Goal: Information Seeking & Learning: Learn about a topic

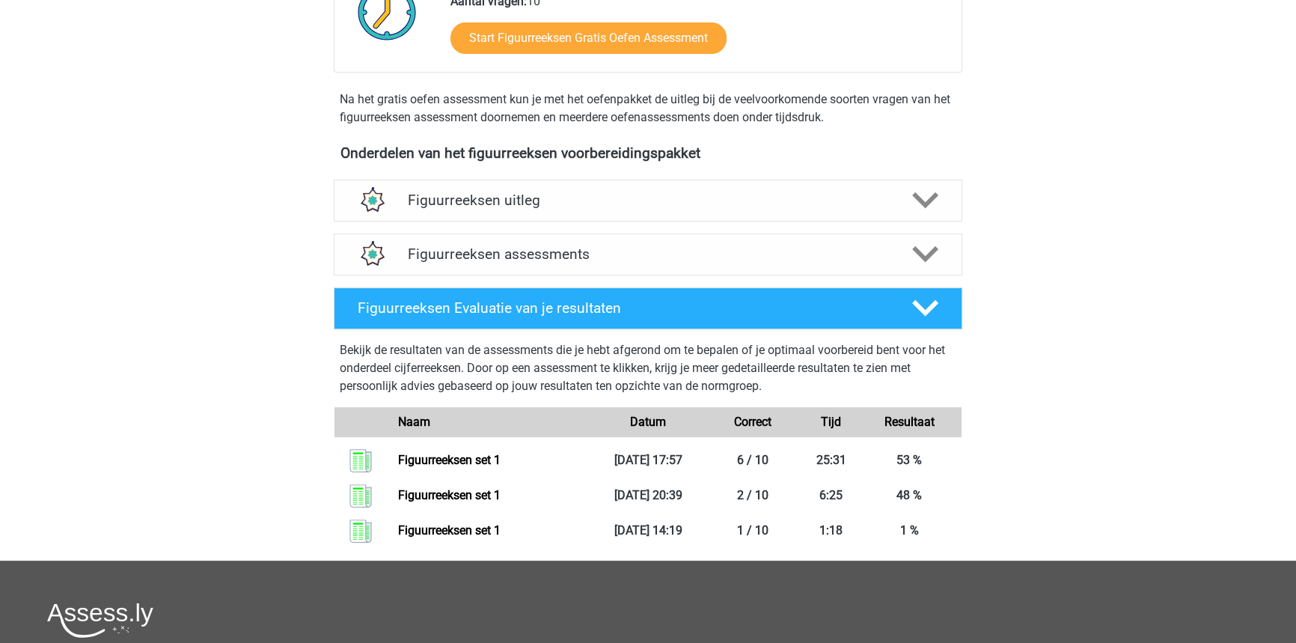
scroll to position [477, 0]
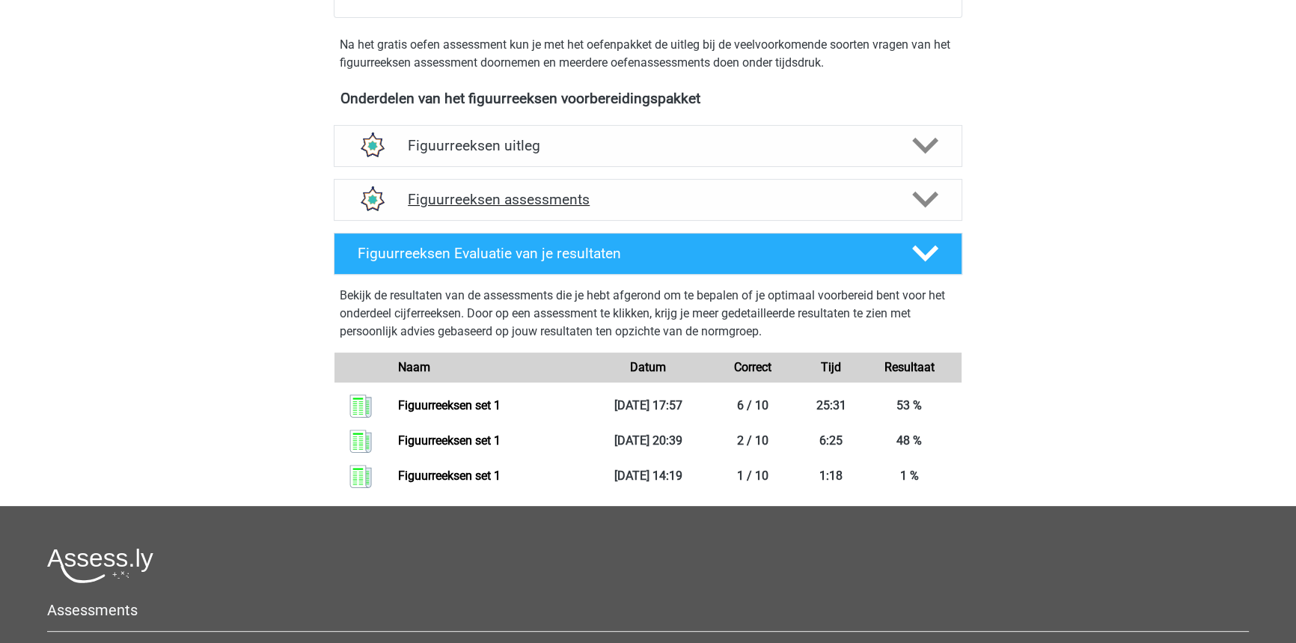
click at [690, 201] on h4 "Figuurreeksen assessments" at bounding box center [648, 199] width 480 height 17
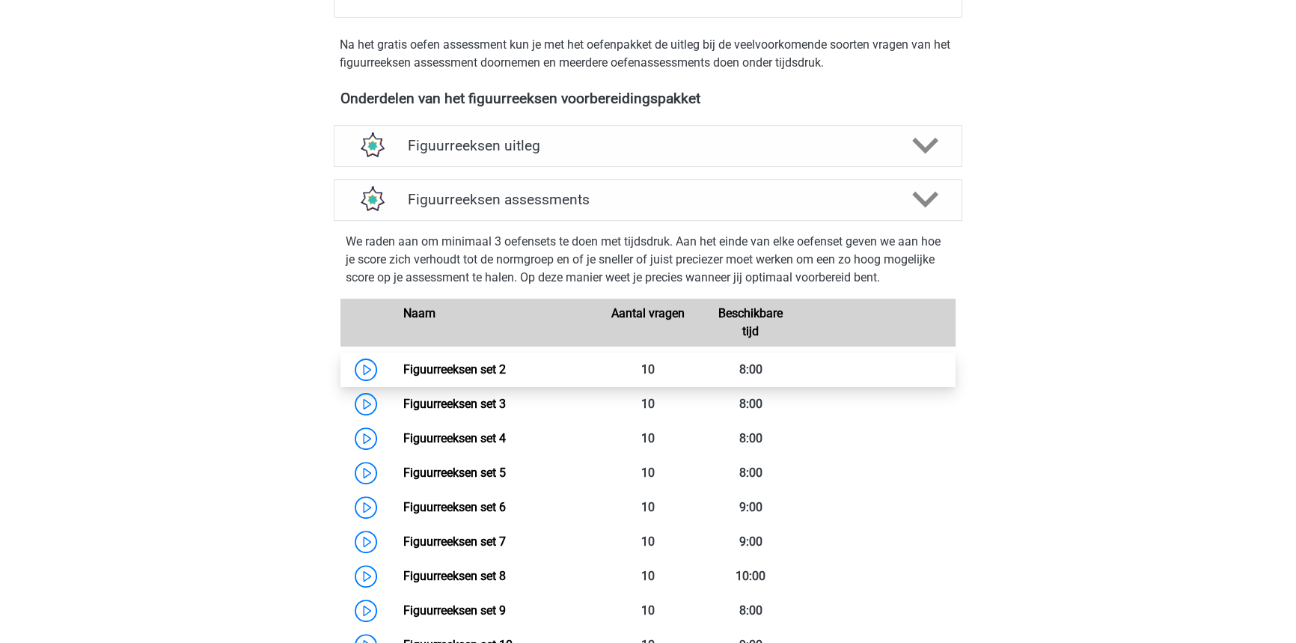
click at [505, 364] on link "Figuurreeksen set 2" at bounding box center [453, 369] width 102 height 14
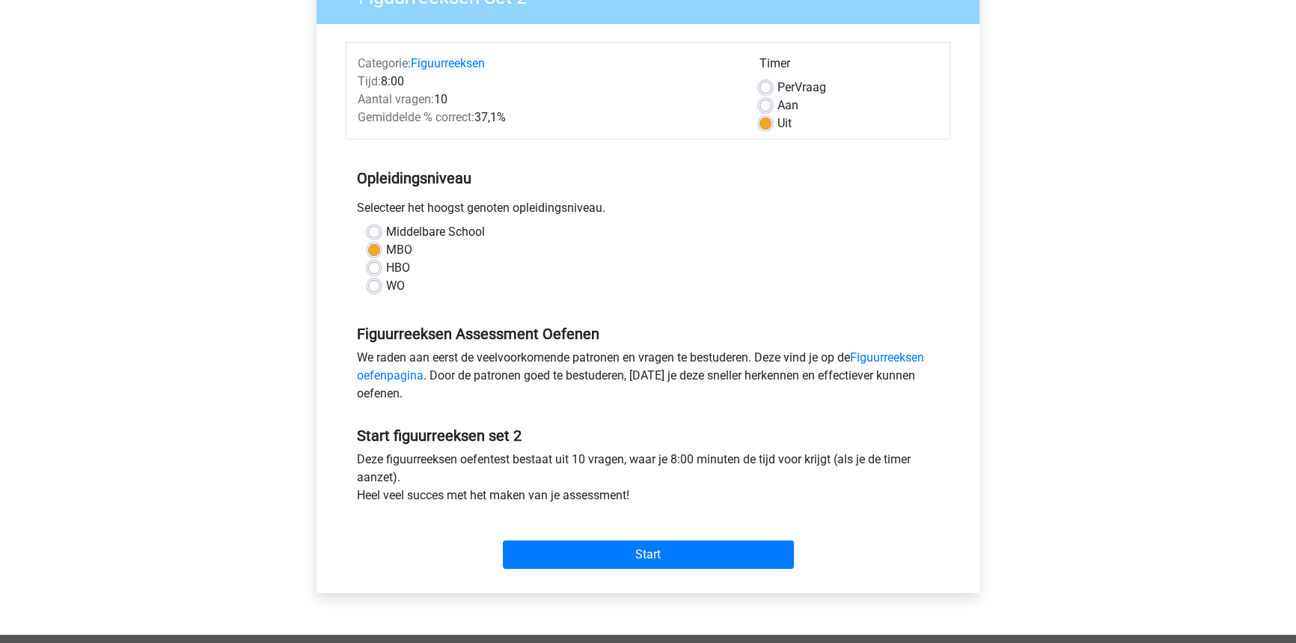
scroll to position [153, 0]
click at [667, 554] on input "Start" at bounding box center [648, 553] width 291 height 28
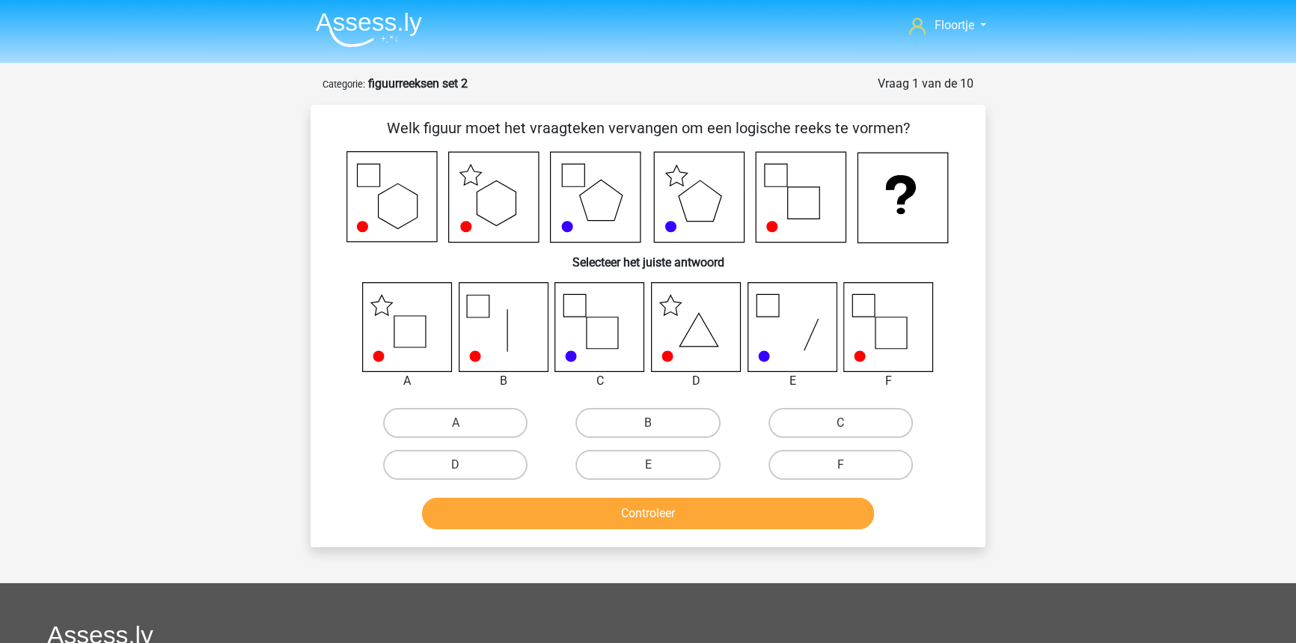
click at [598, 343] on icon at bounding box center [599, 326] width 89 height 89
click at [789, 411] on label "C" at bounding box center [840, 423] width 144 height 30
click at [840, 423] on input "C" at bounding box center [845, 428] width 10 height 10
radio input "true"
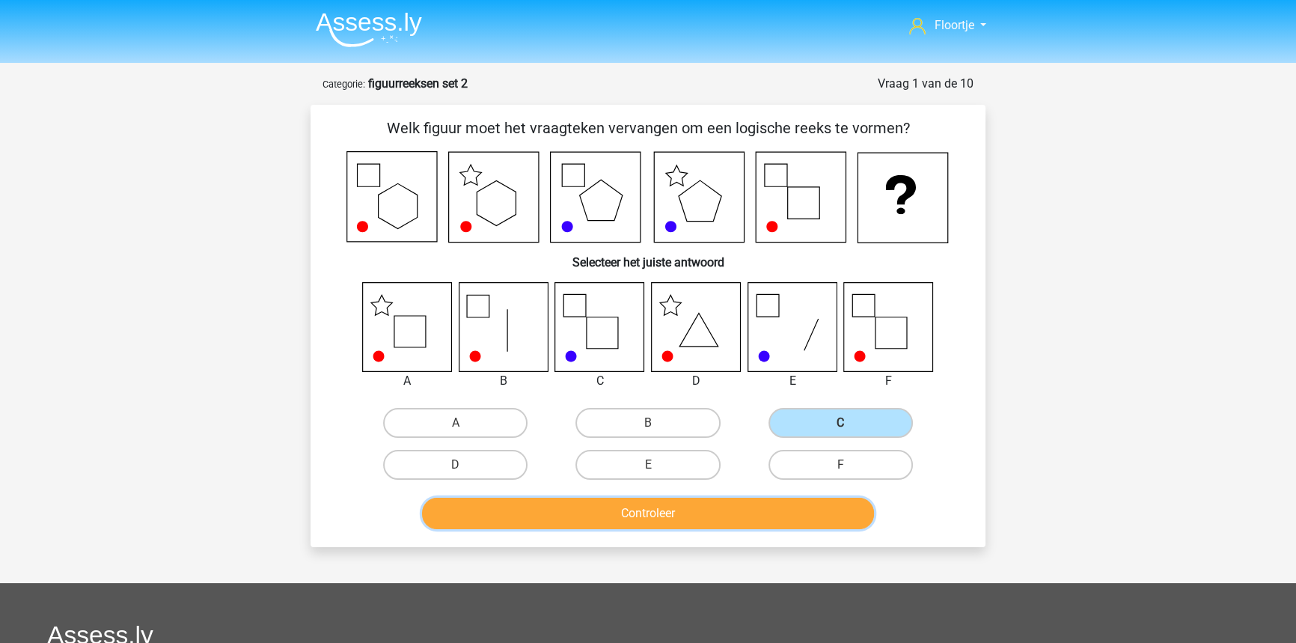
click at [729, 522] on button "Controleer" at bounding box center [648, 512] width 453 height 31
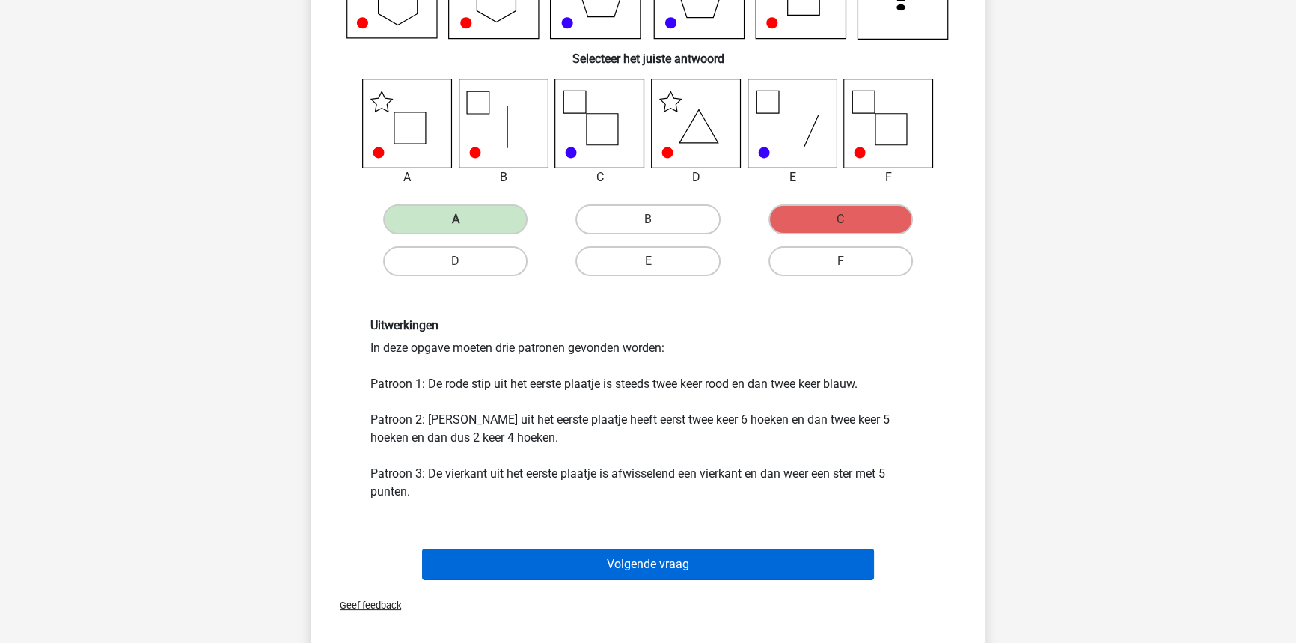
scroll to position [272, 0]
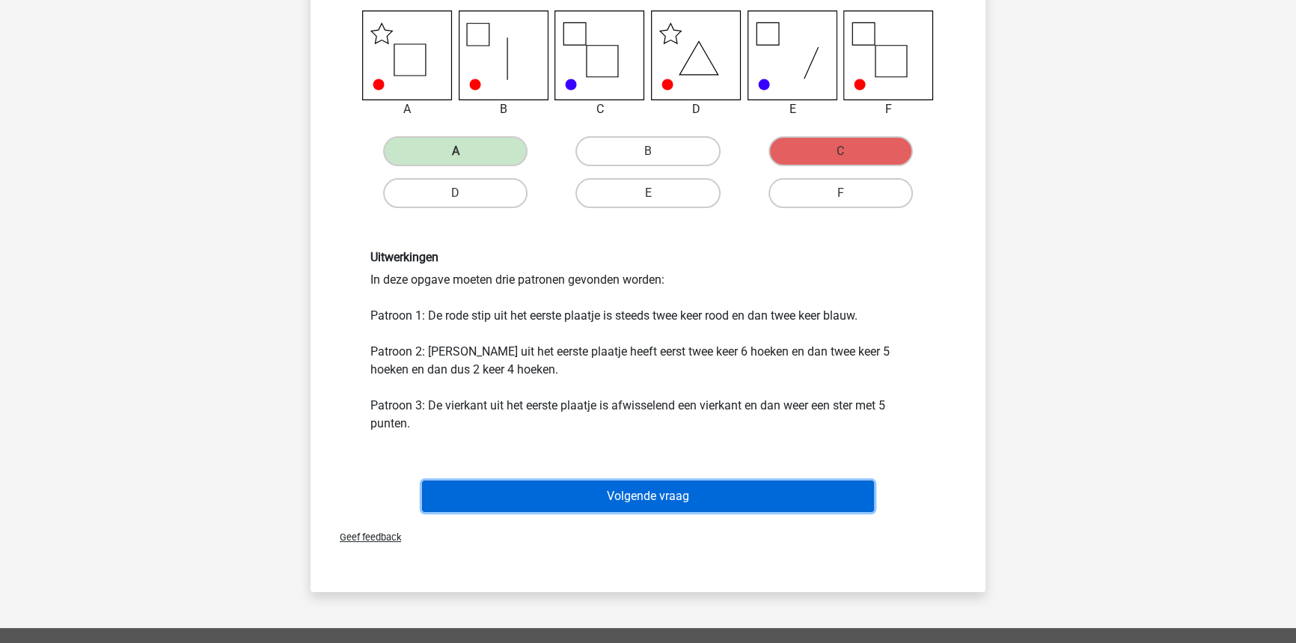
click at [776, 500] on button "Volgende vraag" at bounding box center [648, 495] width 453 height 31
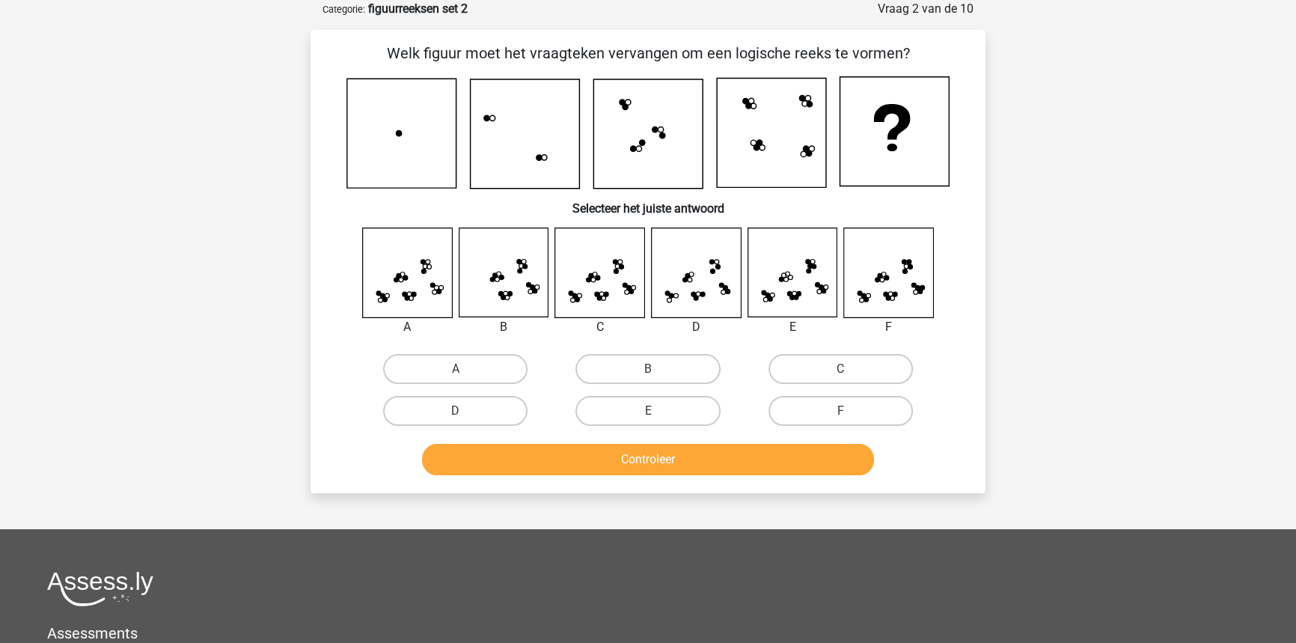
scroll to position [7, 0]
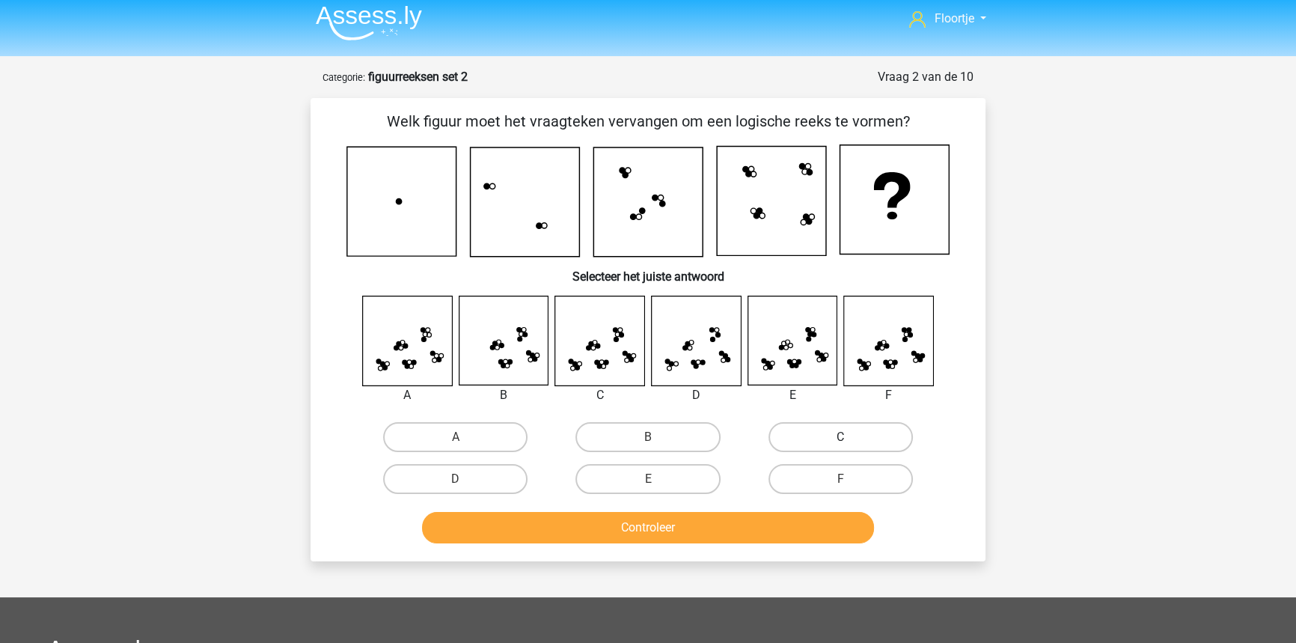
click at [810, 429] on label "C" at bounding box center [840, 437] width 144 height 30
click at [840, 437] on input "C" at bounding box center [845, 442] width 10 height 10
radio input "true"
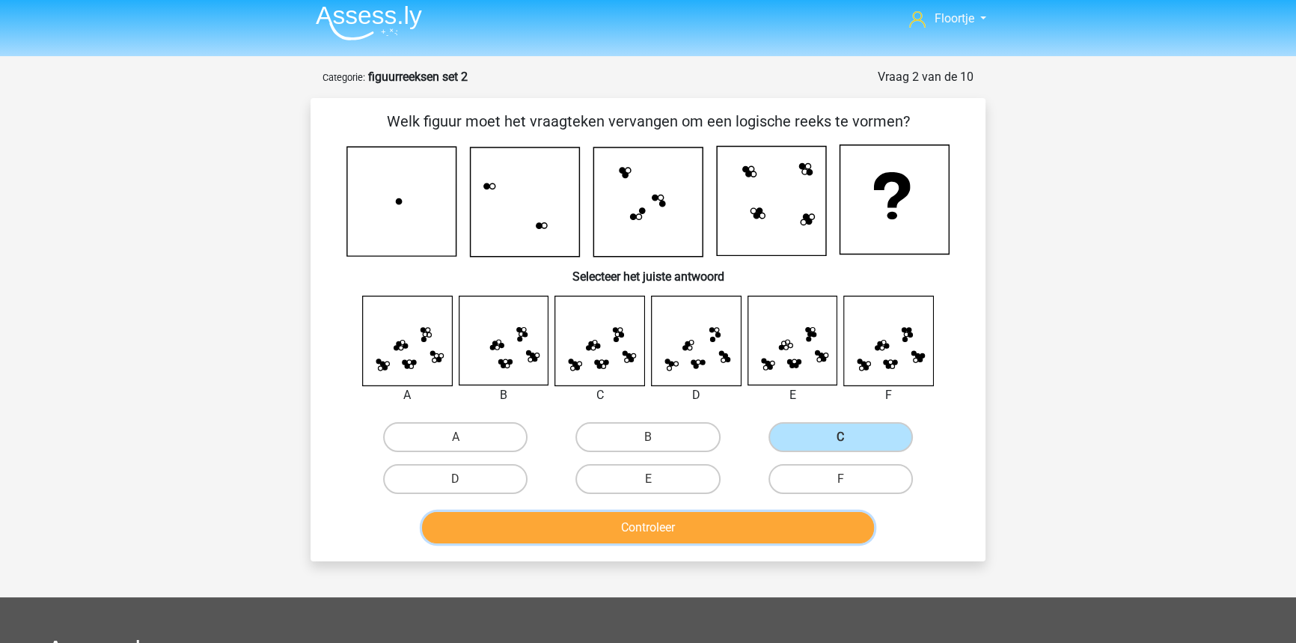
click at [771, 524] on button "Controleer" at bounding box center [648, 527] width 453 height 31
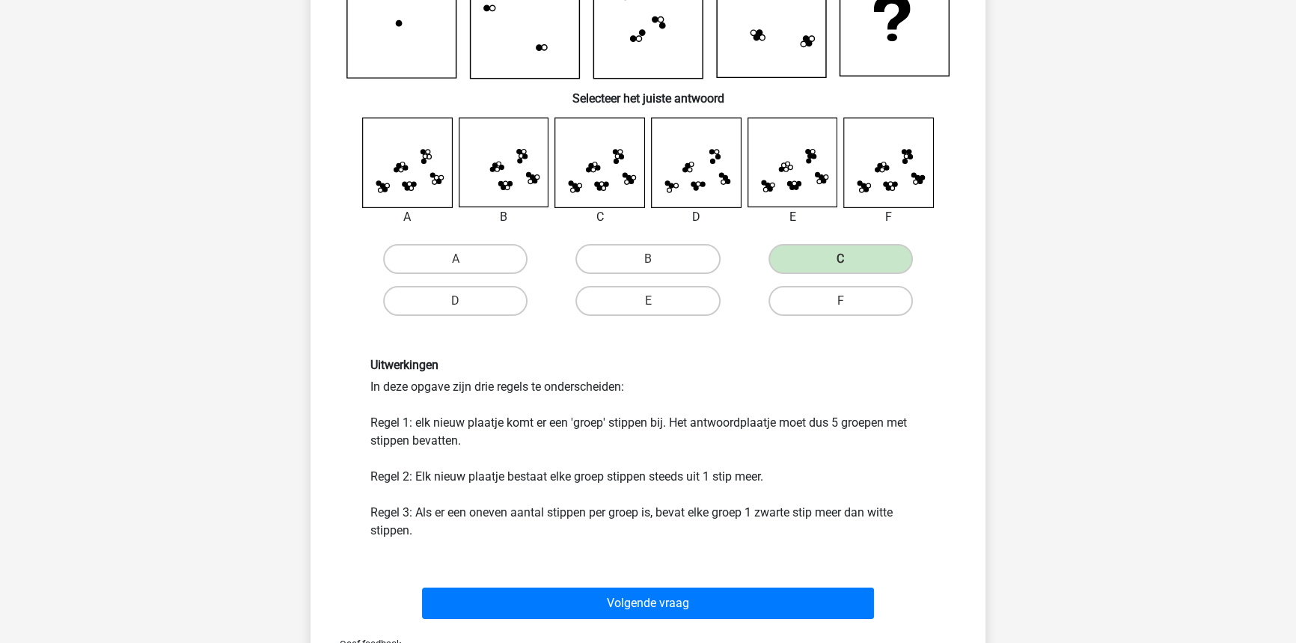
scroll to position [346, 0]
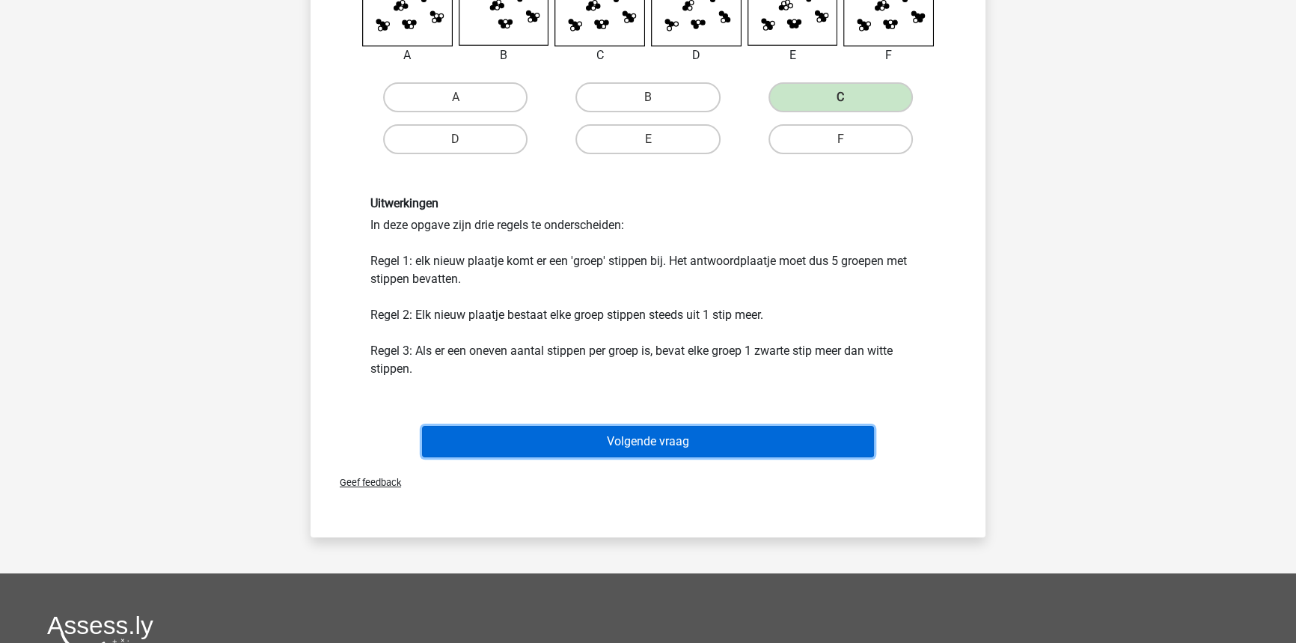
click at [636, 450] on button "Volgende vraag" at bounding box center [648, 441] width 453 height 31
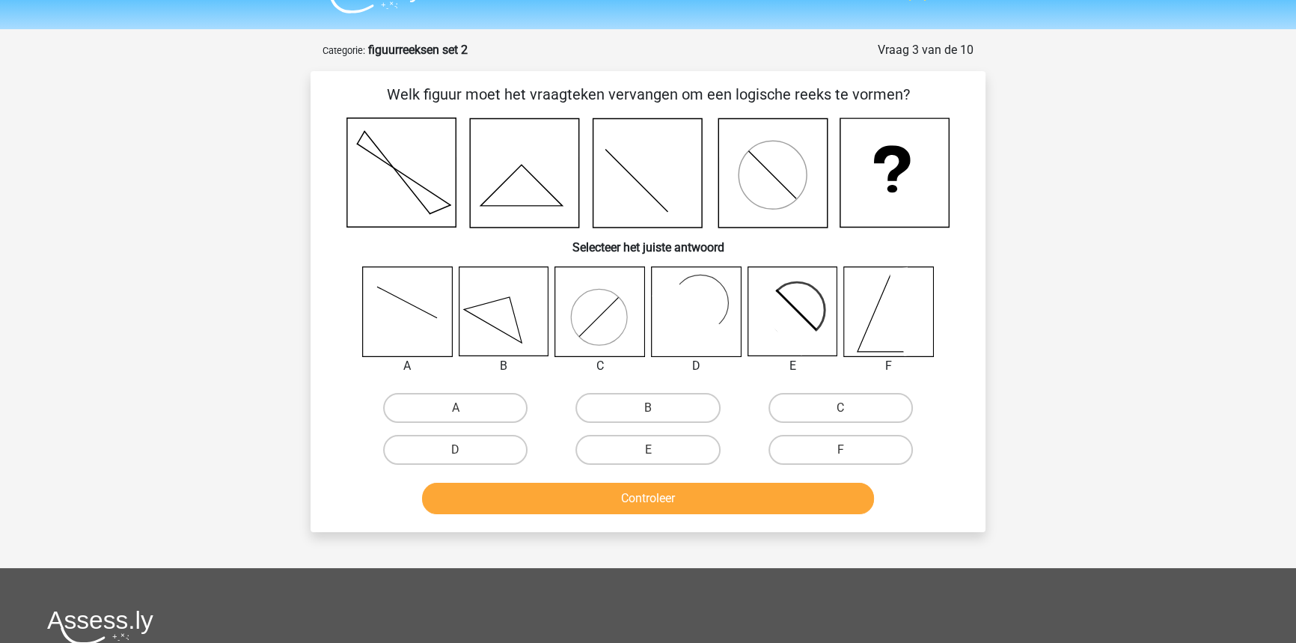
scroll to position [0, 0]
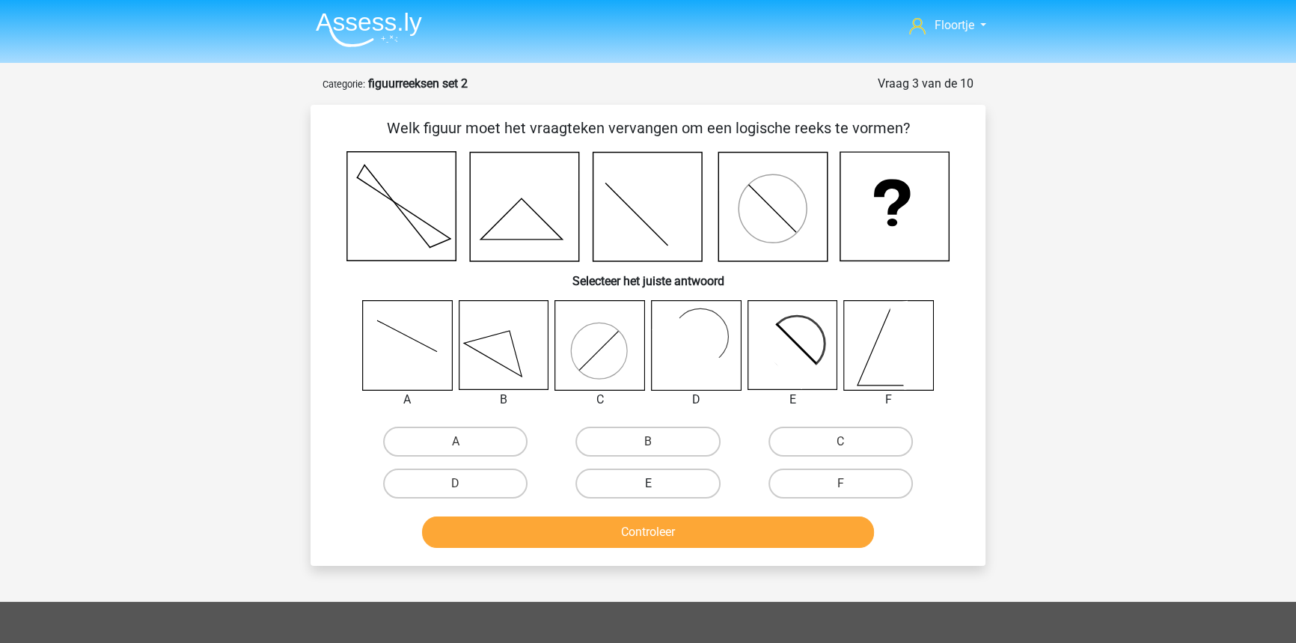
click at [672, 480] on label "E" at bounding box center [647, 483] width 144 height 30
click at [658, 483] on input "E" at bounding box center [653, 488] width 10 height 10
radio input "true"
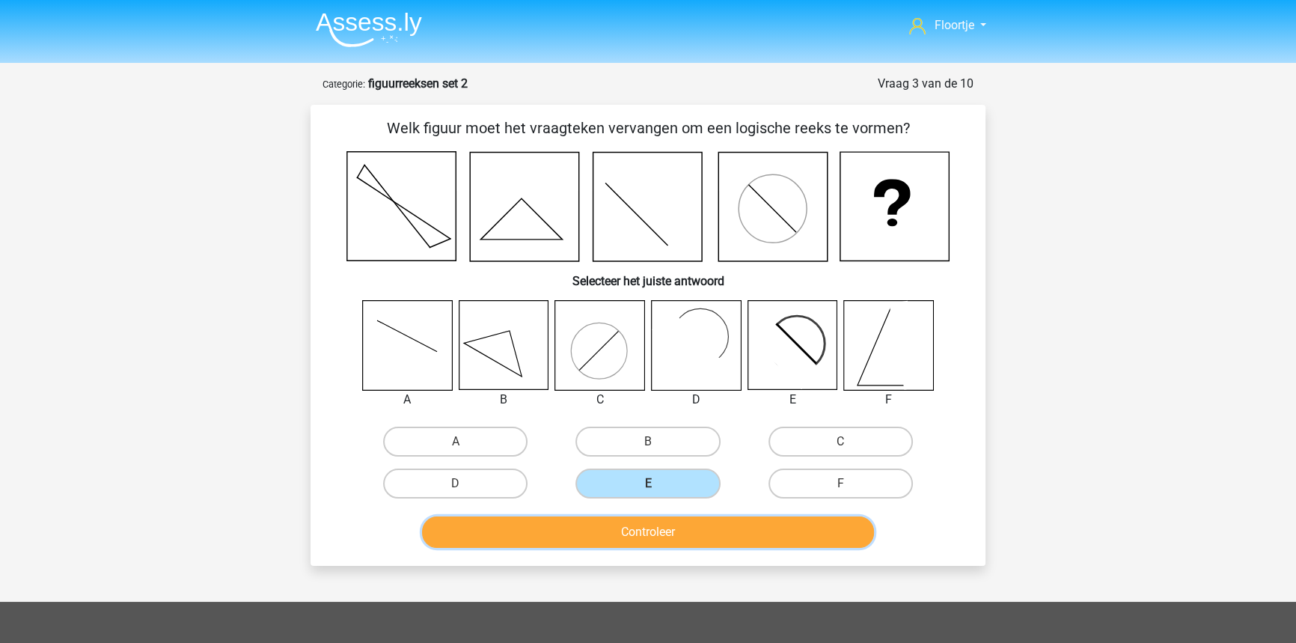
click at [716, 536] on button "Controleer" at bounding box center [648, 531] width 453 height 31
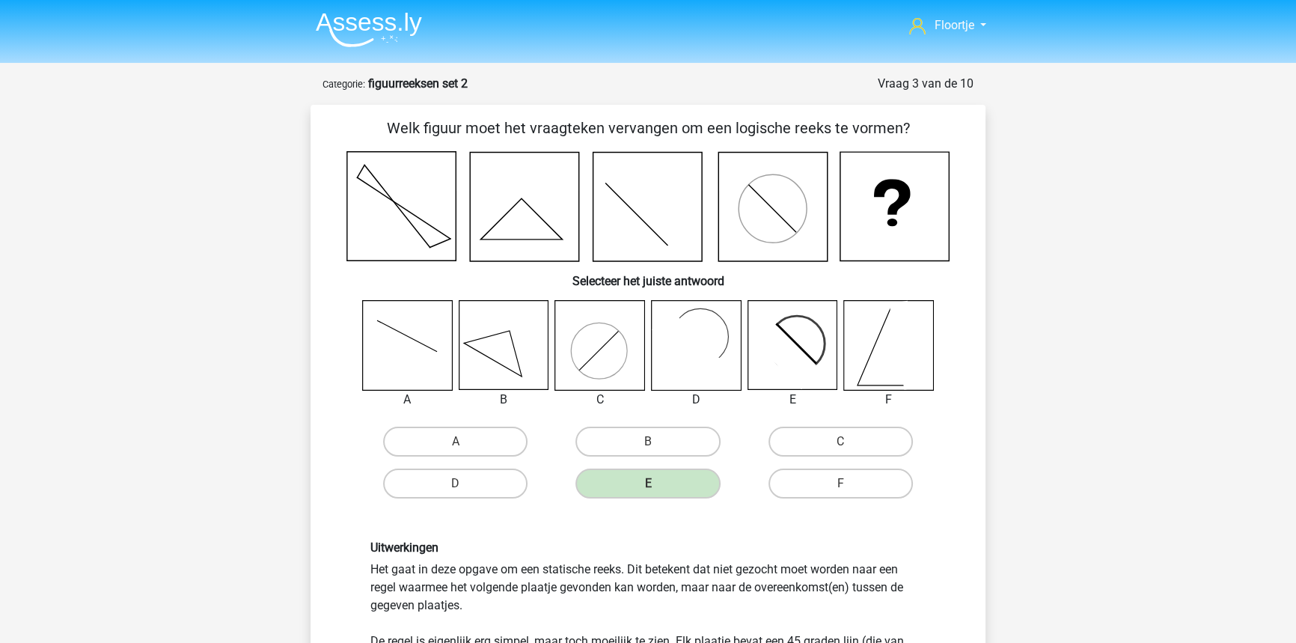
drag, startPoint x: 744, startPoint y: 180, endPoint x: 817, endPoint y: 217, distance: 81.3
click at [821, 232] on icon at bounding box center [772, 207] width 108 height 108
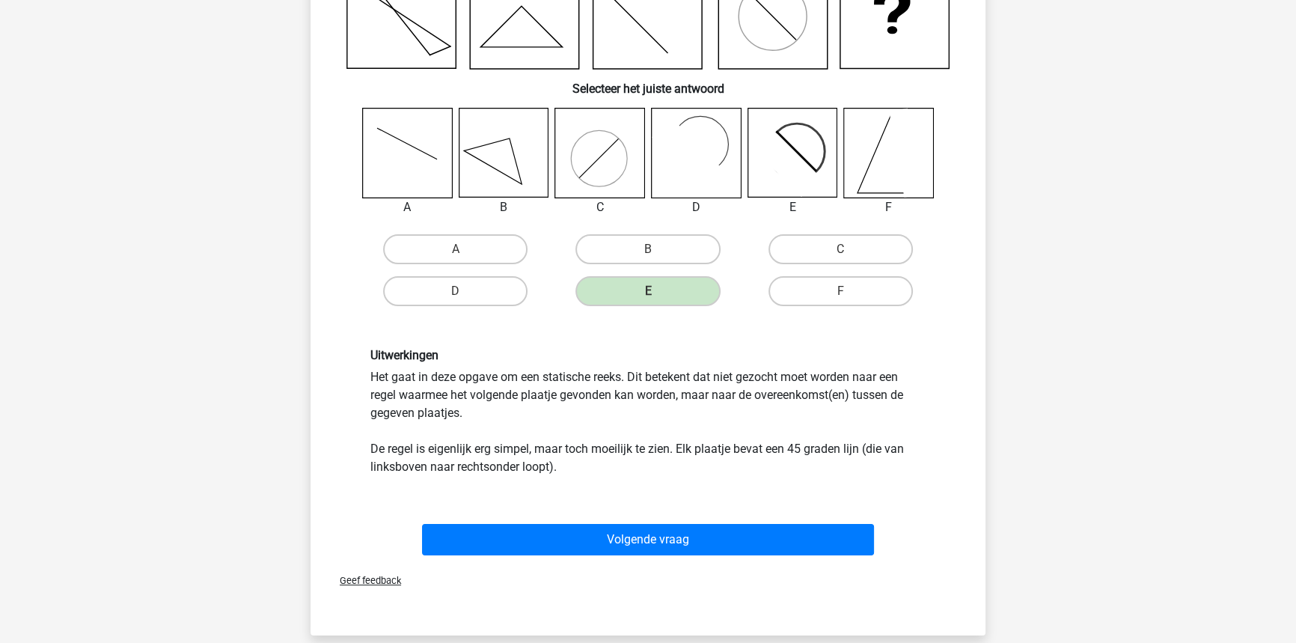
scroll to position [203, 0]
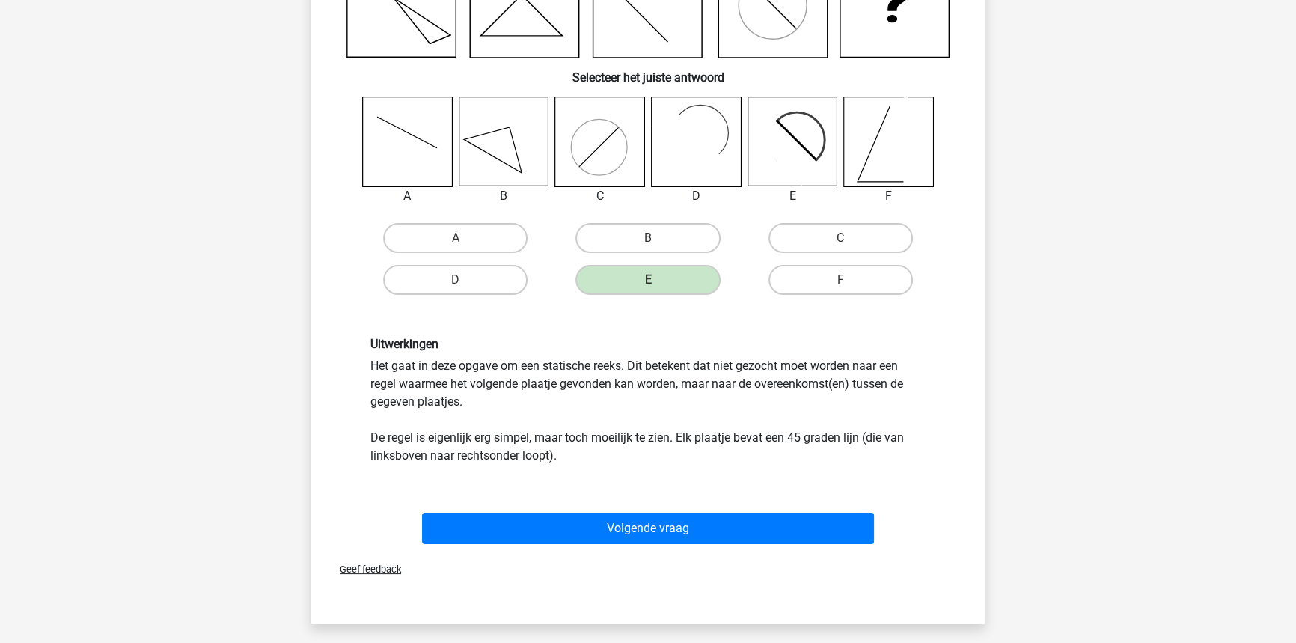
drag, startPoint x: 981, startPoint y: 584, endPoint x: 985, endPoint y: 542, distance: 41.3
click at [988, 546] on div "Vraag 3 van de 10 Categorie: figuurreeksen set 2 Welk figuur moet het vraagteke…" at bounding box center [647, 247] width 699 height 753
click at [607, 496] on div "Uitwerkingen Het gaat in deze opgave om een statische reeks. Dit betekent dat n…" at bounding box center [647, 401] width 627 height 200
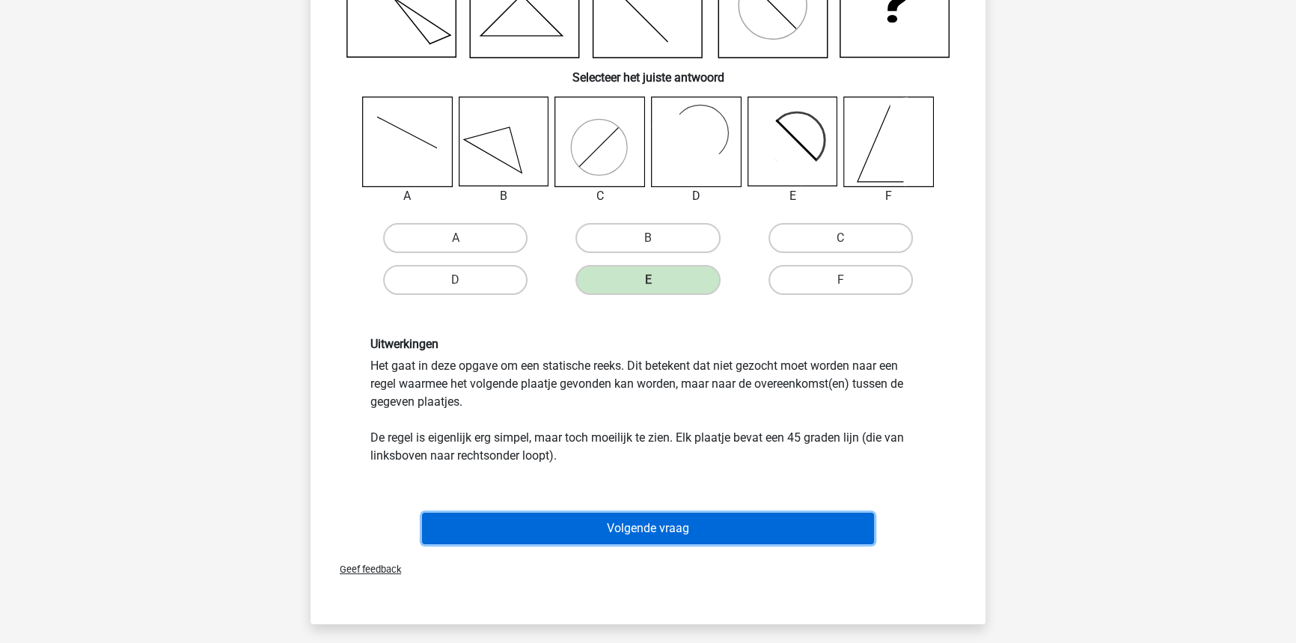
click at [578, 526] on button "Volgende vraag" at bounding box center [648, 527] width 453 height 31
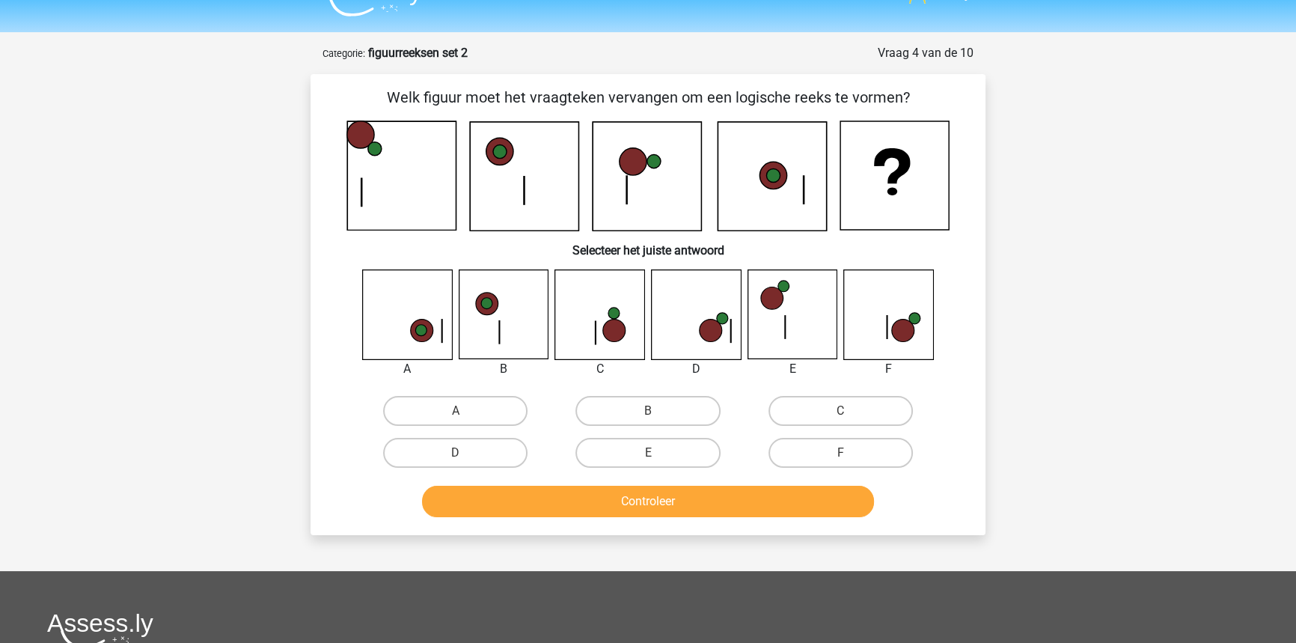
scroll to position [0, 0]
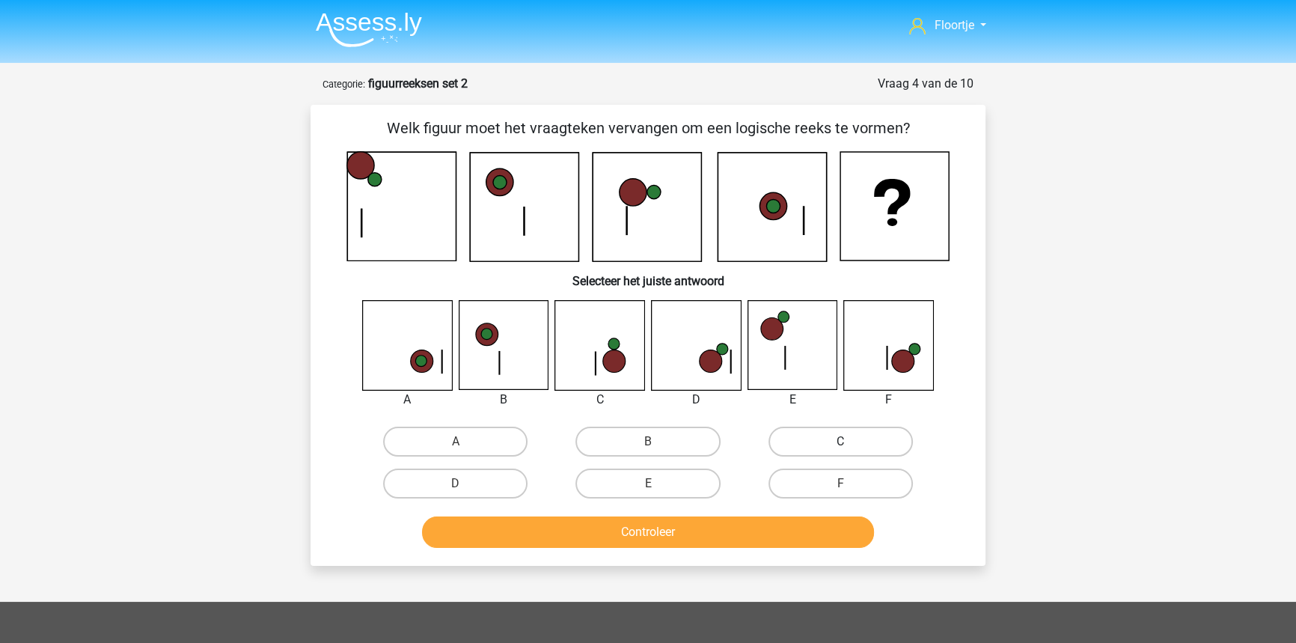
click at [795, 451] on label "C" at bounding box center [840, 441] width 144 height 30
click at [840, 451] on input "C" at bounding box center [845, 446] width 10 height 10
radio input "true"
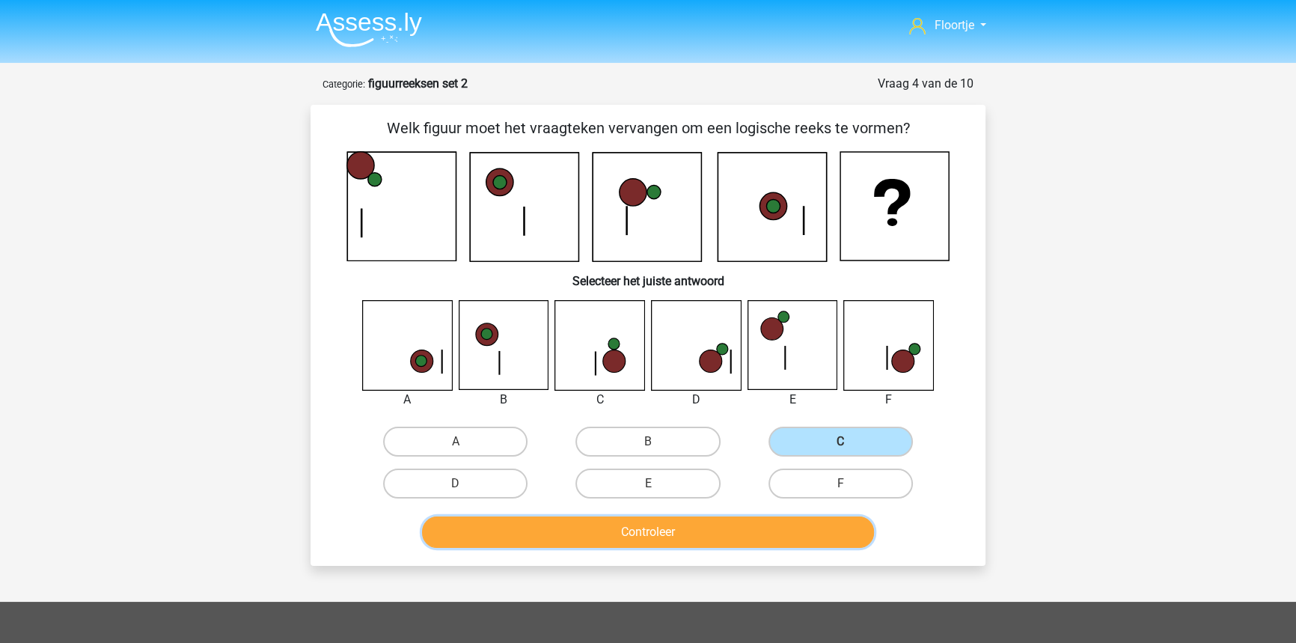
click at [726, 527] on button "Controleer" at bounding box center [648, 531] width 453 height 31
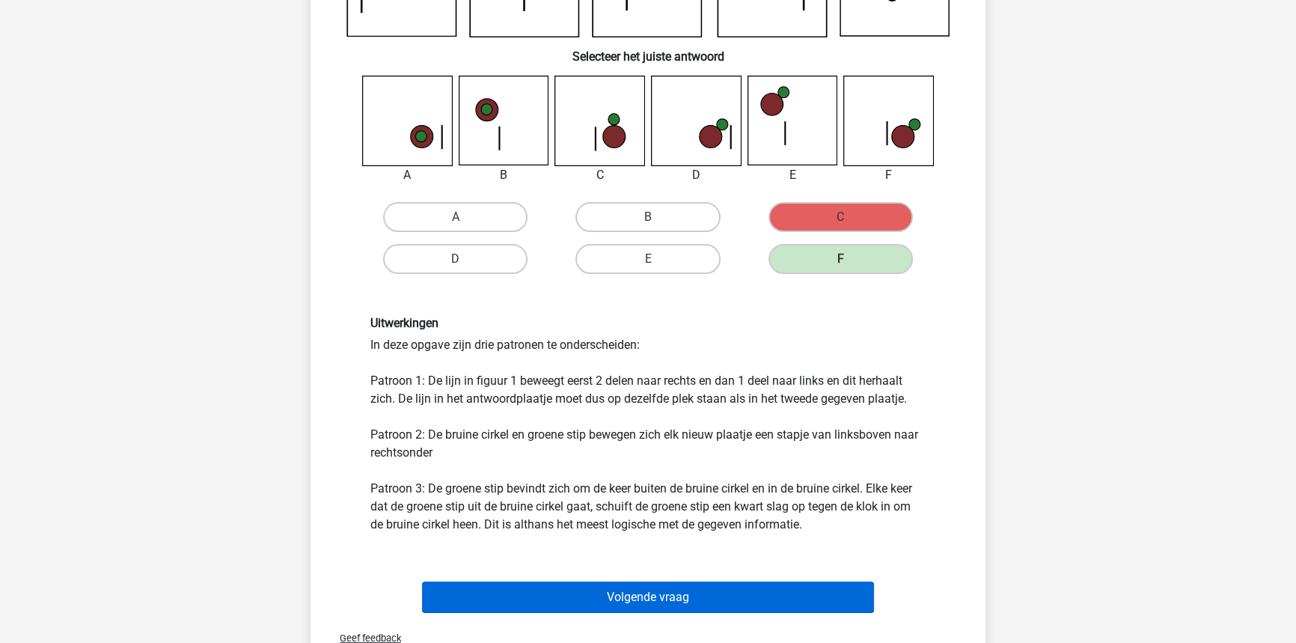
drag, startPoint x: 802, startPoint y: 548, endPoint x: 765, endPoint y: 581, distance: 49.8
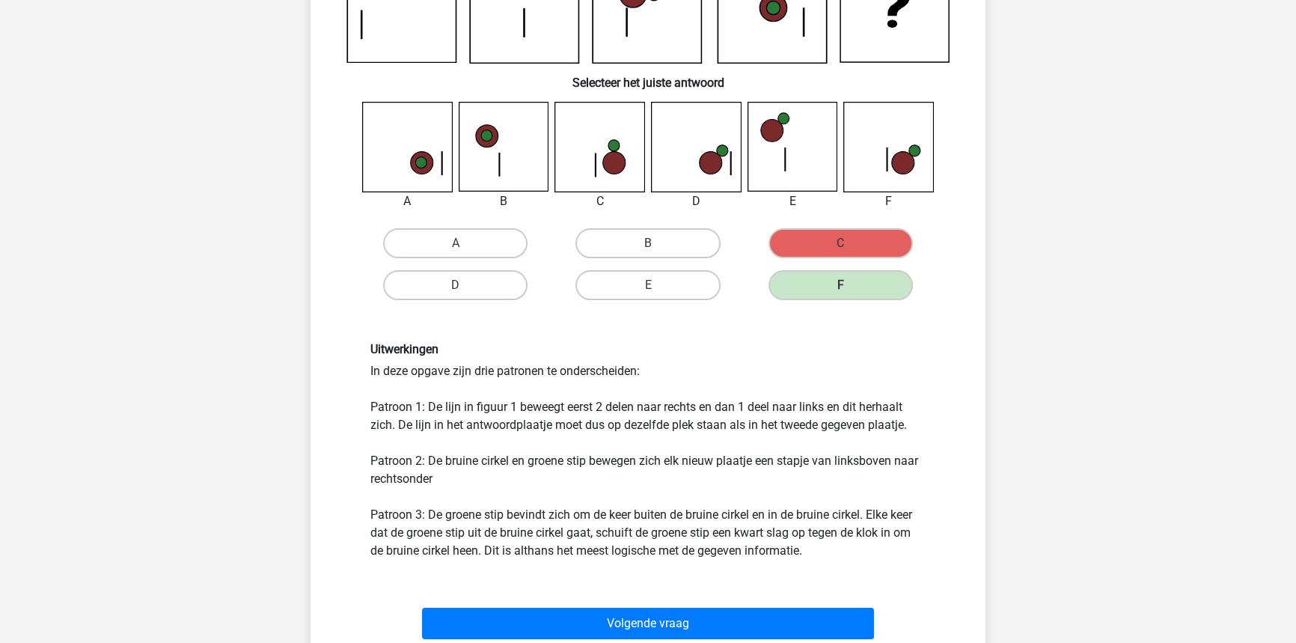
scroll to position [241, 0]
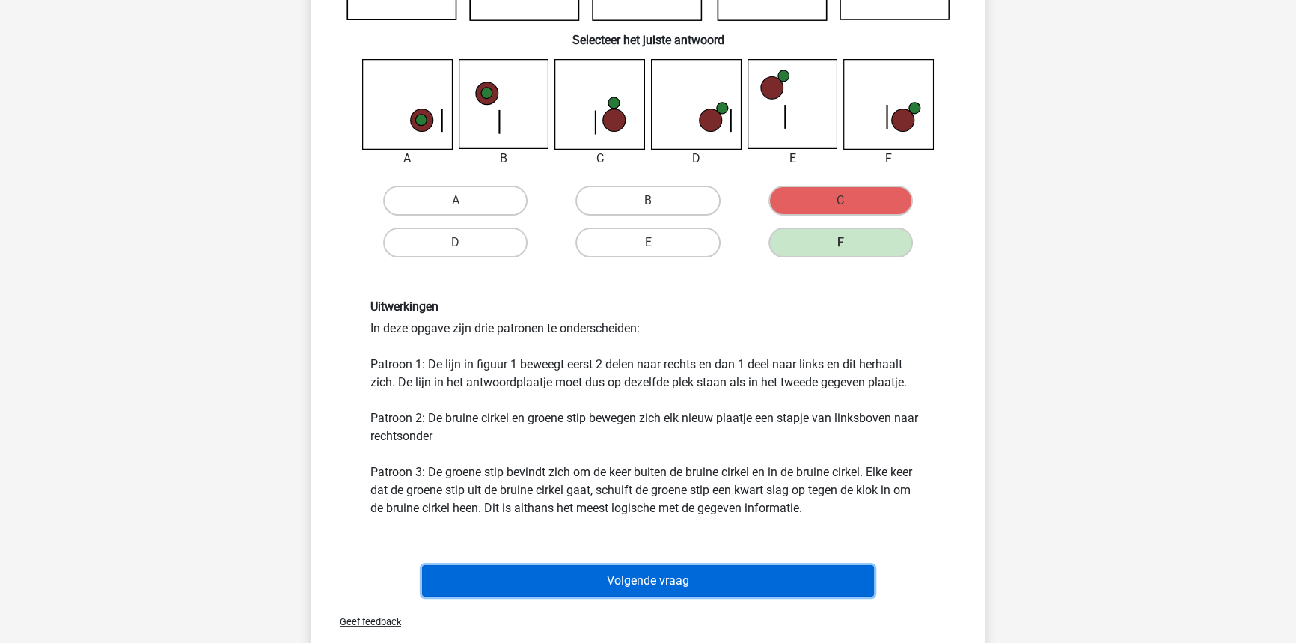
click at [795, 569] on button "Volgende vraag" at bounding box center [648, 580] width 453 height 31
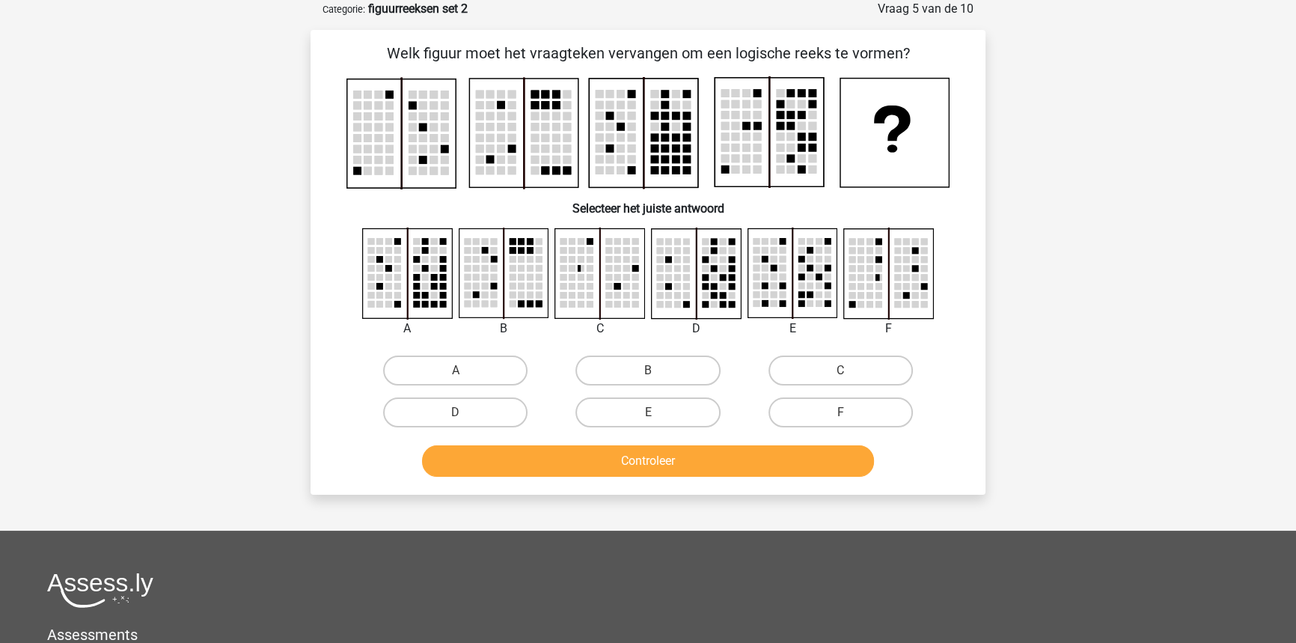
scroll to position [7, 0]
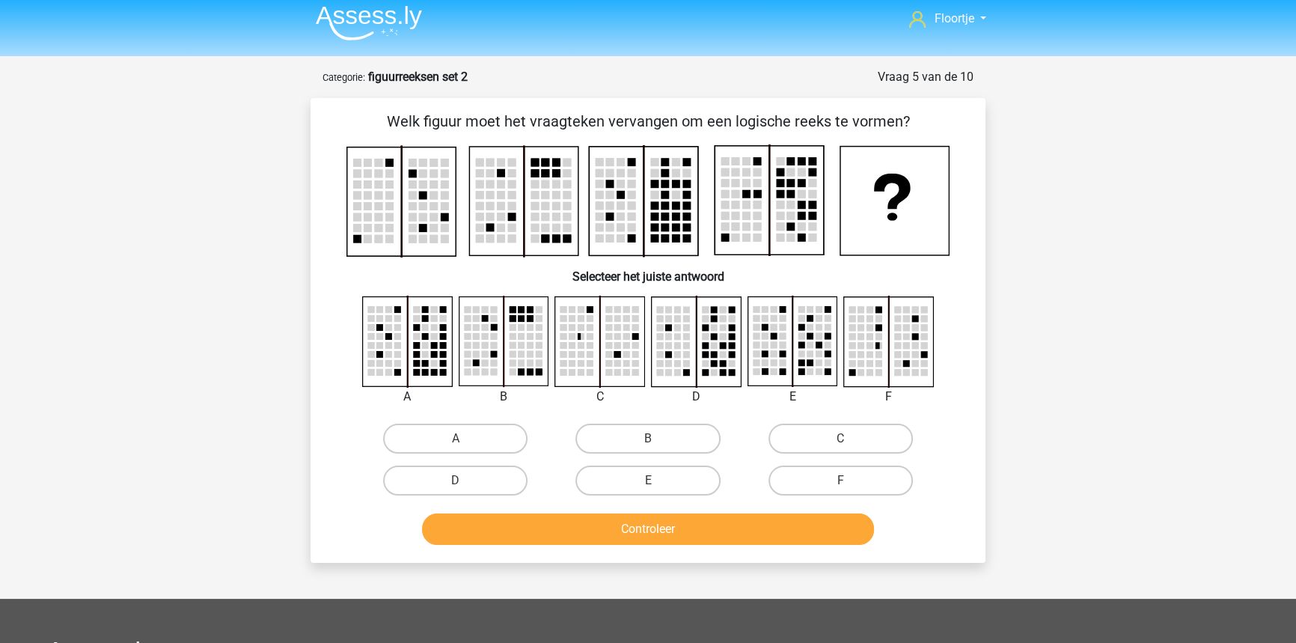
drag, startPoint x: 341, startPoint y: 153, endPoint x: 451, endPoint y: 263, distance: 155.5
click at [451, 269] on div "Welk figuur moet het vraagteken vervangen om een logische reeks te vormen?" at bounding box center [647, 330] width 663 height 441
drag, startPoint x: 645, startPoint y: 545, endPoint x: 486, endPoint y: 437, distance: 191.7
click at [486, 437] on label "A" at bounding box center [455, 438] width 144 height 30
click at [465, 438] on input "A" at bounding box center [461, 443] width 10 height 10
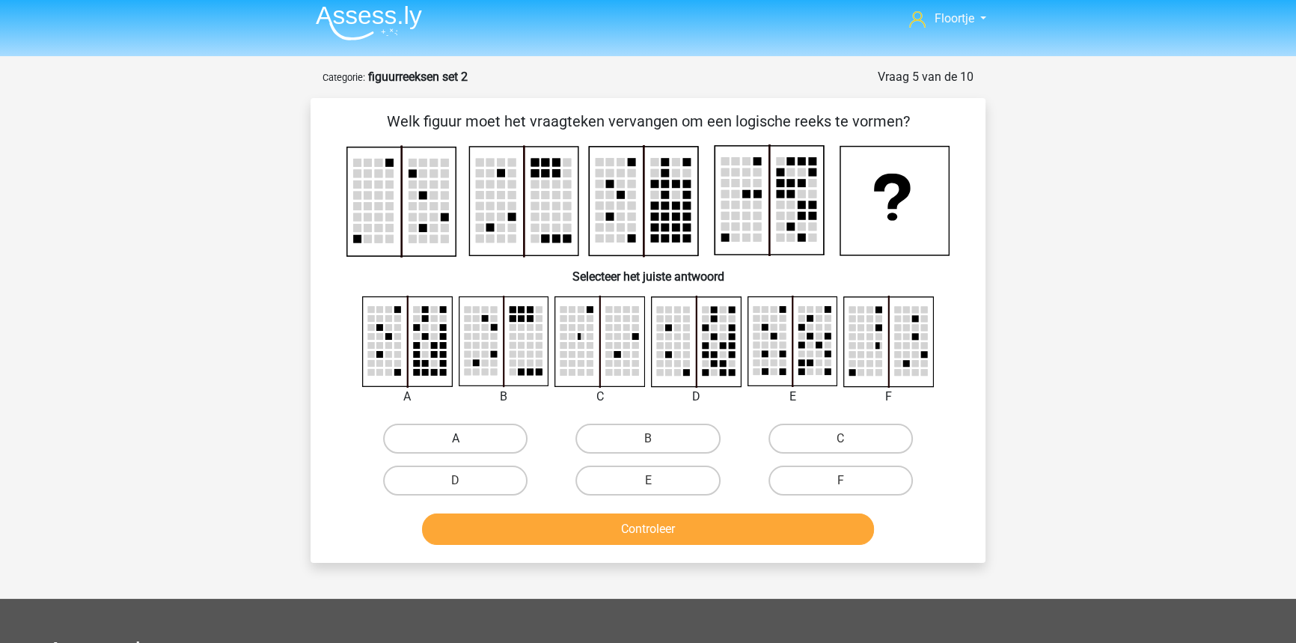
radio input "true"
click at [641, 396] on div "D" at bounding box center [696, 397] width 113 height 18
click at [640, 430] on label "B" at bounding box center [647, 438] width 144 height 30
click at [648, 438] on input "B" at bounding box center [653, 443] width 10 height 10
radio input "true"
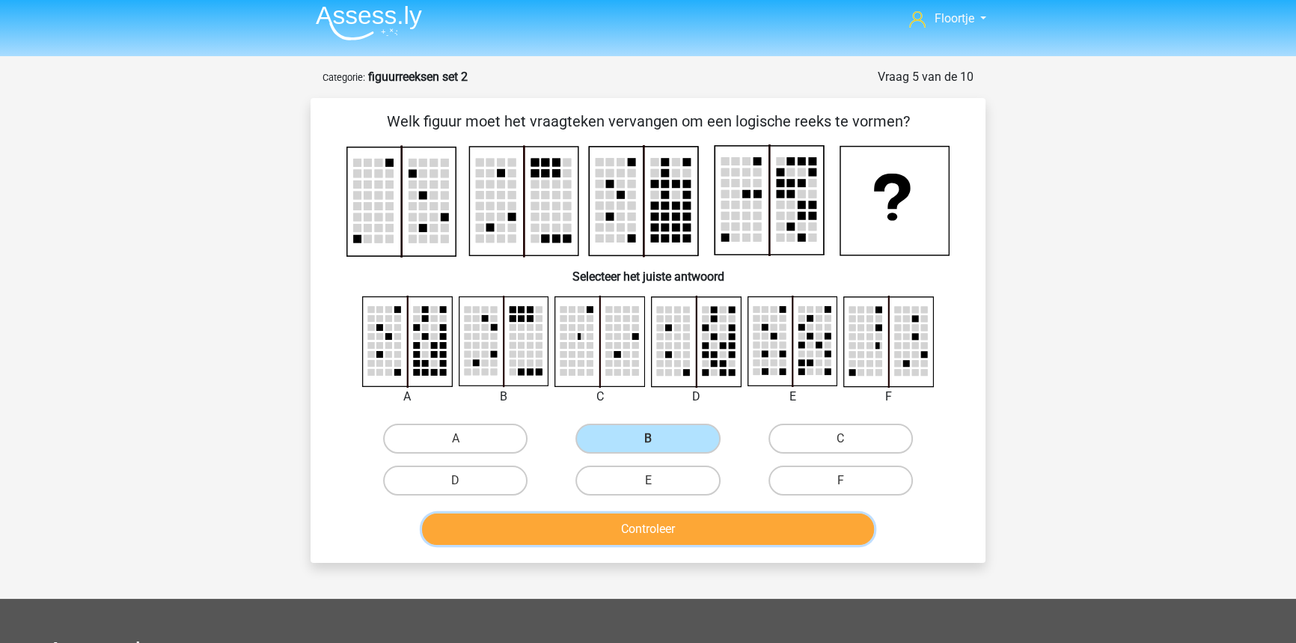
click at [640, 536] on button "Controleer" at bounding box center [648, 528] width 453 height 31
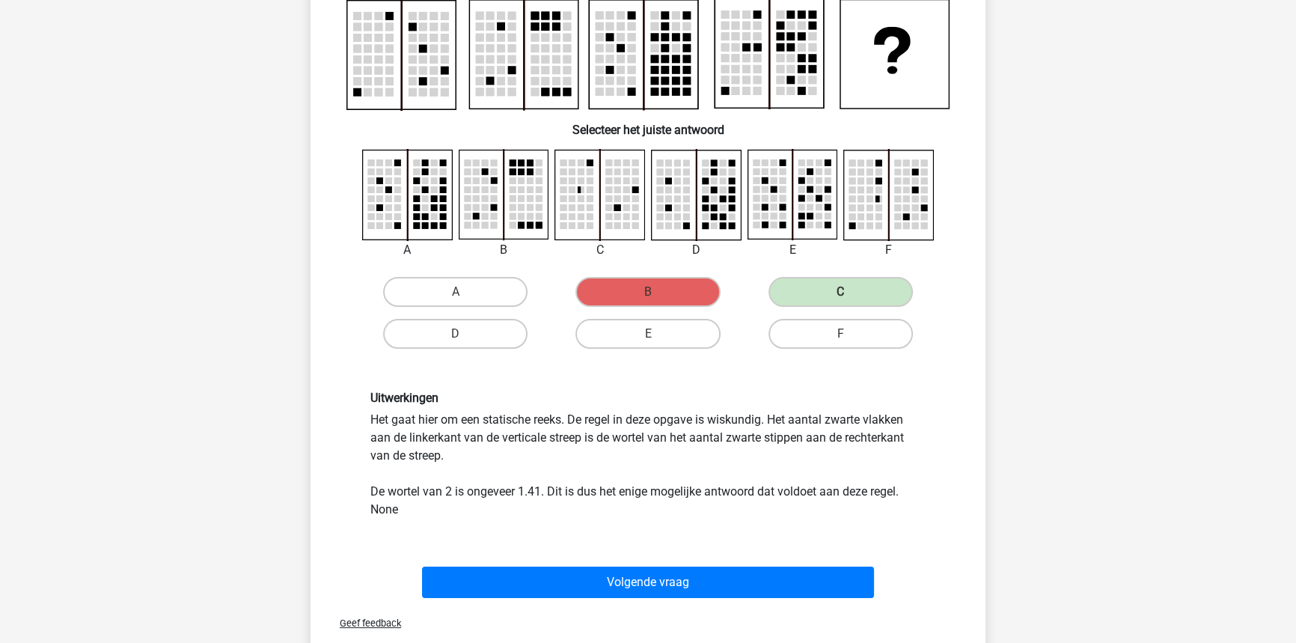
scroll to position [135, 0]
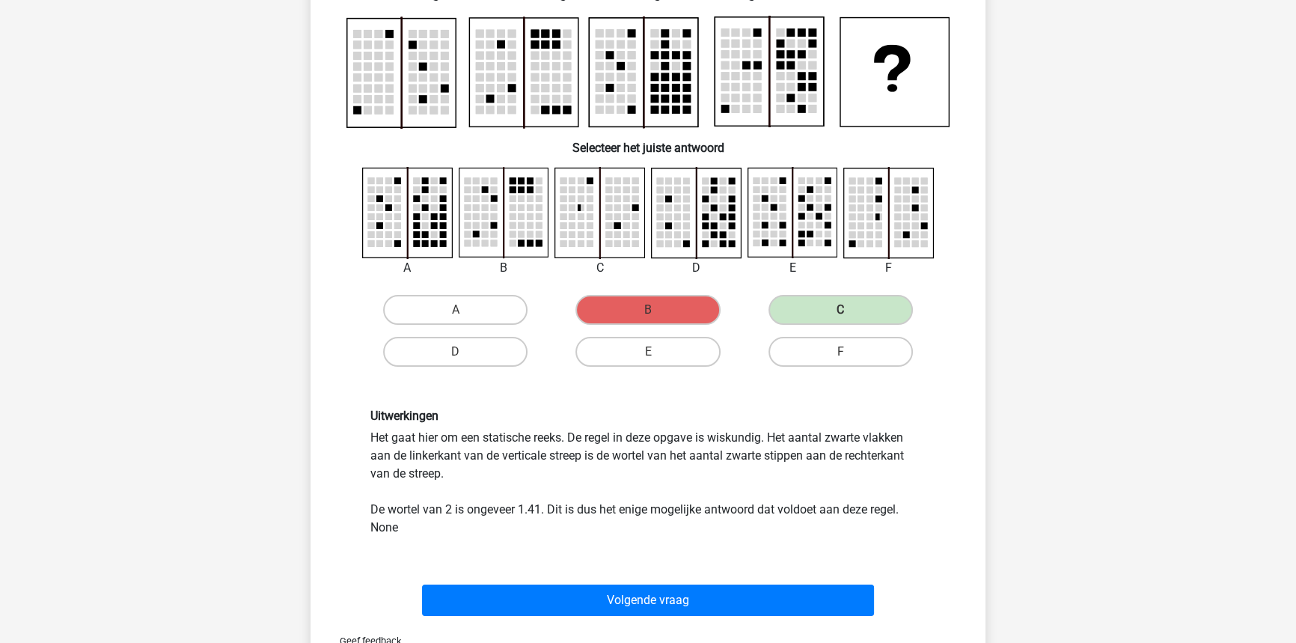
click at [1138, 357] on div "Floortje floortjejasmijn11@gmail.com Nederlands English" at bounding box center [648, 496] width 1296 height 1262
click at [588, 180] on rect at bounding box center [590, 180] width 7 height 7
click at [590, 211] on rect at bounding box center [599, 212] width 89 height 89
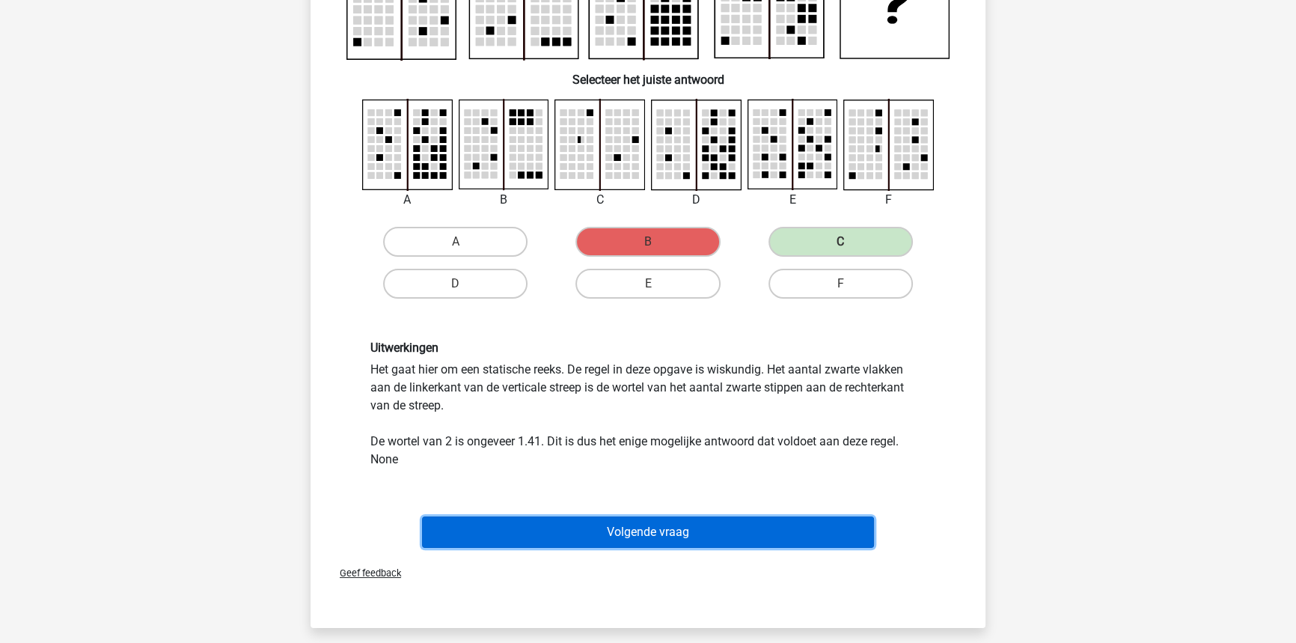
click at [677, 520] on button "Volgende vraag" at bounding box center [648, 531] width 453 height 31
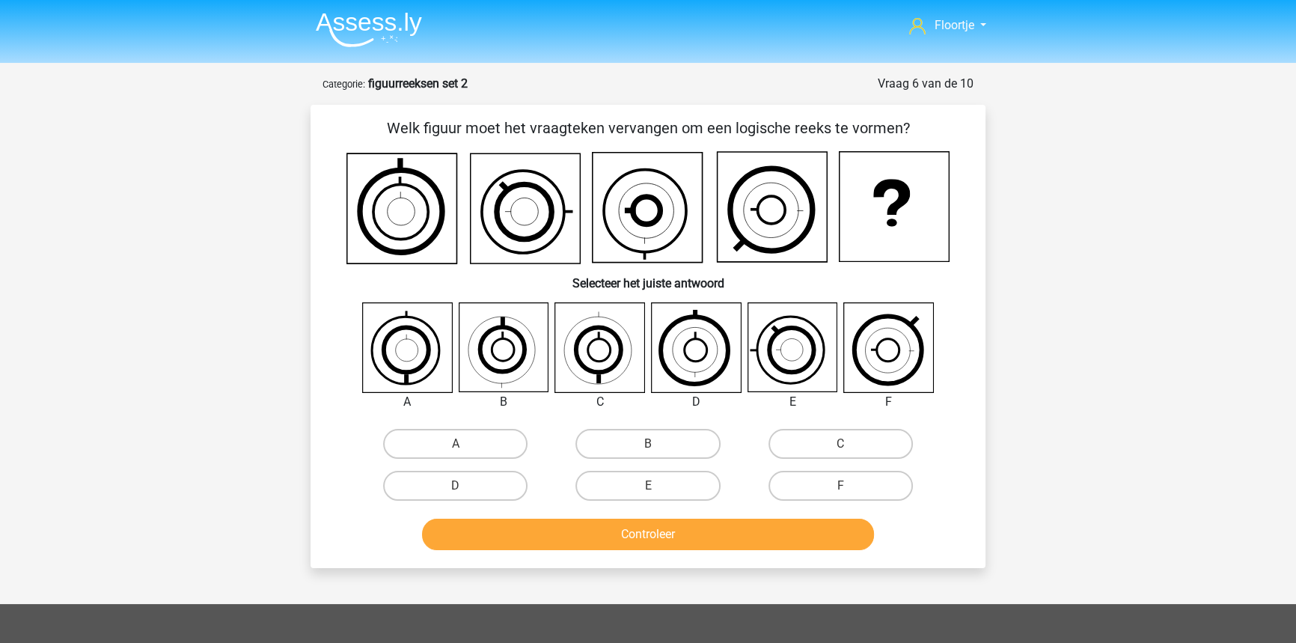
scroll to position [0, 0]
click at [818, 453] on label "C" at bounding box center [840, 444] width 144 height 30
click at [840, 453] on input "C" at bounding box center [845, 449] width 10 height 10
radio input "true"
click at [756, 531] on button "Controleer" at bounding box center [648, 533] width 453 height 31
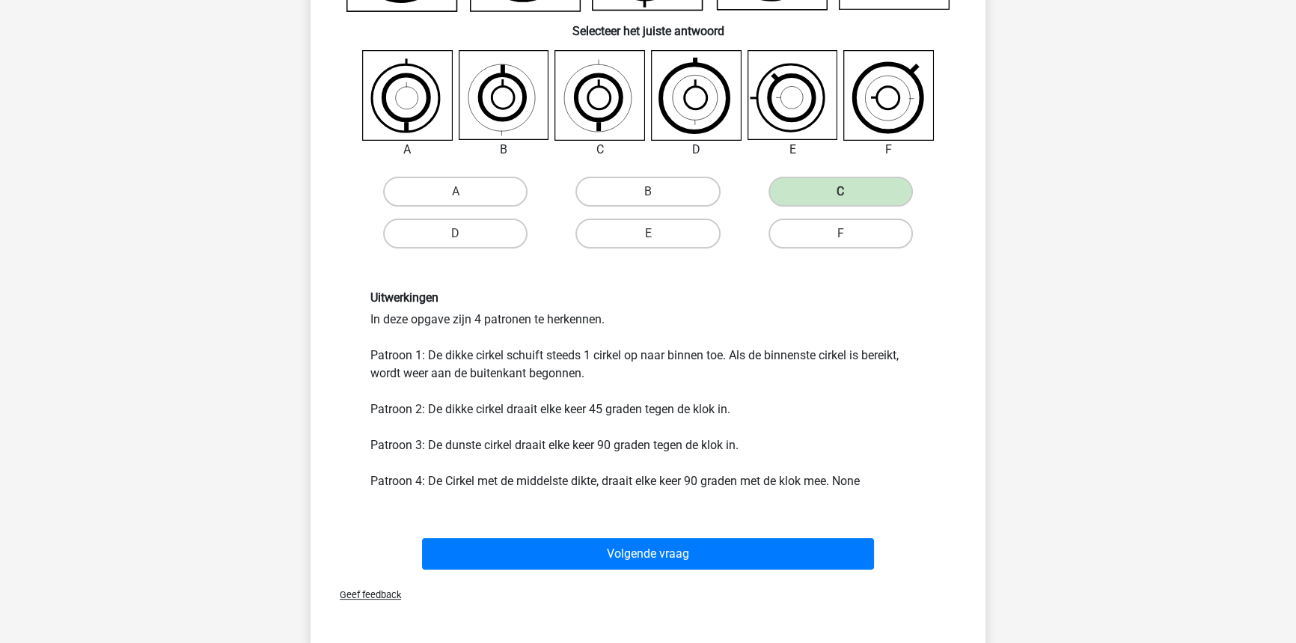
scroll to position [272, 0]
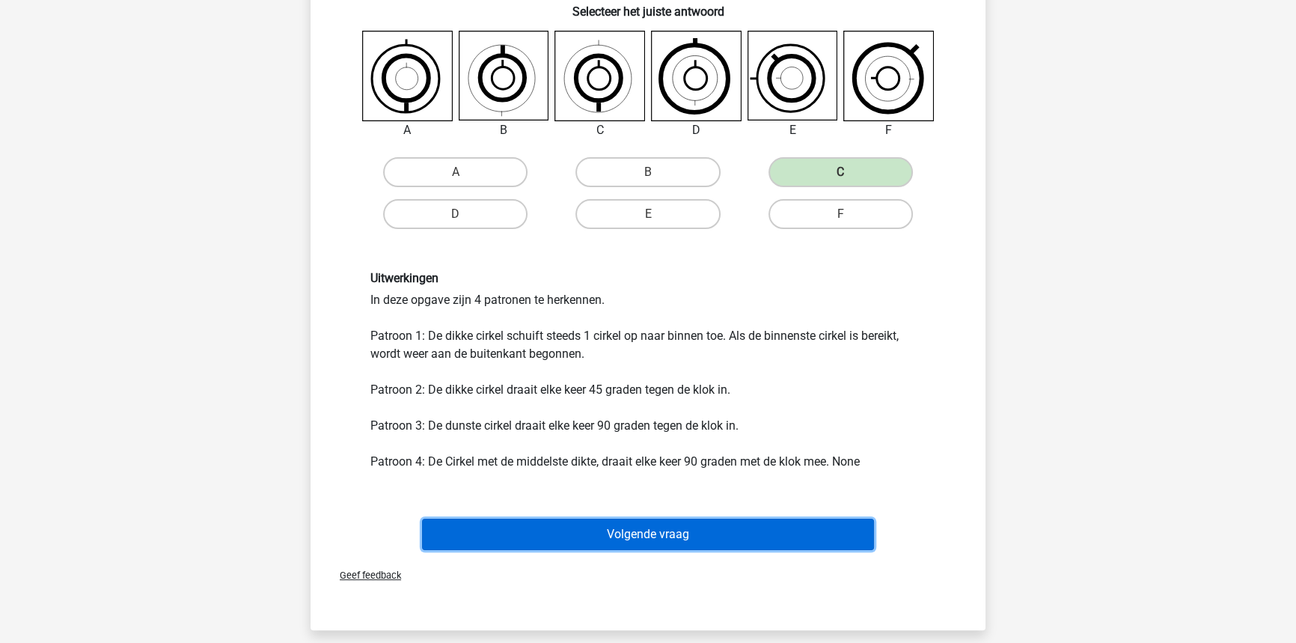
click at [581, 532] on button "Volgende vraag" at bounding box center [648, 533] width 453 height 31
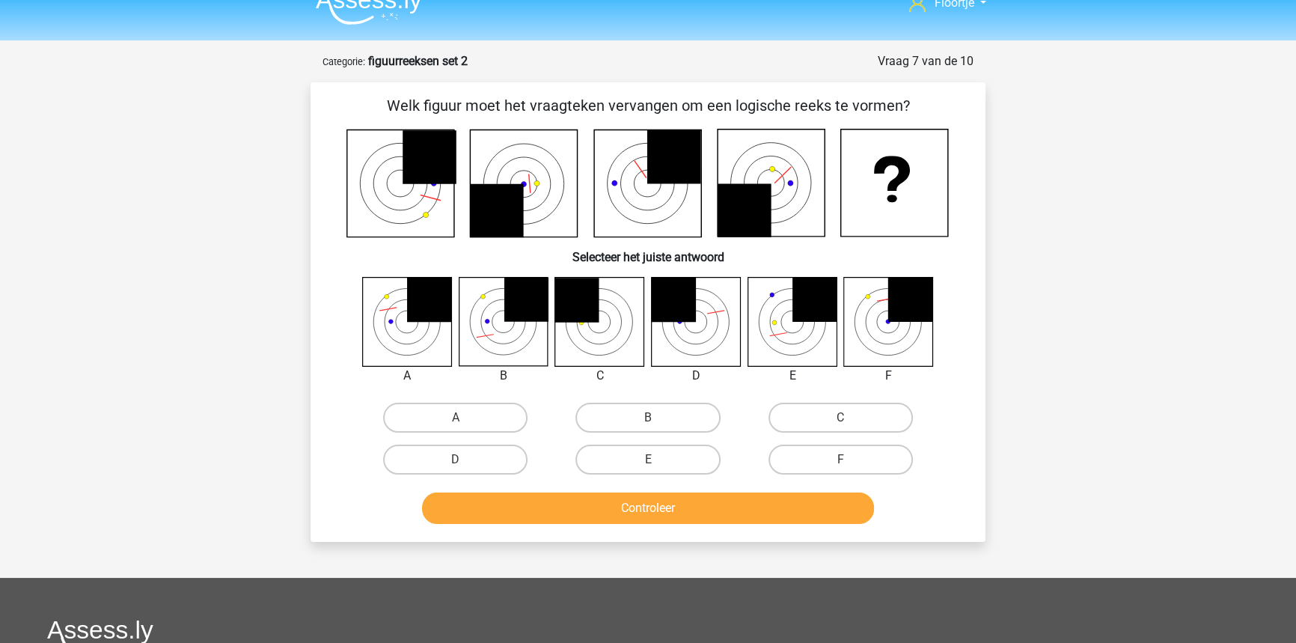
scroll to position [7, 0]
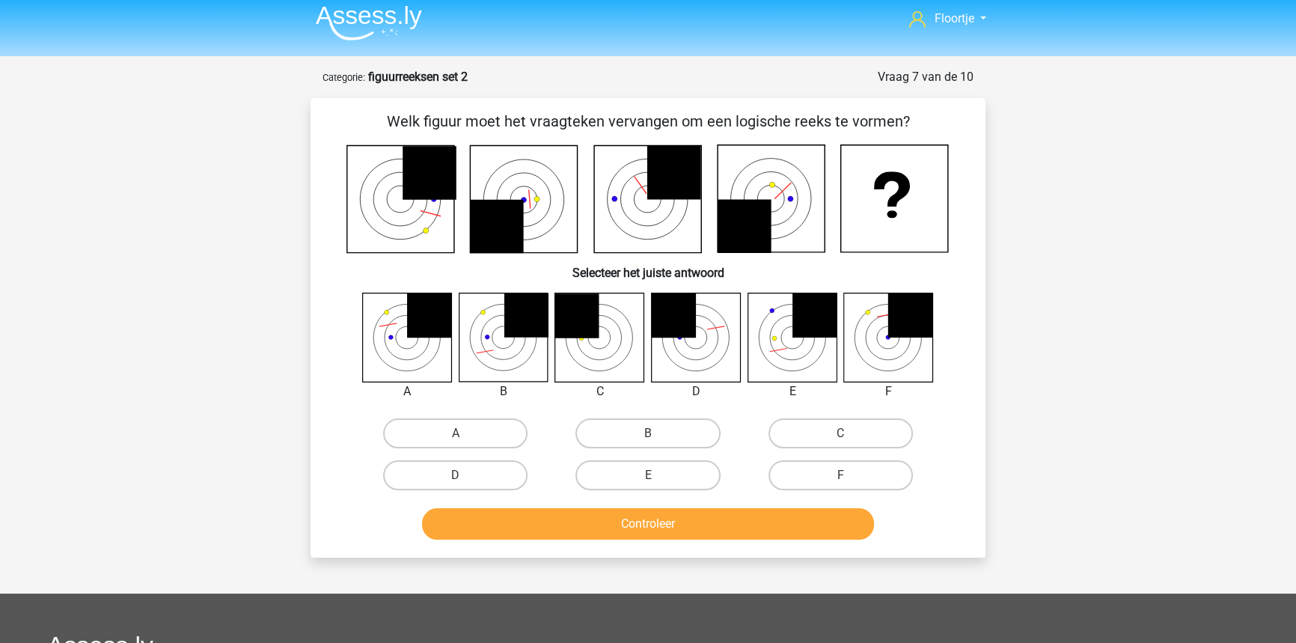
click at [800, 198] on icon at bounding box center [771, 198] width 107 height 107
click at [827, 206] on icon at bounding box center [647, 198] width 603 height 109
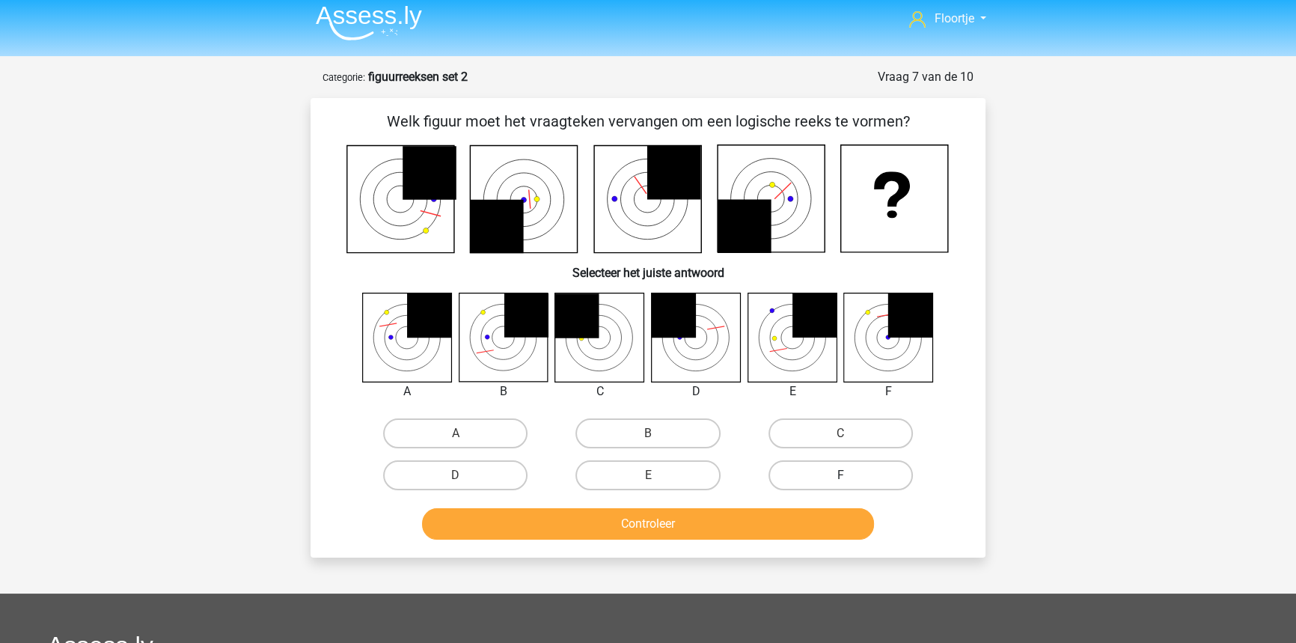
click at [830, 486] on label "F" at bounding box center [840, 475] width 144 height 30
click at [840, 485] on input "F" at bounding box center [845, 480] width 10 height 10
radio input "true"
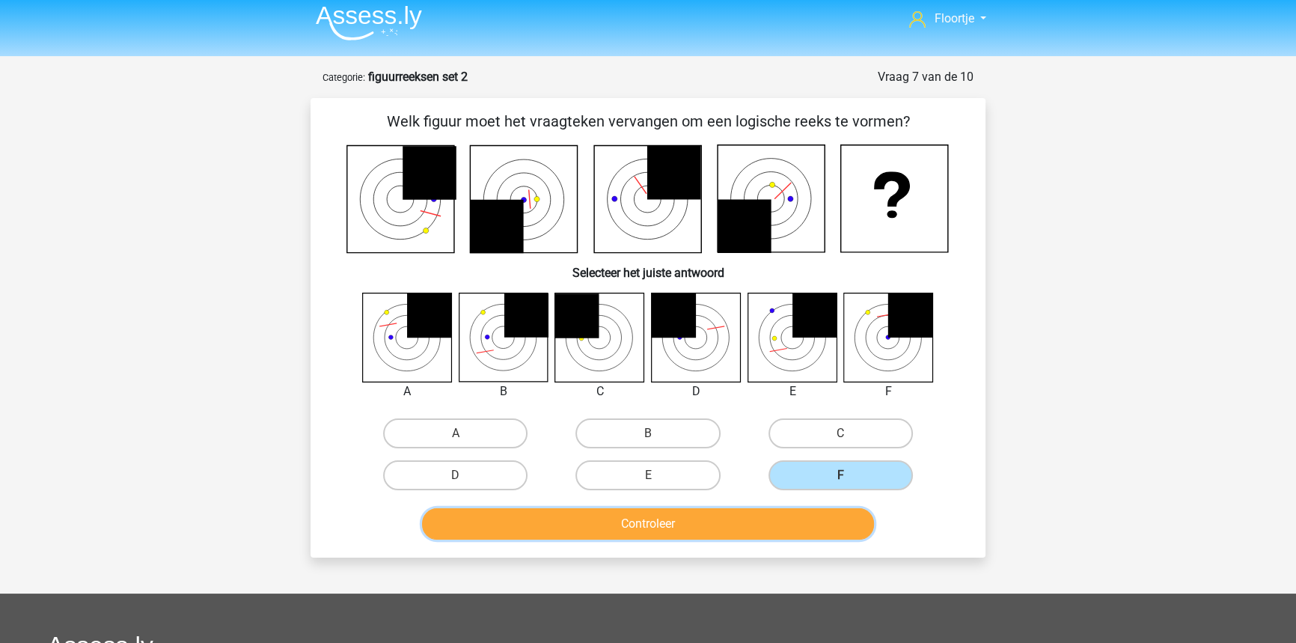
click at [808, 517] on button "Controleer" at bounding box center [648, 523] width 453 height 31
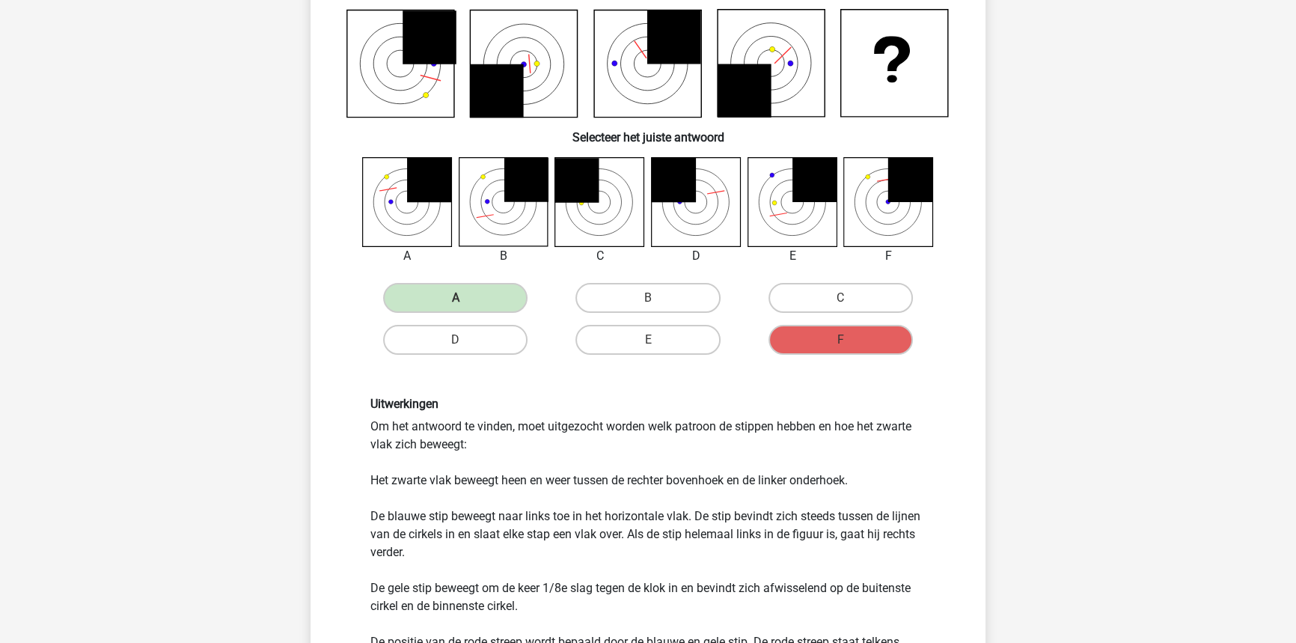
scroll to position [142, 0]
click at [793, 63] on g at bounding box center [648, 64] width 602 height 108
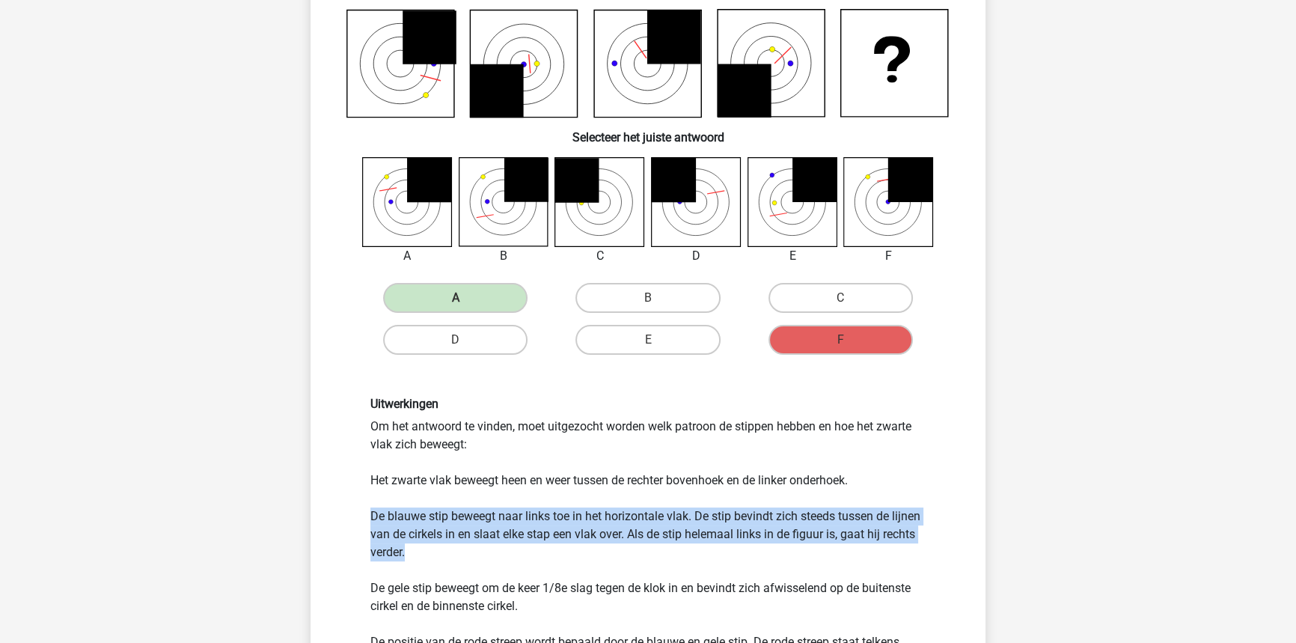
drag, startPoint x: 368, startPoint y: 513, endPoint x: 420, endPoint y: 547, distance: 61.6
click at [420, 547] on div "Uitwerkingen Om het antwoord te vinden, moet uitgezocht worden welk patroon de …" at bounding box center [648, 533] width 578 height 272
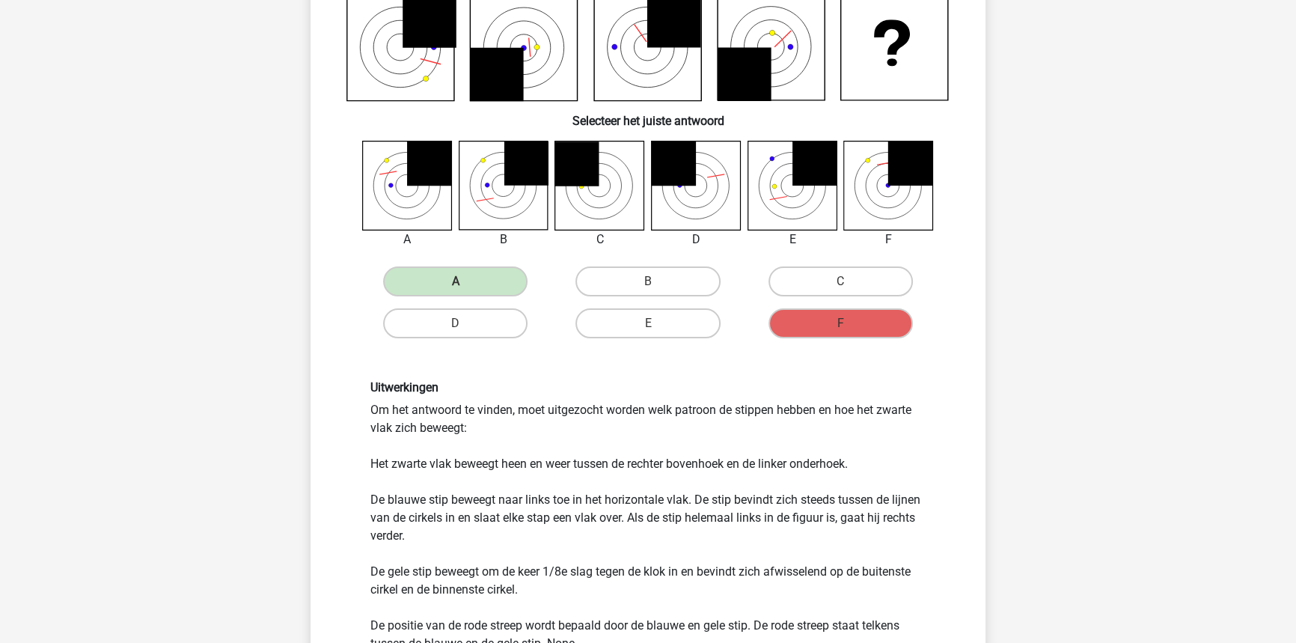
scroll to position [75, 0]
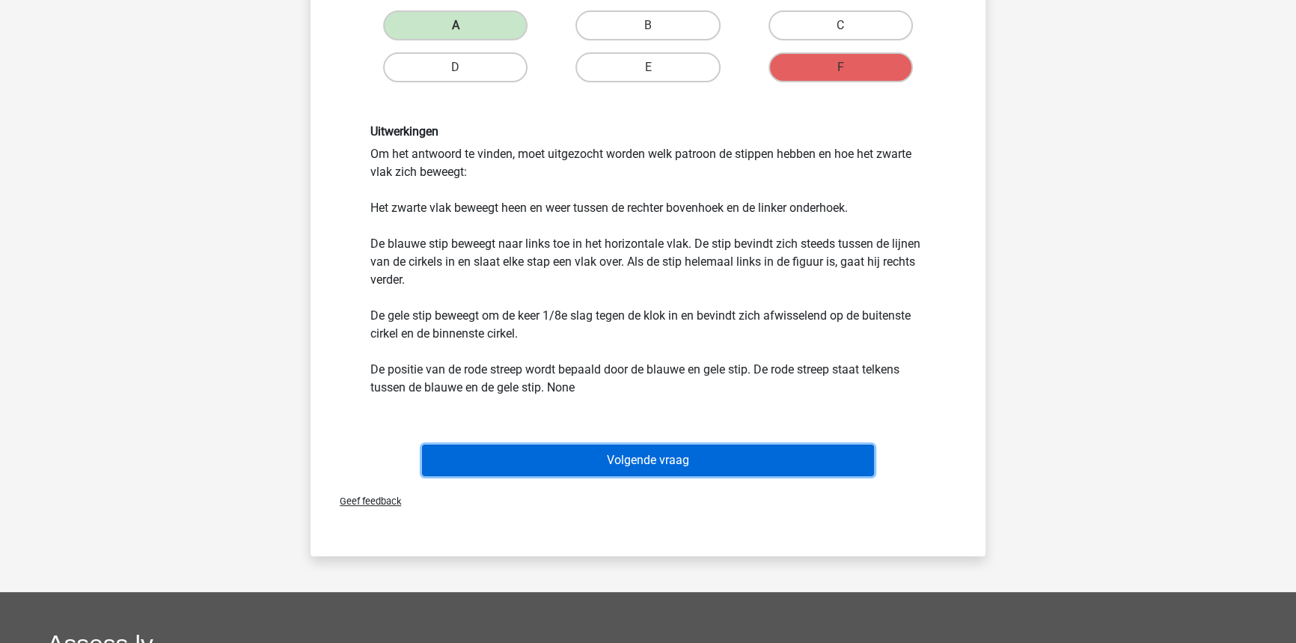
click at [643, 456] on button "Volgende vraag" at bounding box center [648, 459] width 453 height 31
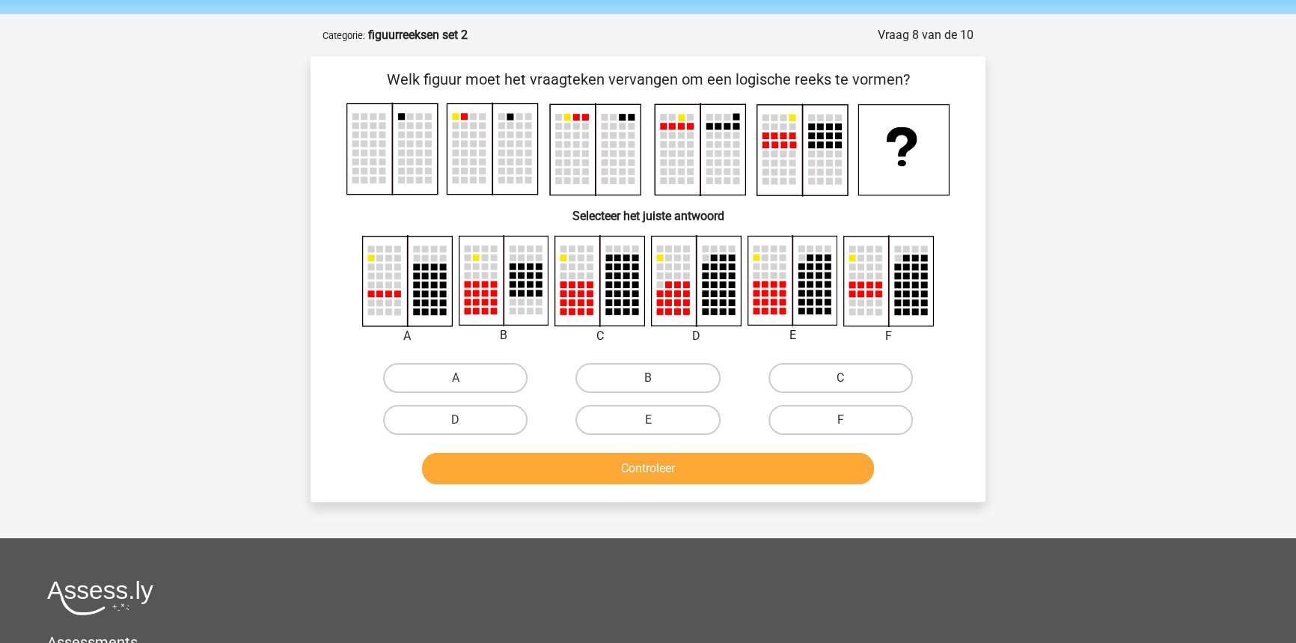
scroll to position [0, 0]
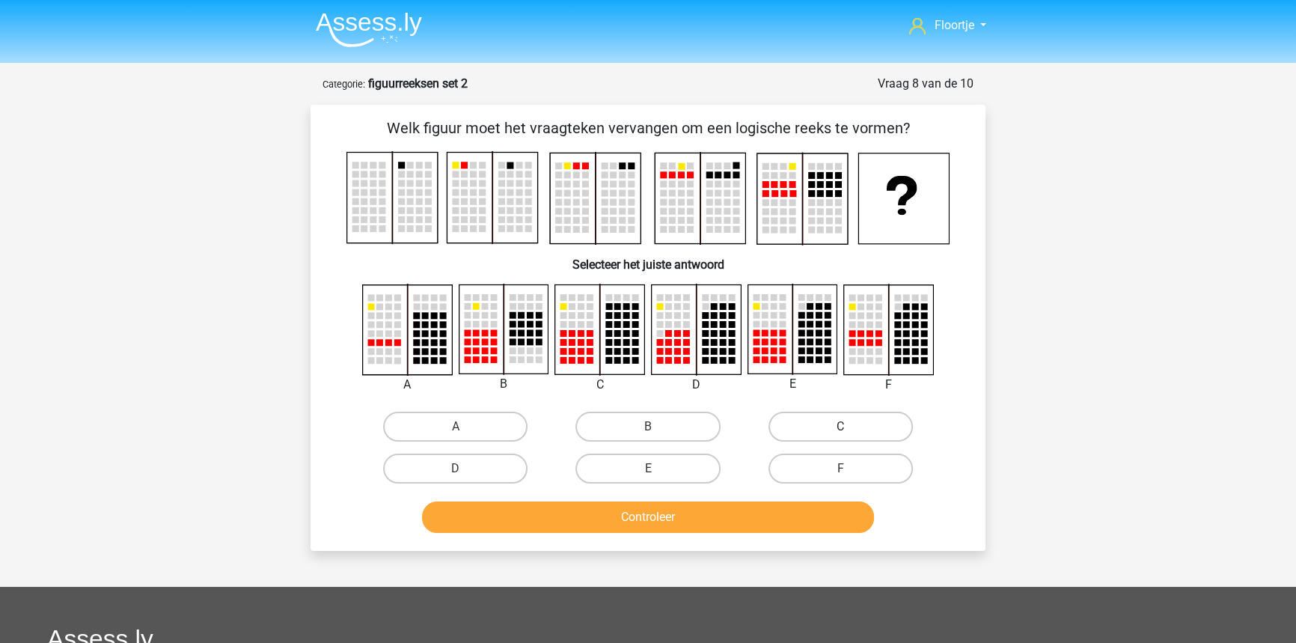
click at [777, 431] on label "C" at bounding box center [840, 426] width 144 height 30
click at [840, 431] on input "C" at bounding box center [845, 431] width 10 height 10
radio input "true"
click at [718, 515] on button "Controleer" at bounding box center [648, 516] width 453 height 31
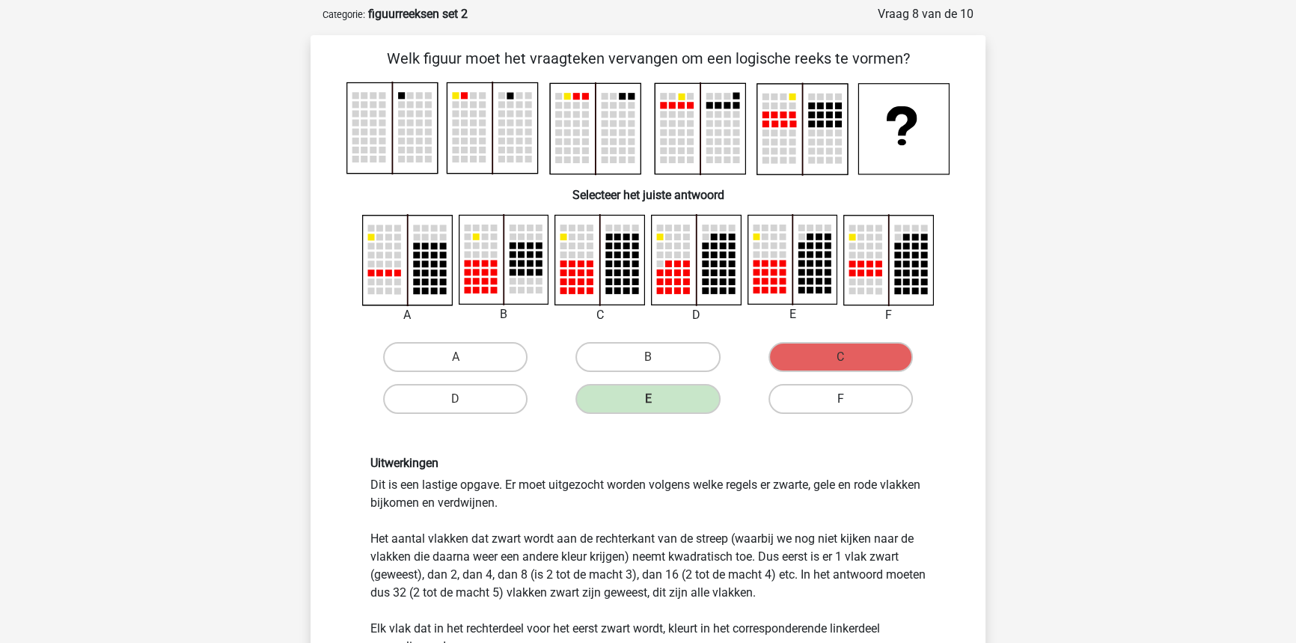
scroll to position [67, 0]
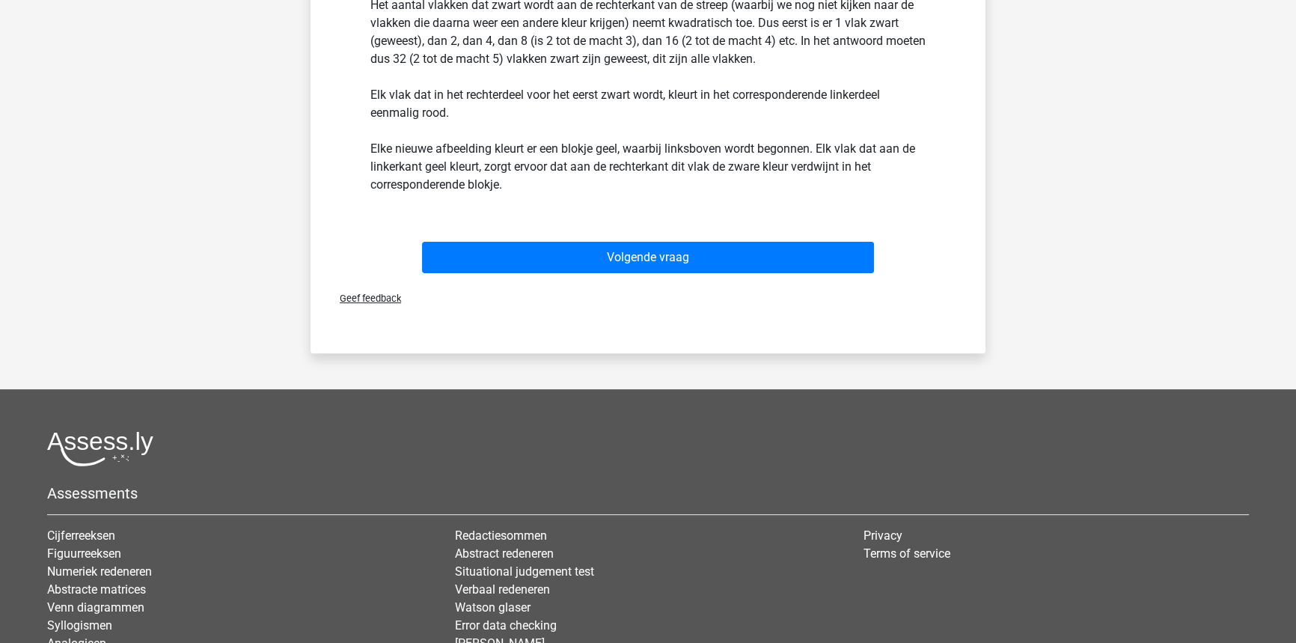
drag, startPoint x: 913, startPoint y: 328, endPoint x: 951, endPoint y: 389, distance: 71.9
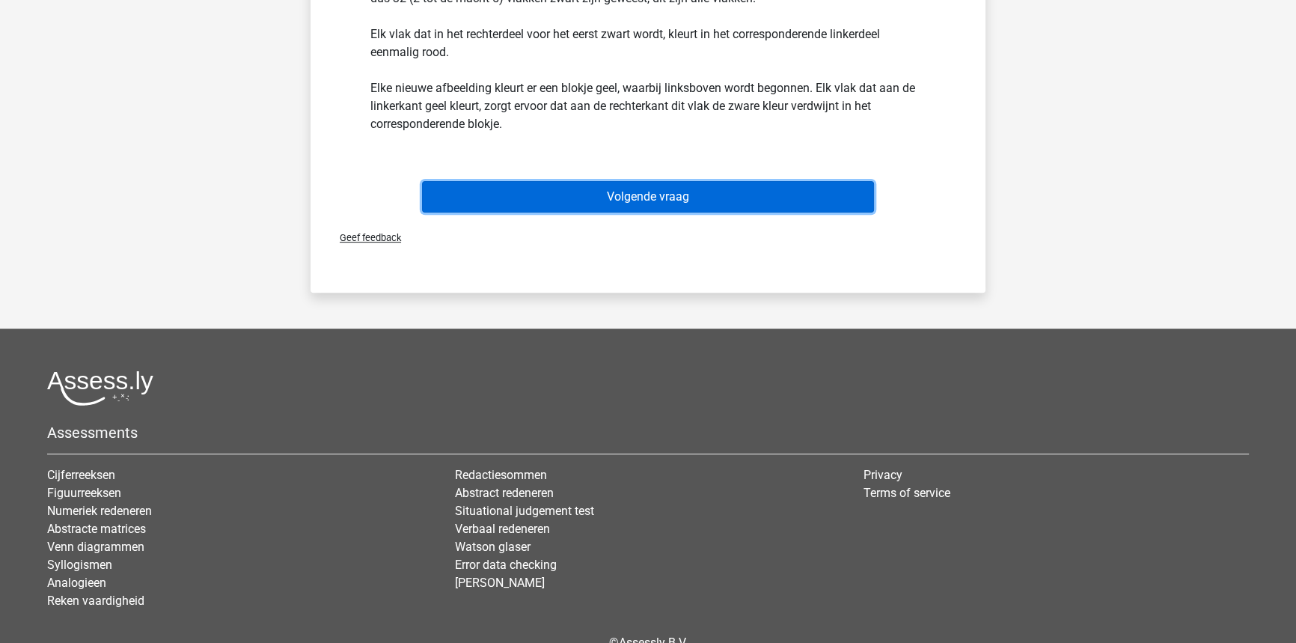
click at [830, 203] on button "Volgende vraag" at bounding box center [648, 196] width 453 height 31
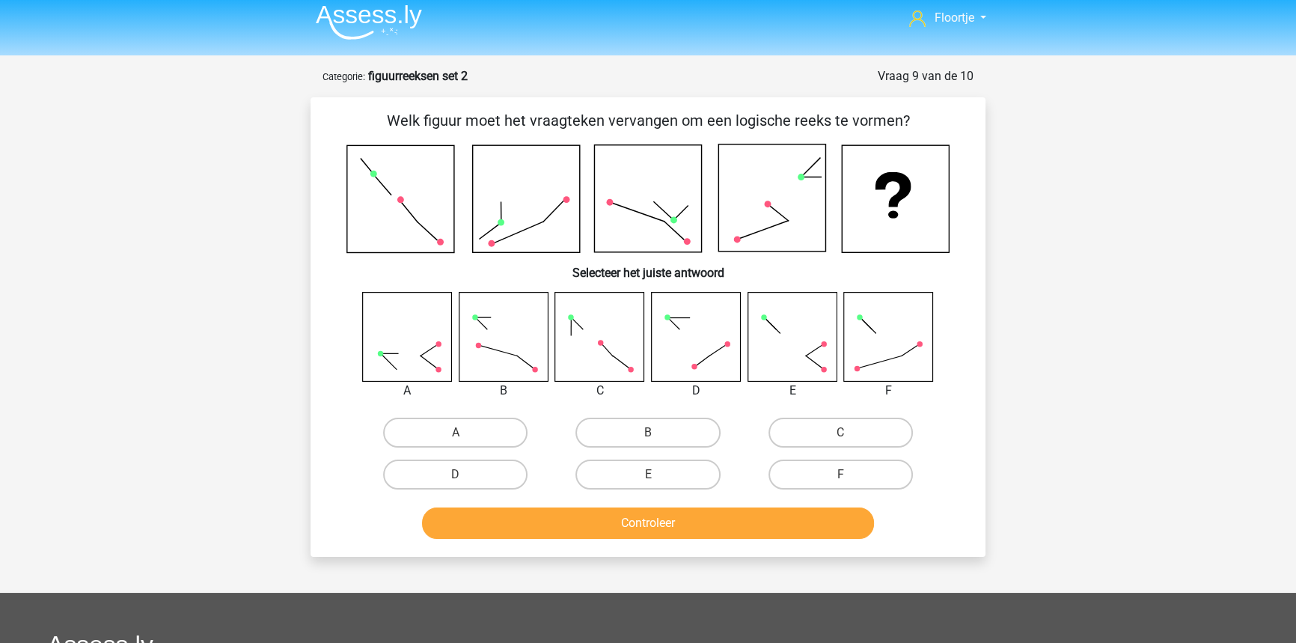
scroll to position [7, 0]
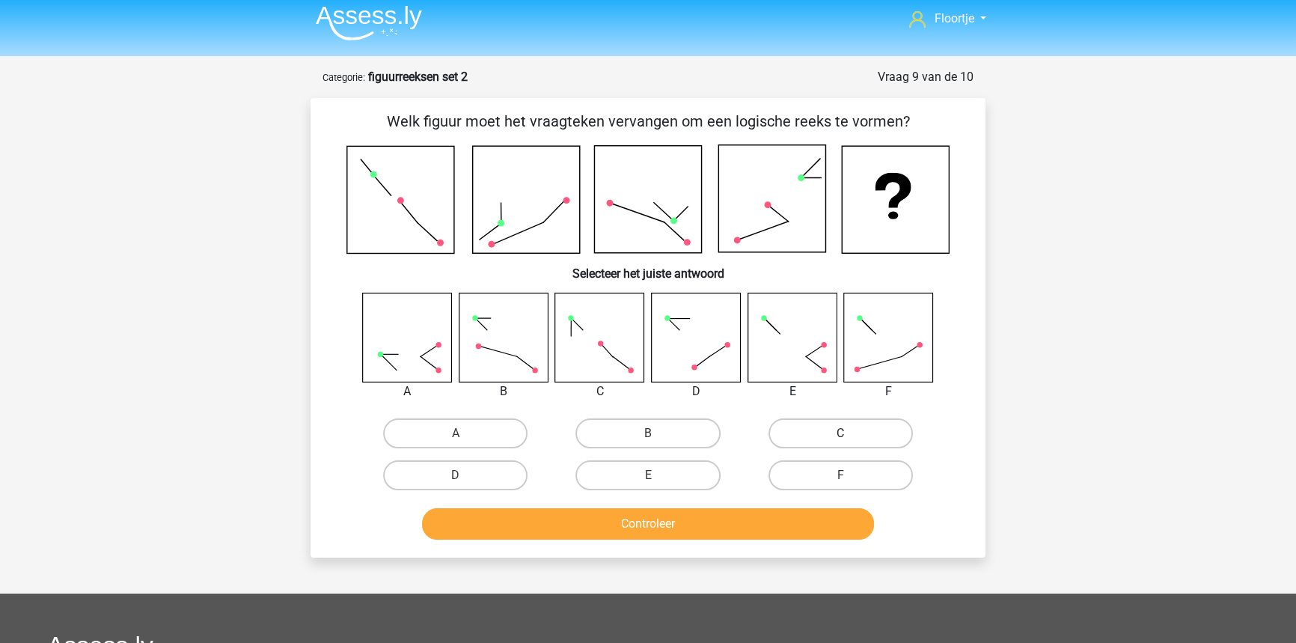
click at [828, 429] on label "C" at bounding box center [840, 433] width 144 height 30
click at [840, 433] on input "C" at bounding box center [845, 438] width 10 height 10
radio input "true"
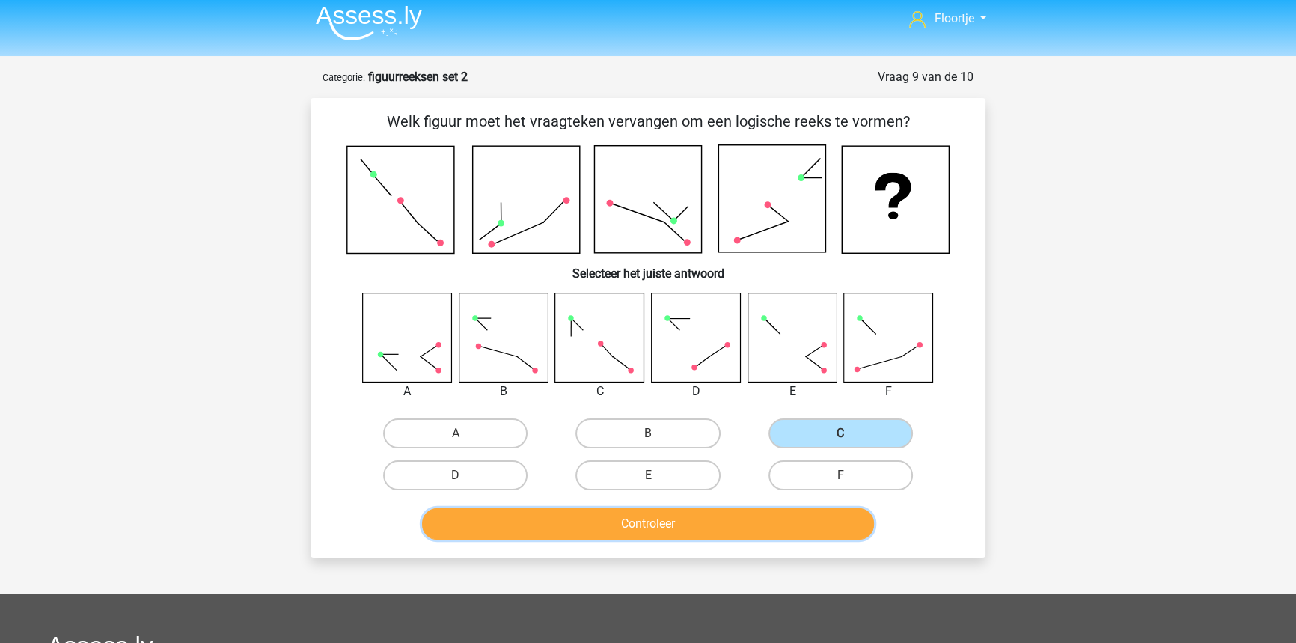
click at [870, 521] on button "Controleer" at bounding box center [648, 523] width 453 height 31
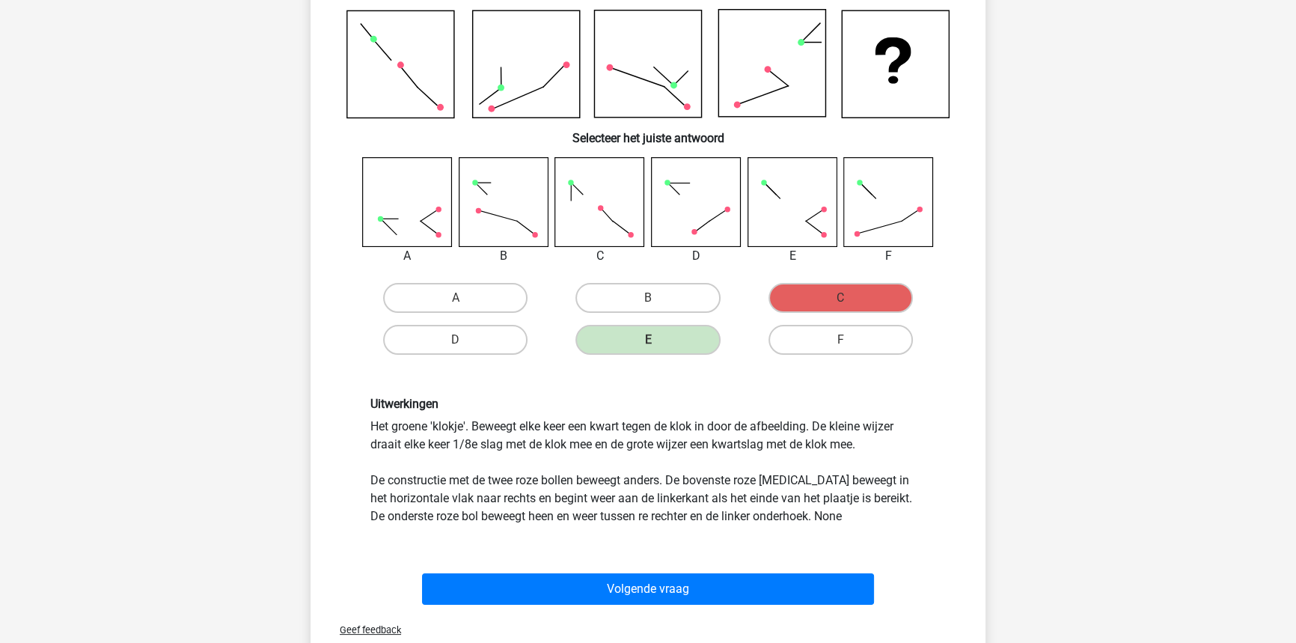
scroll to position [210, 0]
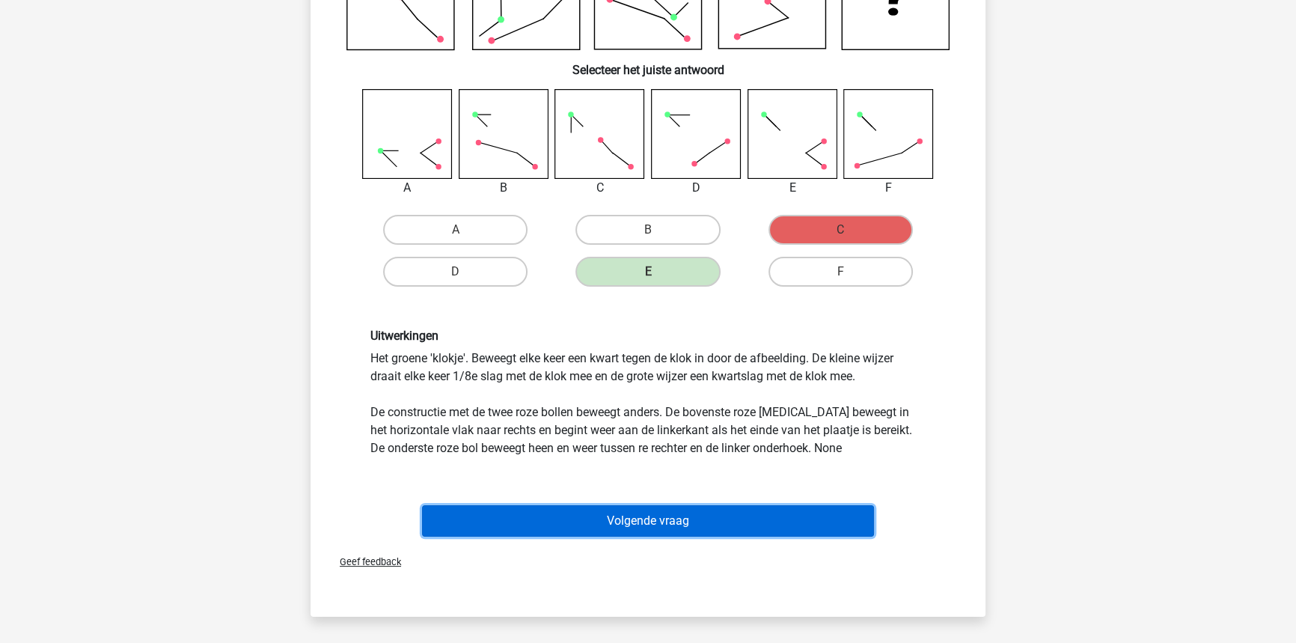
drag, startPoint x: 703, startPoint y: 522, endPoint x: 755, endPoint y: 487, distance: 62.5
click at [703, 521] on button "Volgende vraag" at bounding box center [648, 520] width 453 height 31
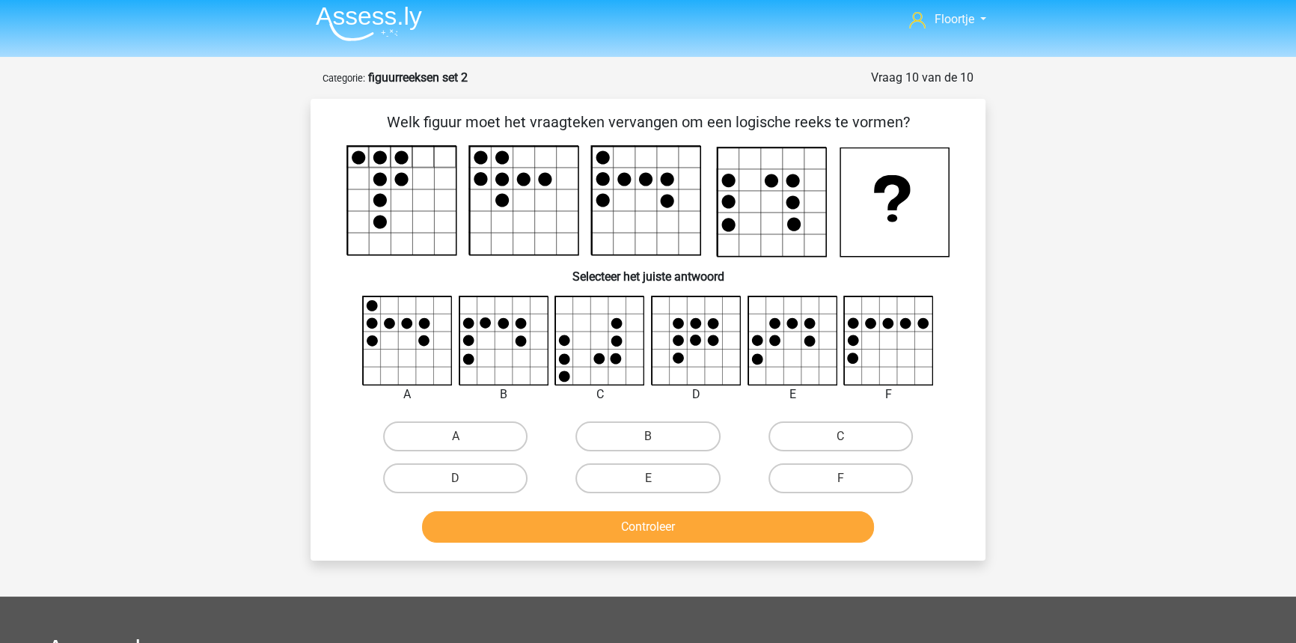
scroll to position [0, 0]
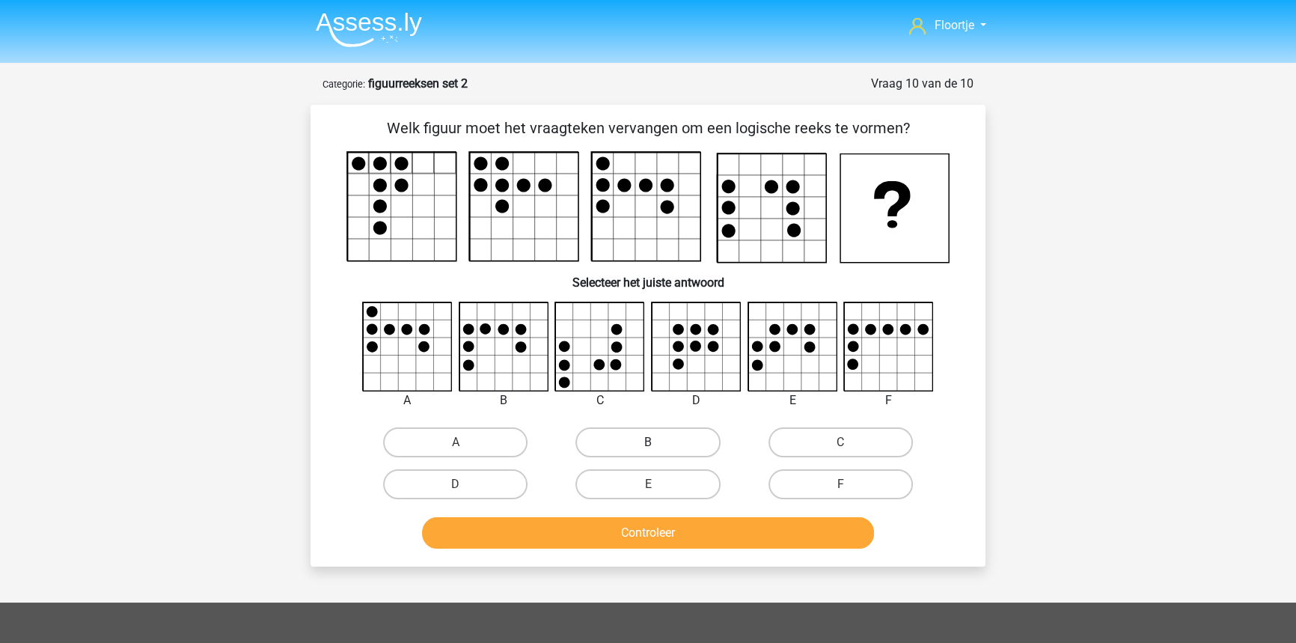
click at [688, 444] on label "B" at bounding box center [647, 442] width 144 height 30
click at [658, 444] on input "B" at bounding box center [653, 447] width 10 height 10
radio input "true"
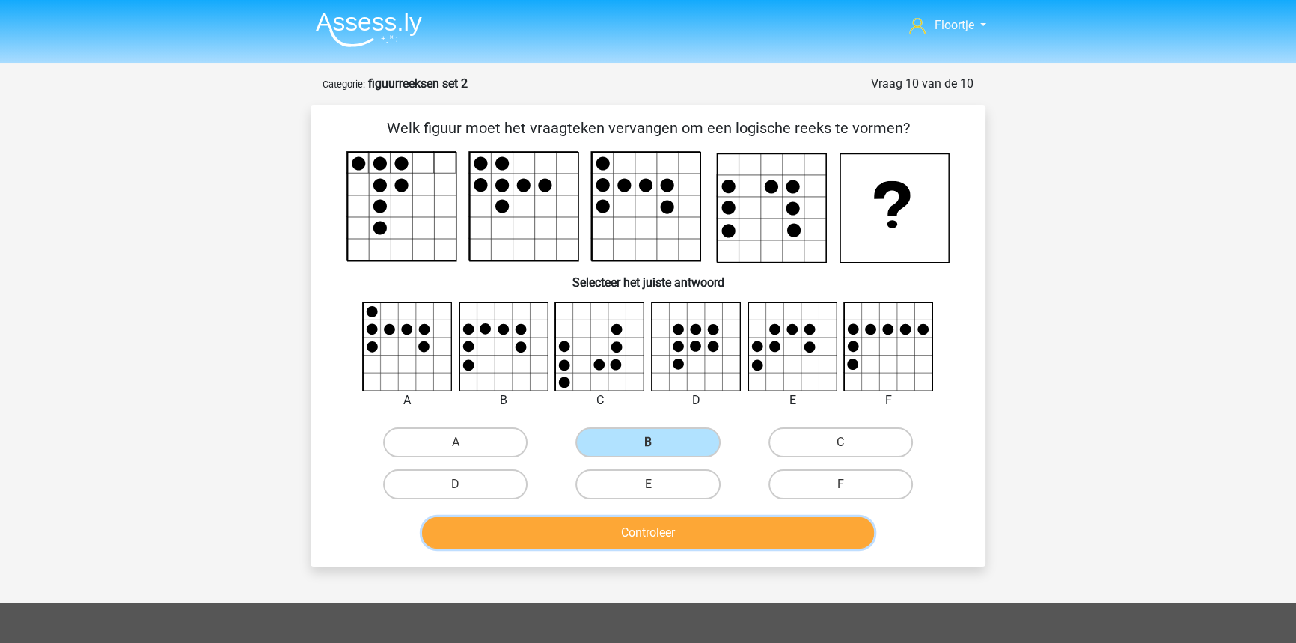
click at [649, 535] on button "Controleer" at bounding box center [648, 532] width 453 height 31
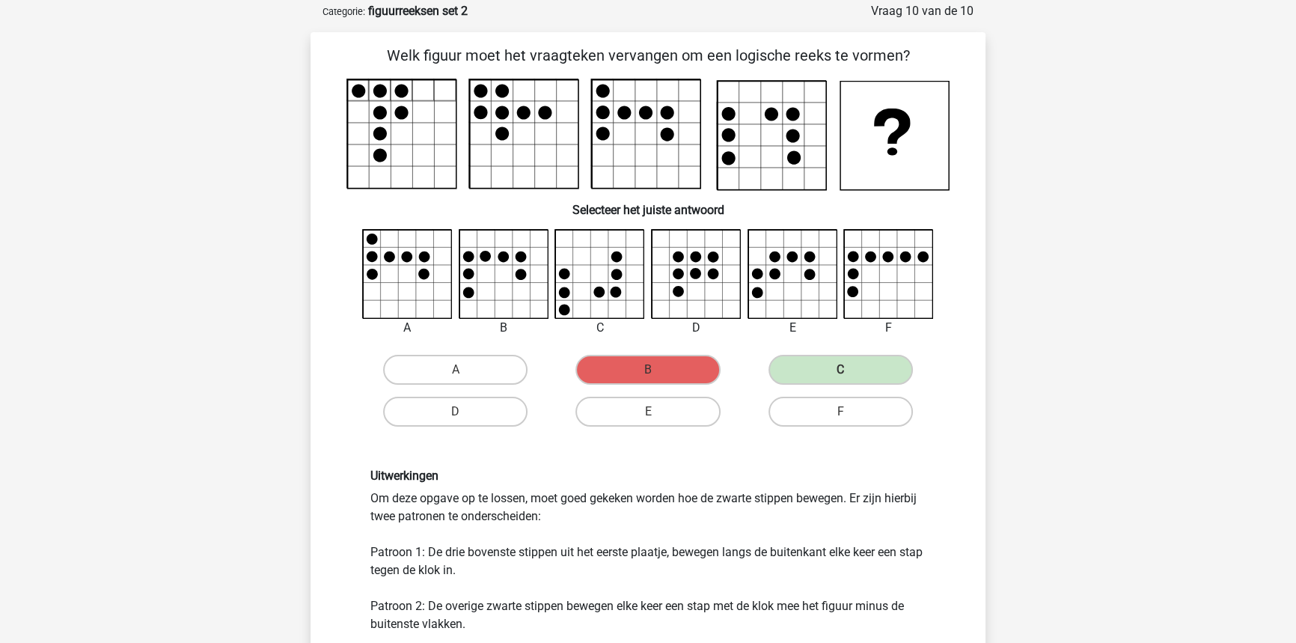
scroll to position [135, 0]
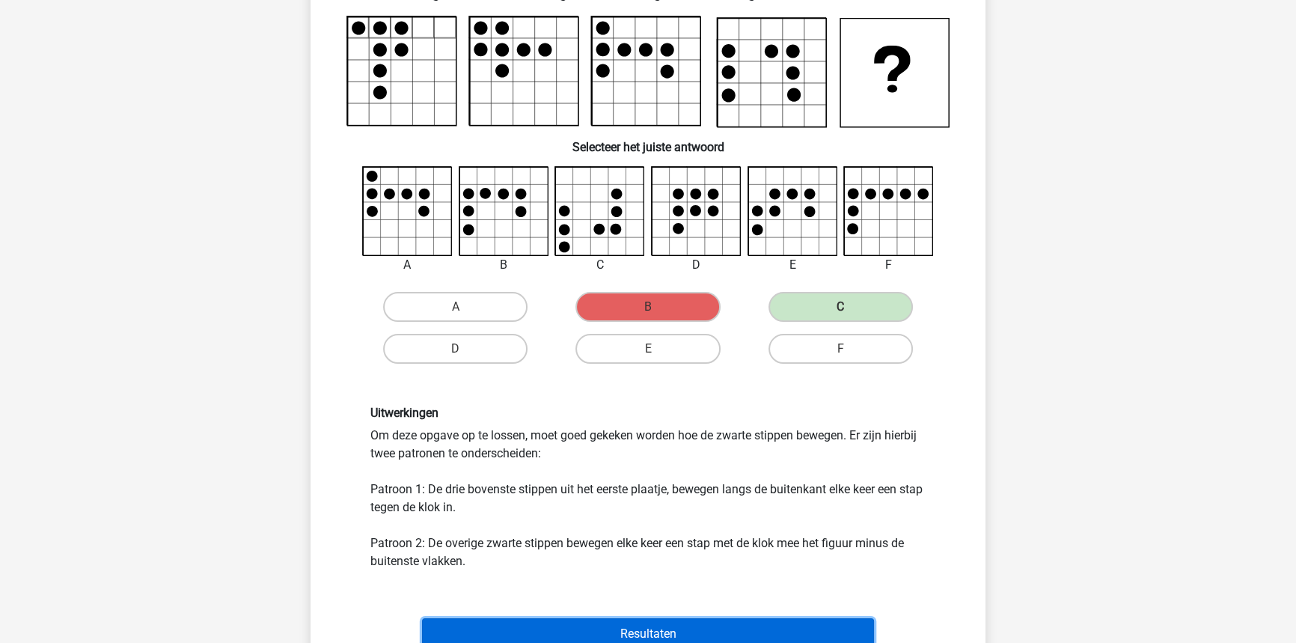
click at [792, 619] on button "Resultaten" at bounding box center [648, 633] width 453 height 31
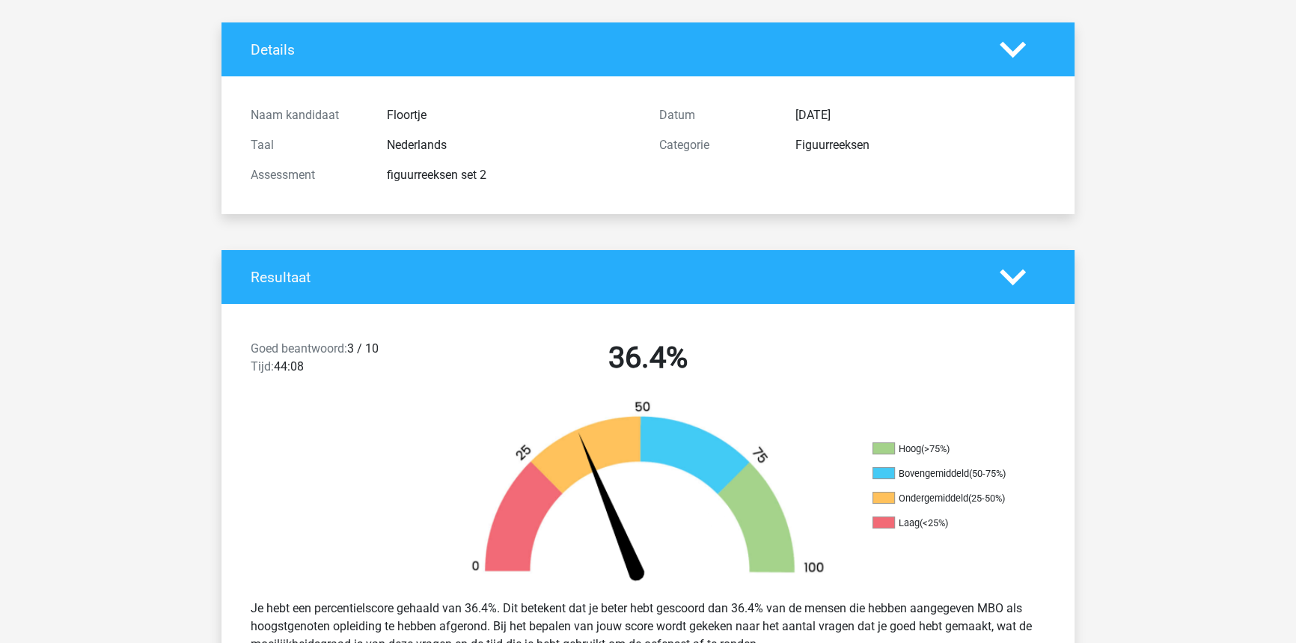
scroll to position [67, 0]
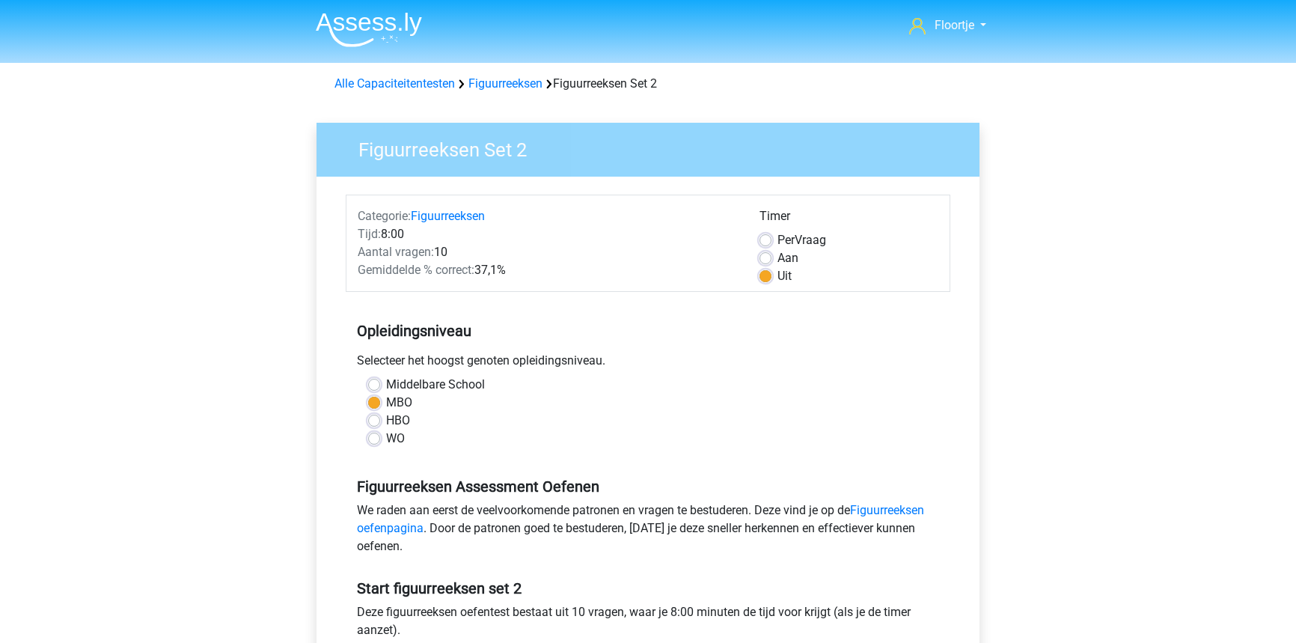
scroll to position [153, 0]
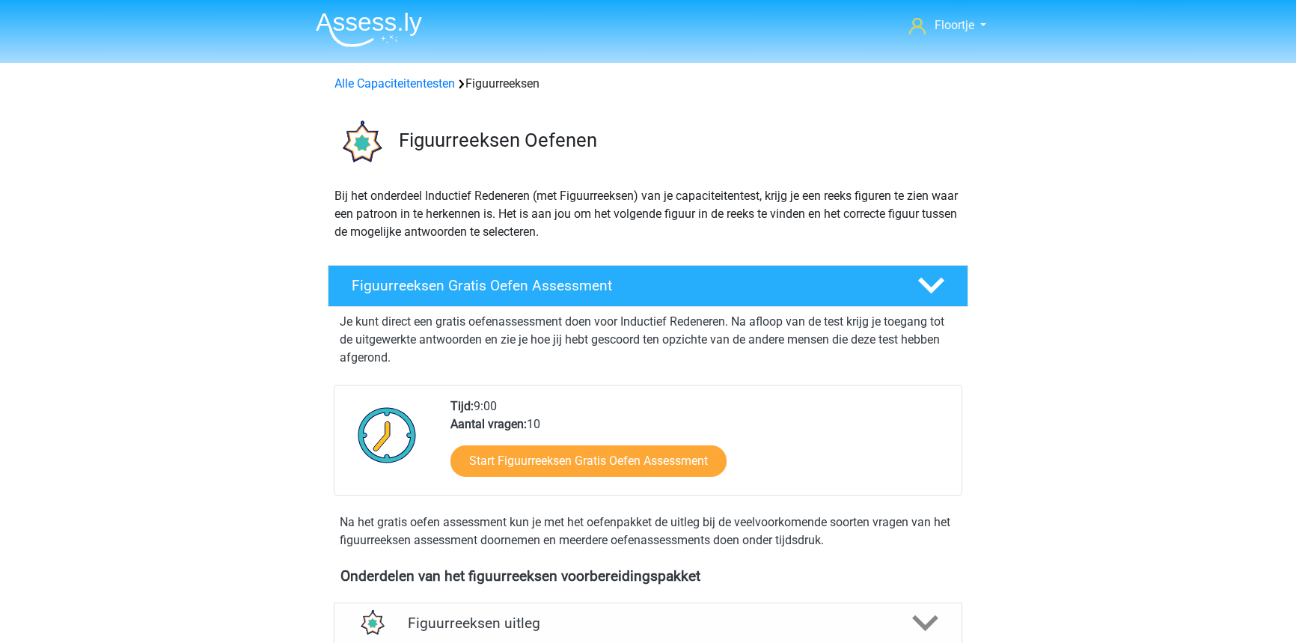
scroll to position [477, 0]
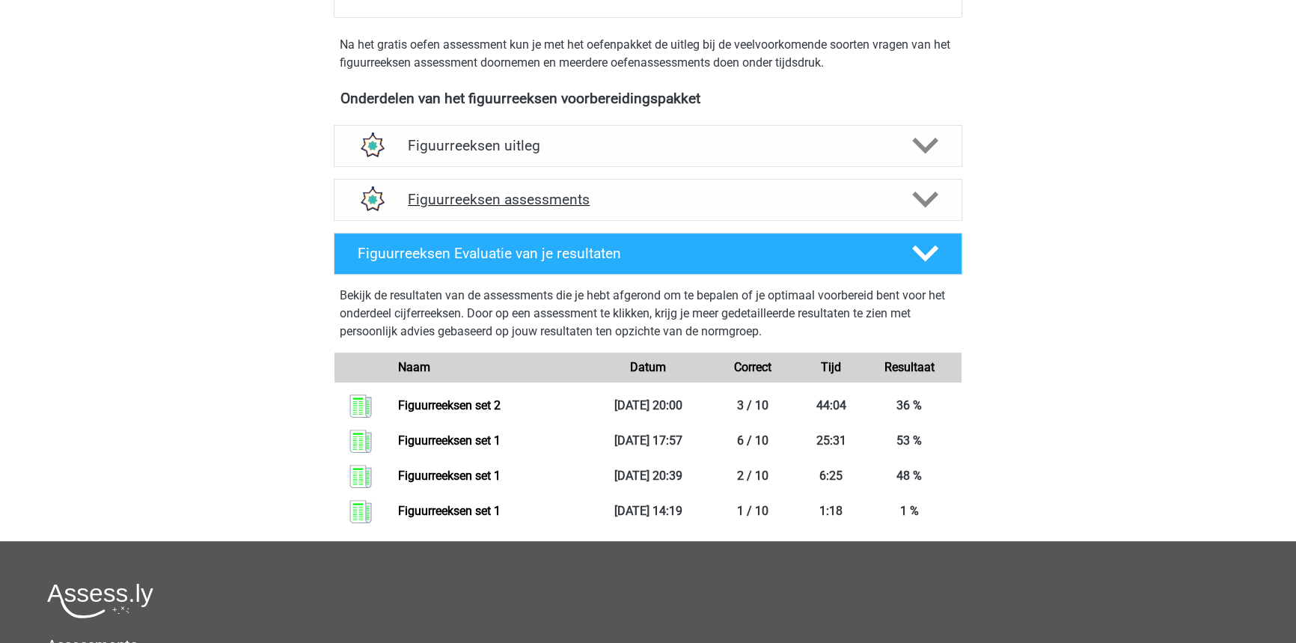
click at [829, 198] on h4 "Figuurreeksen assessments" at bounding box center [648, 199] width 480 height 17
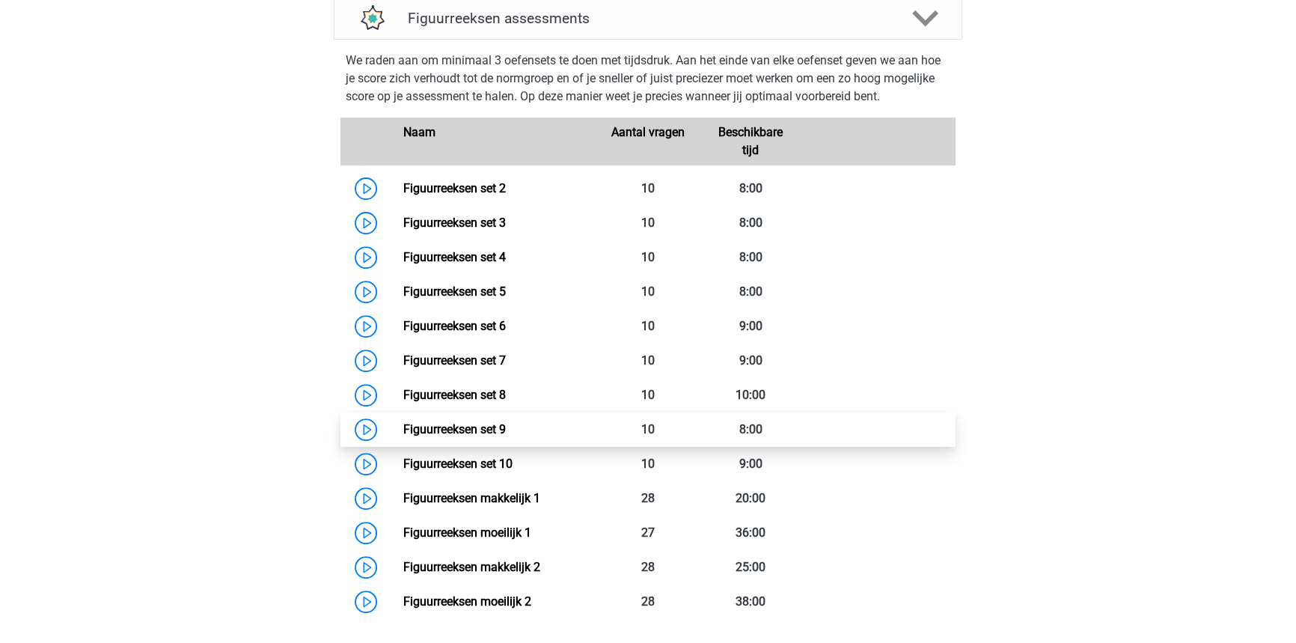
scroll to position [749, 0]
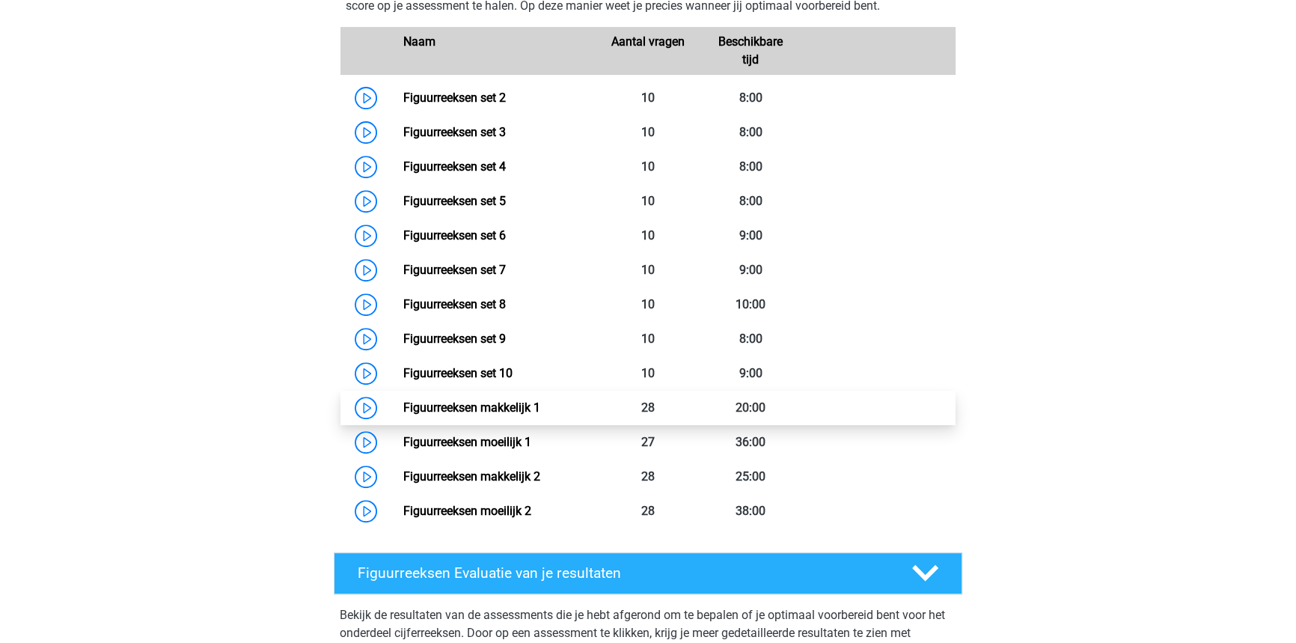
click at [539, 405] on link "Figuurreeksen makkelijk 1" at bounding box center [470, 407] width 137 height 14
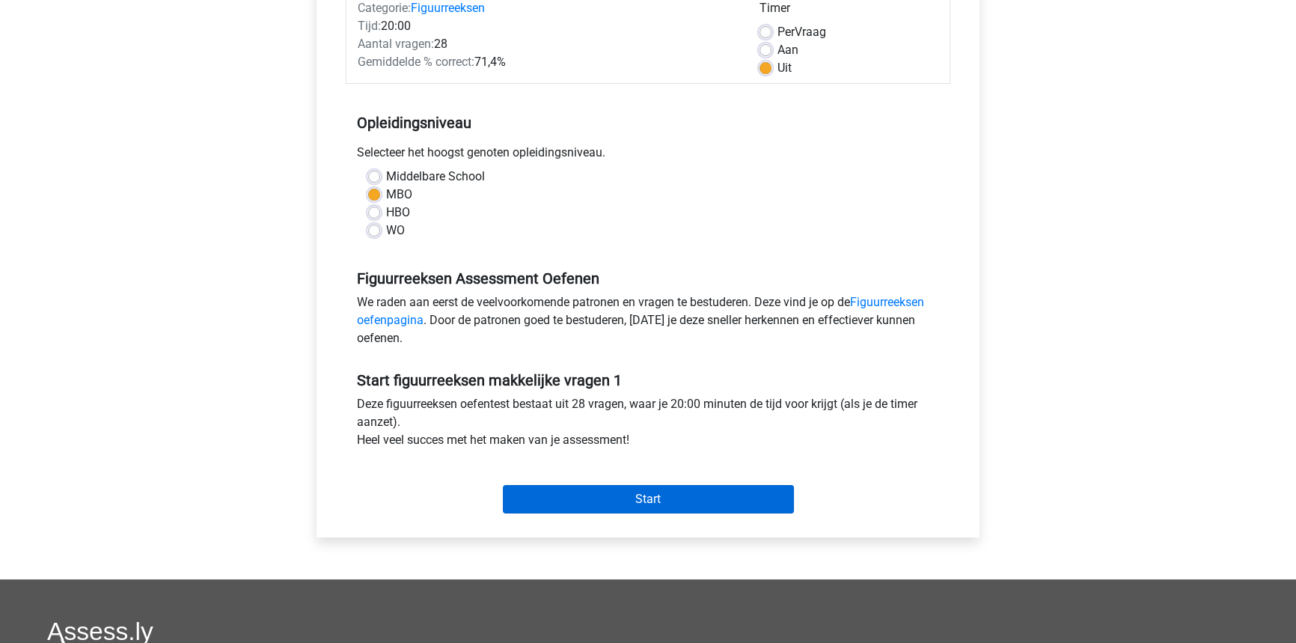
scroll to position [272, 0]
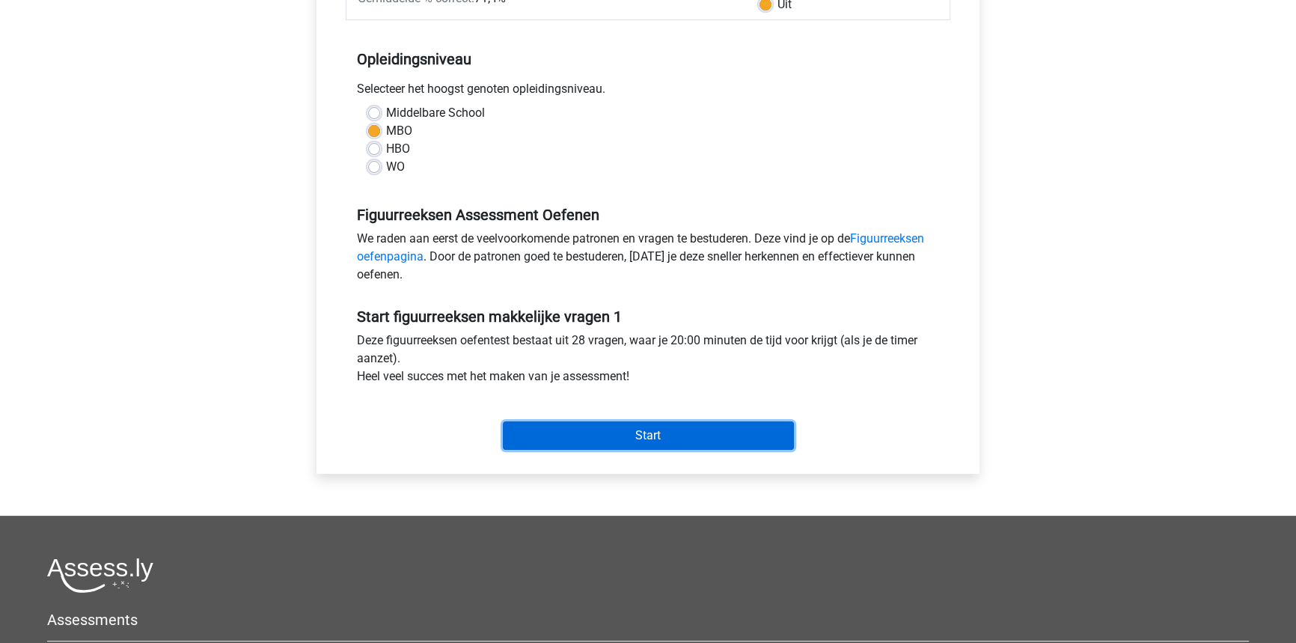
click at [703, 442] on input "Start" at bounding box center [648, 435] width 291 height 28
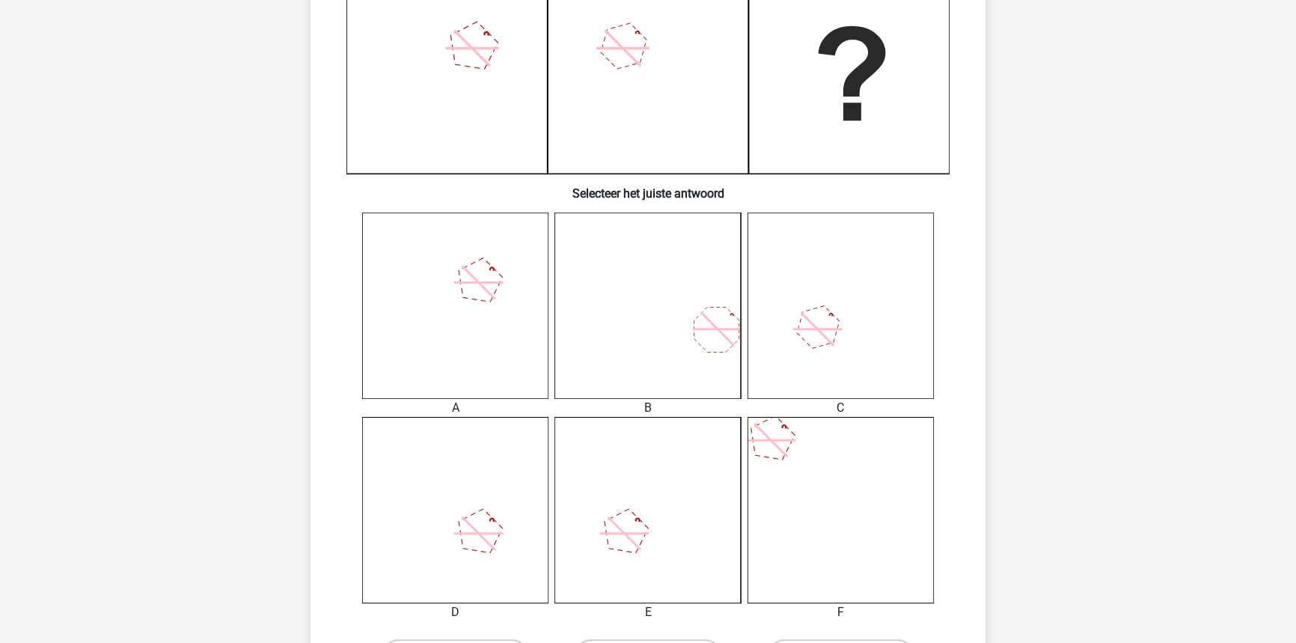
scroll to position [408, 0]
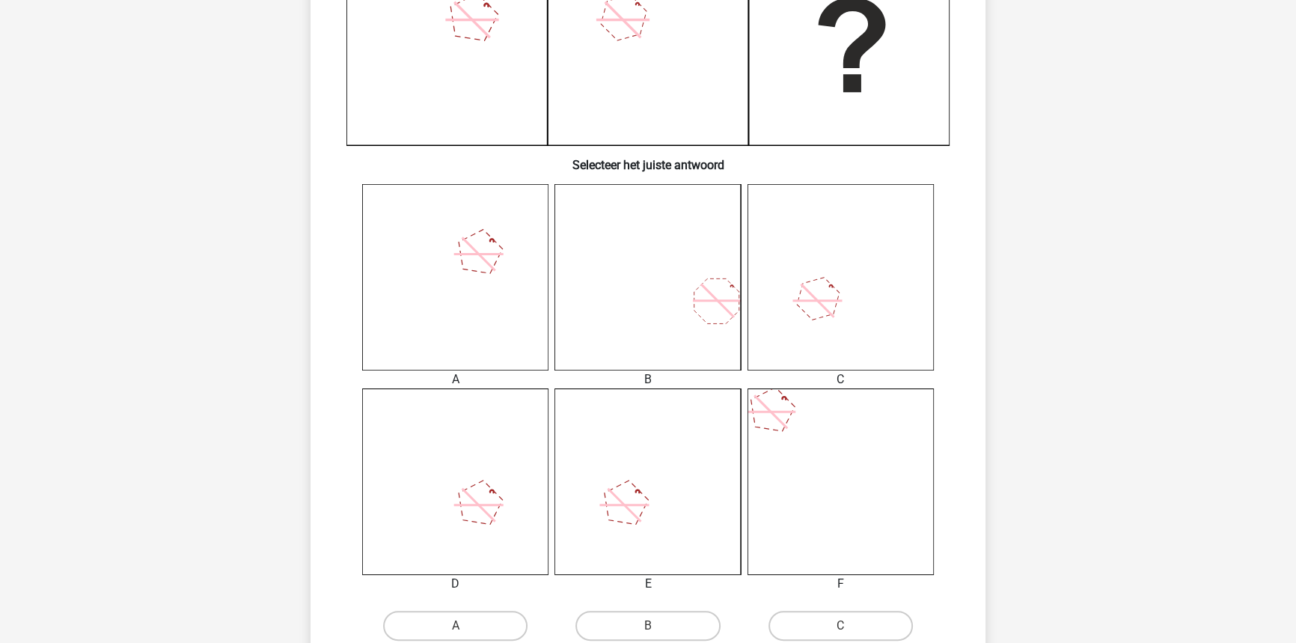
click at [832, 343] on icon at bounding box center [840, 277] width 186 height 186
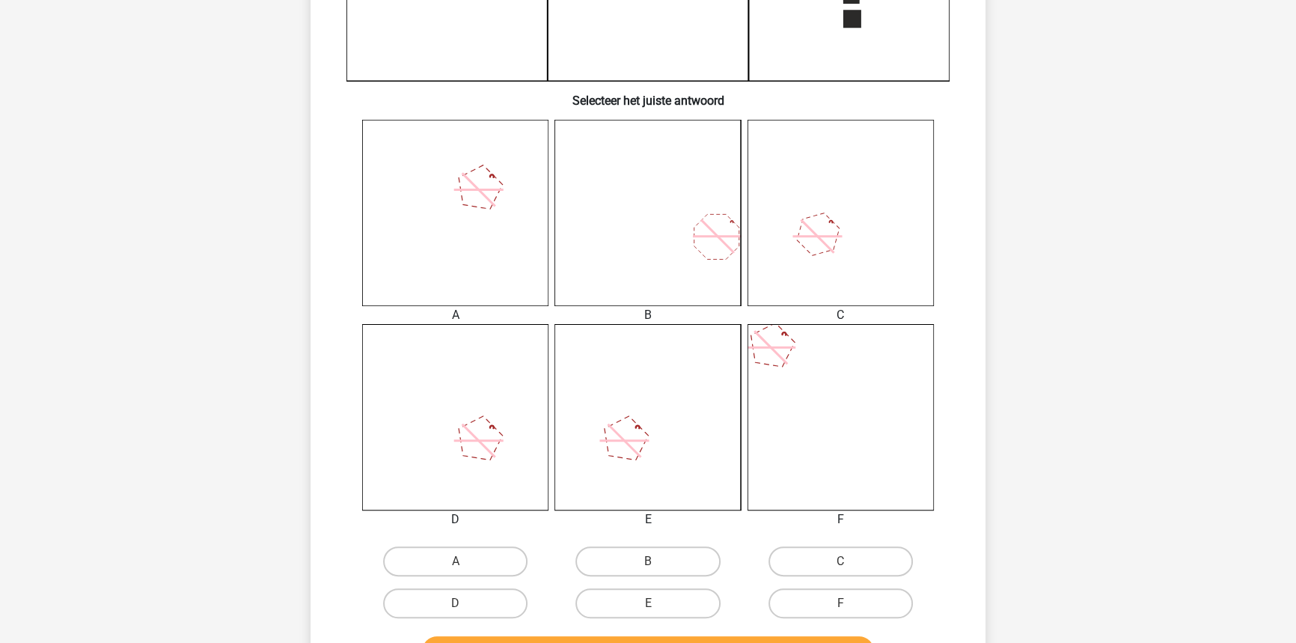
scroll to position [476, 0]
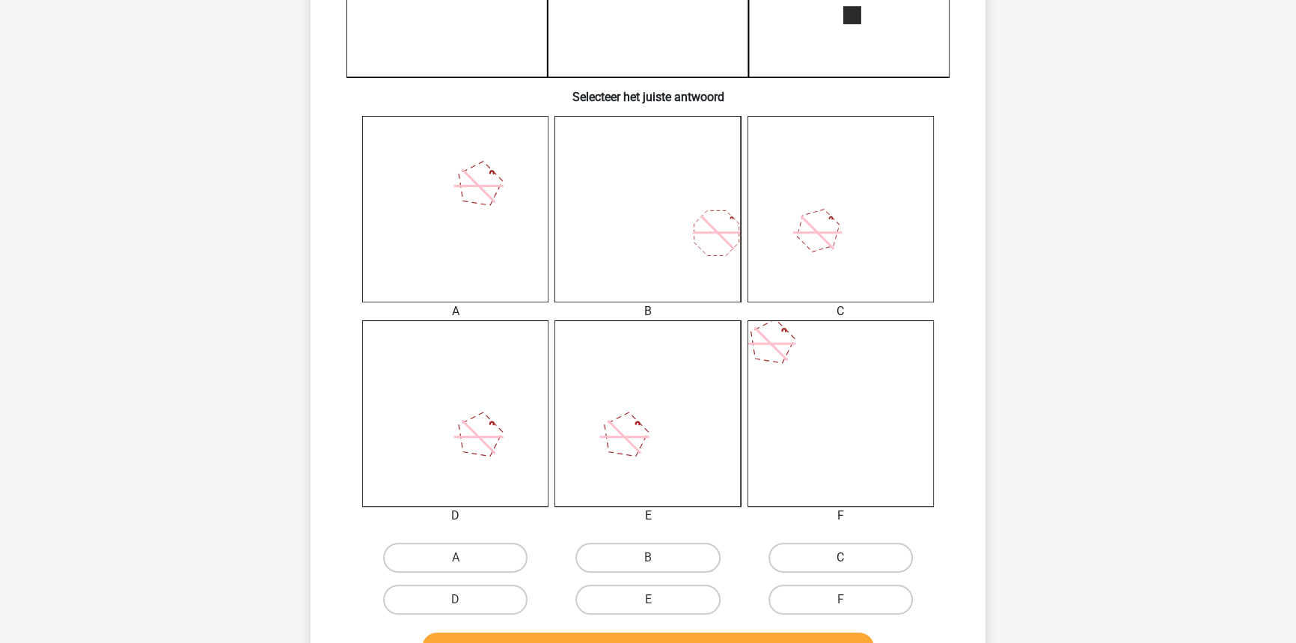
click at [857, 564] on label "C" at bounding box center [840, 557] width 144 height 30
click at [850, 564] on input "C" at bounding box center [845, 562] width 10 height 10
radio input "true"
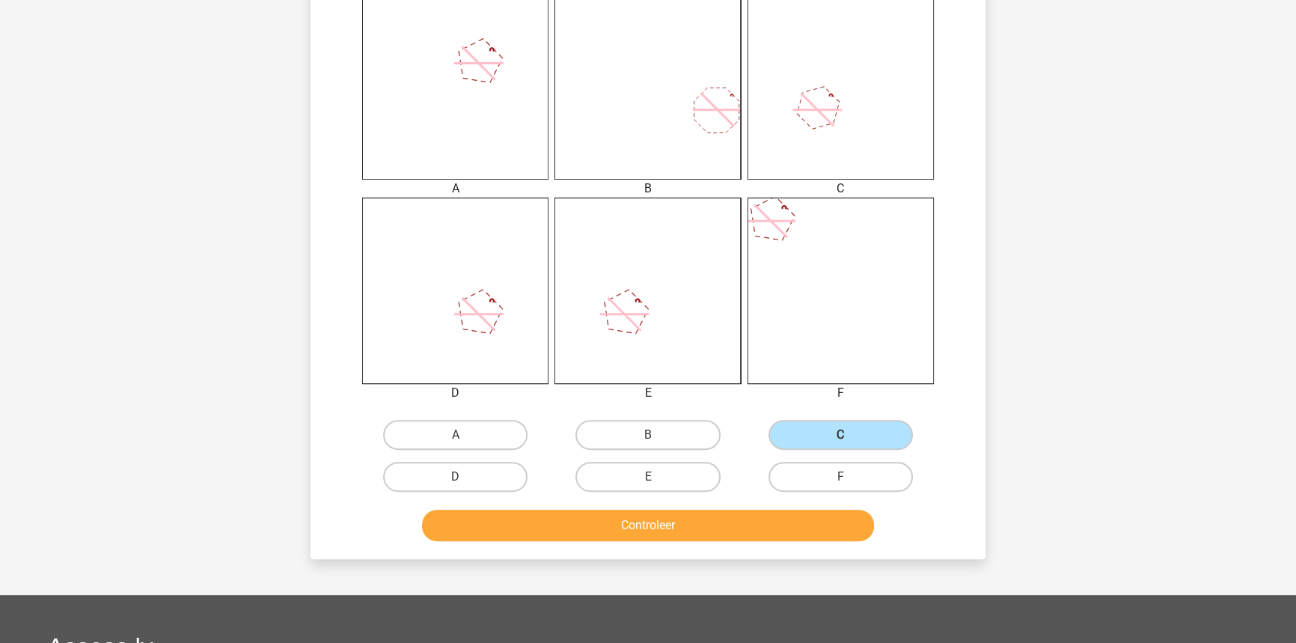
scroll to position [612, 0]
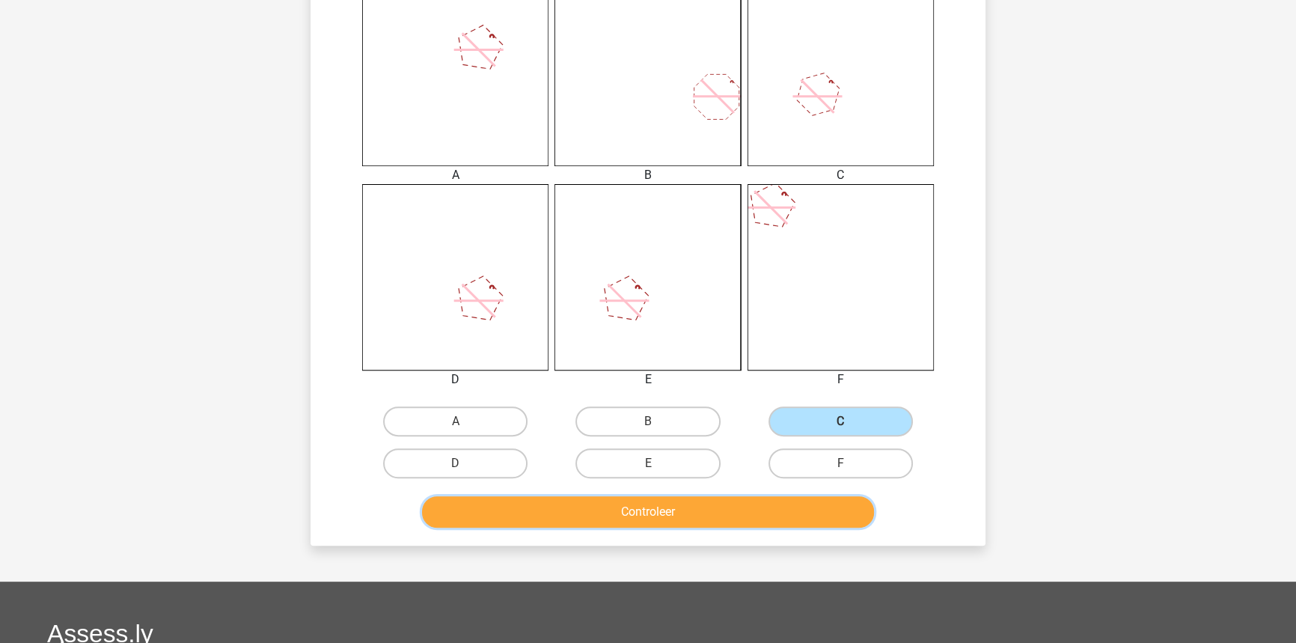
click at [790, 516] on button "Controleer" at bounding box center [648, 511] width 453 height 31
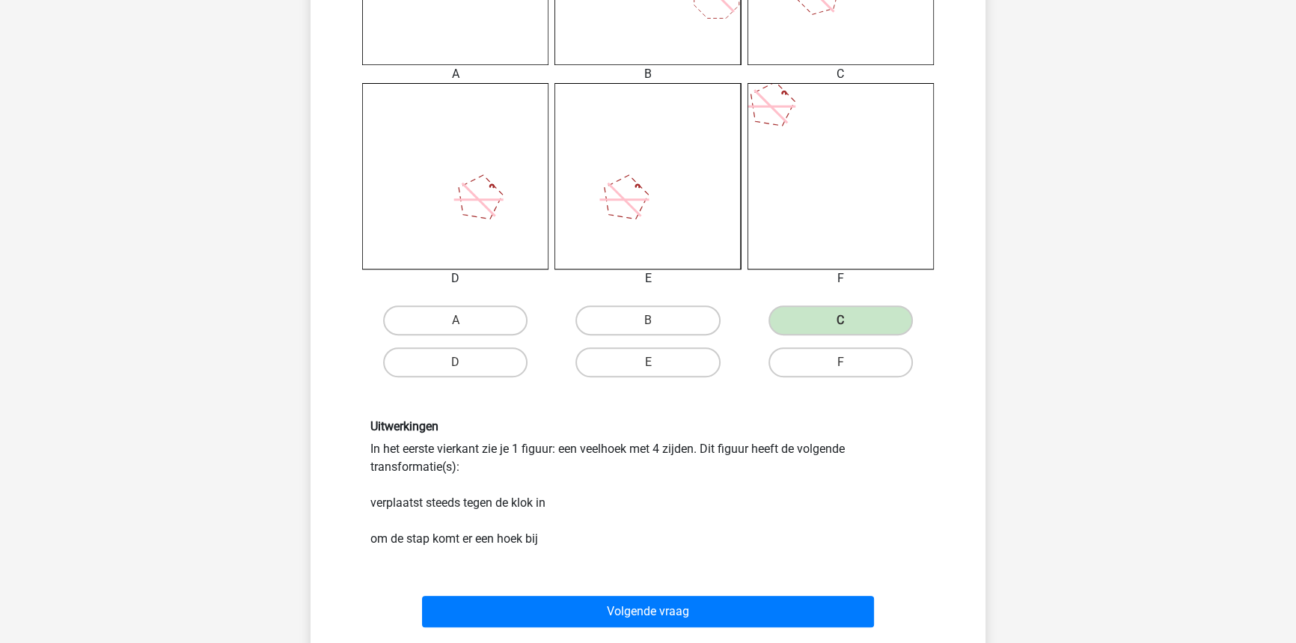
scroll to position [748, 0]
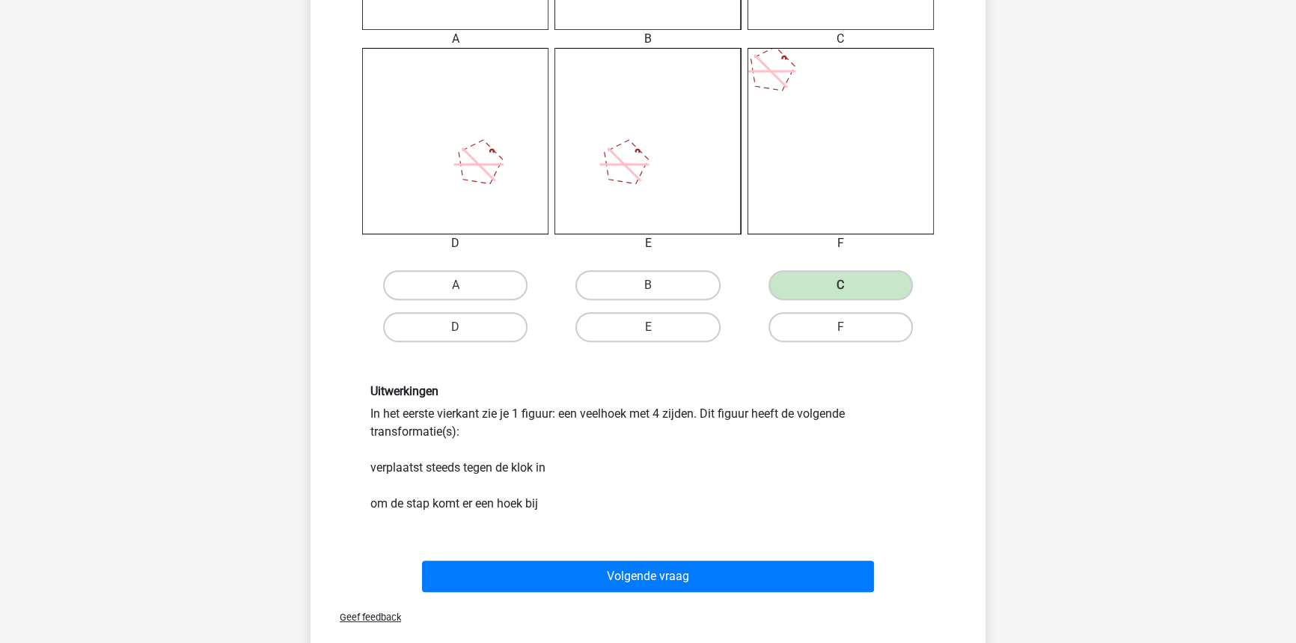
click at [771, 599] on div "Geef feedback" at bounding box center [647, 617] width 663 height 38
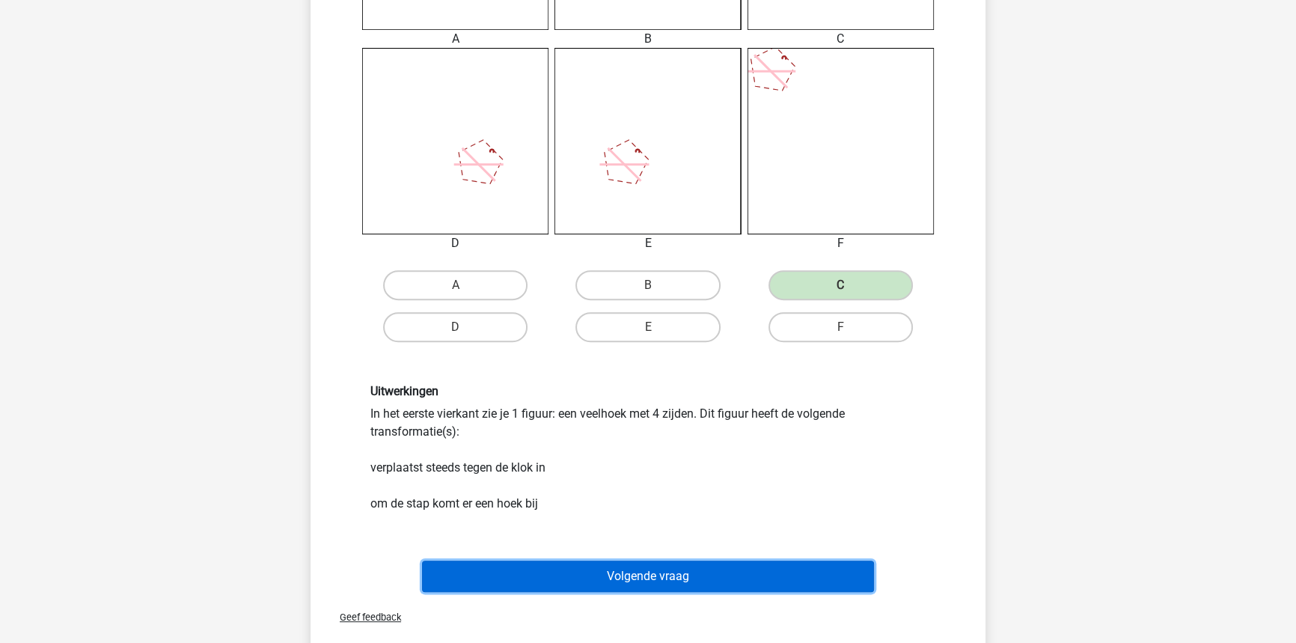
click at [764, 582] on button "Volgende vraag" at bounding box center [648, 575] width 453 height 31
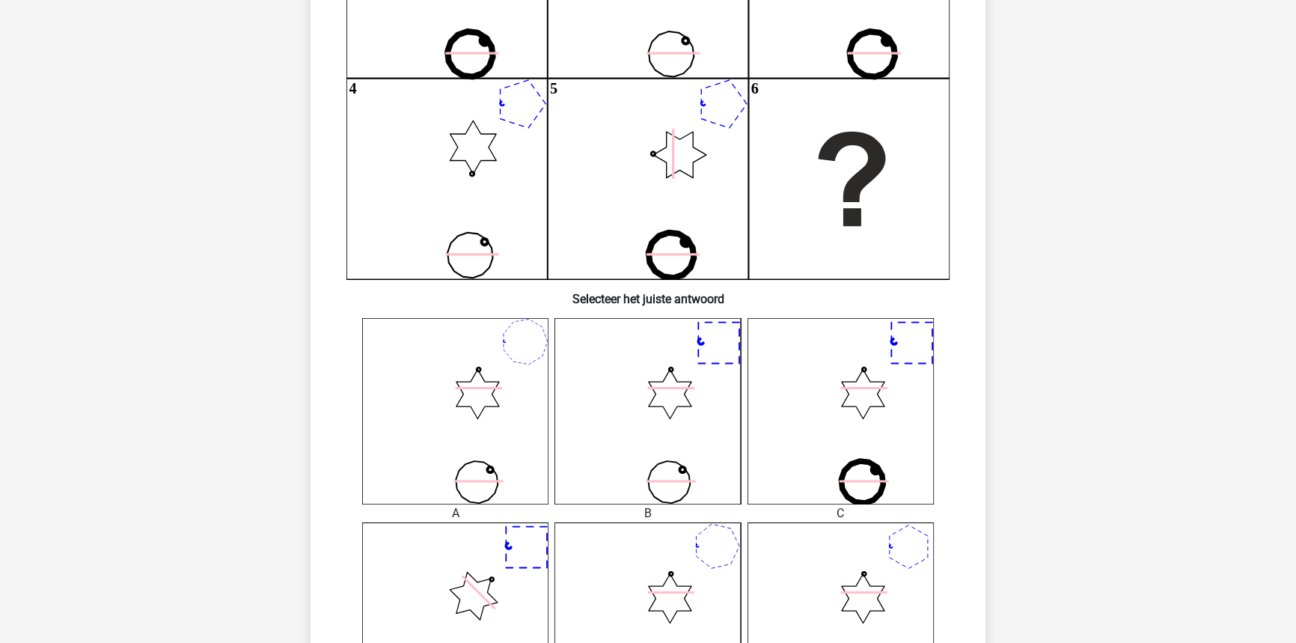
scroll to position [346, 0]
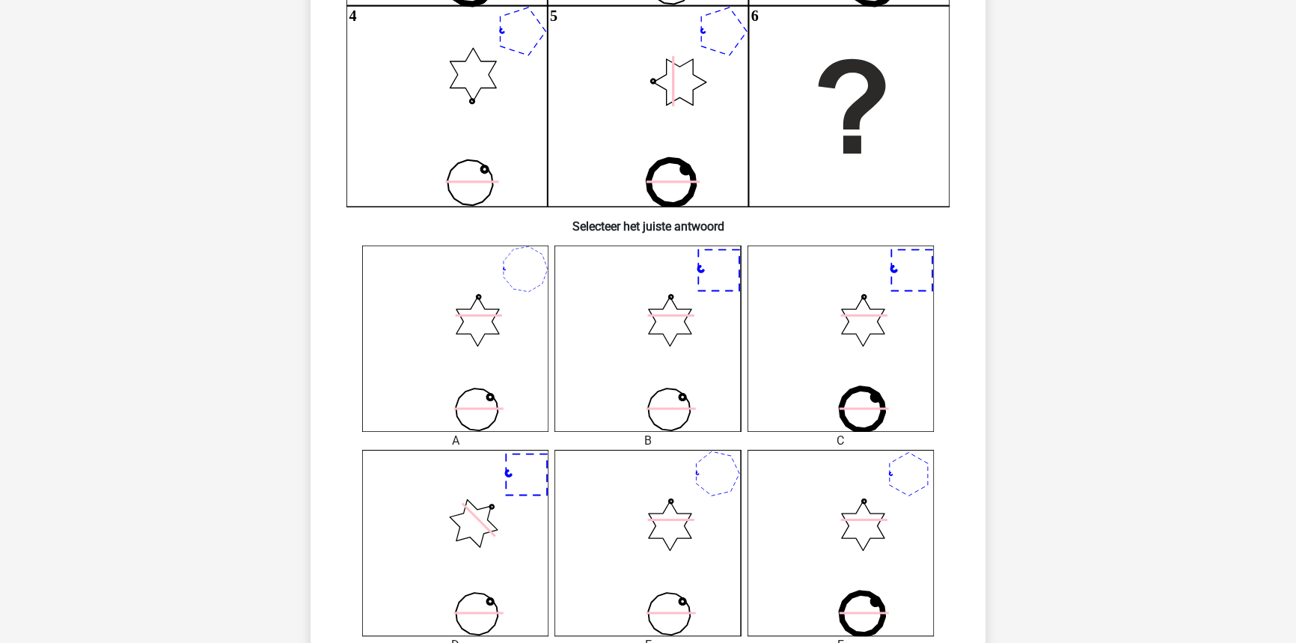
click at [669, 399] on icon at bounding box center [647, 338] width 186 height 186
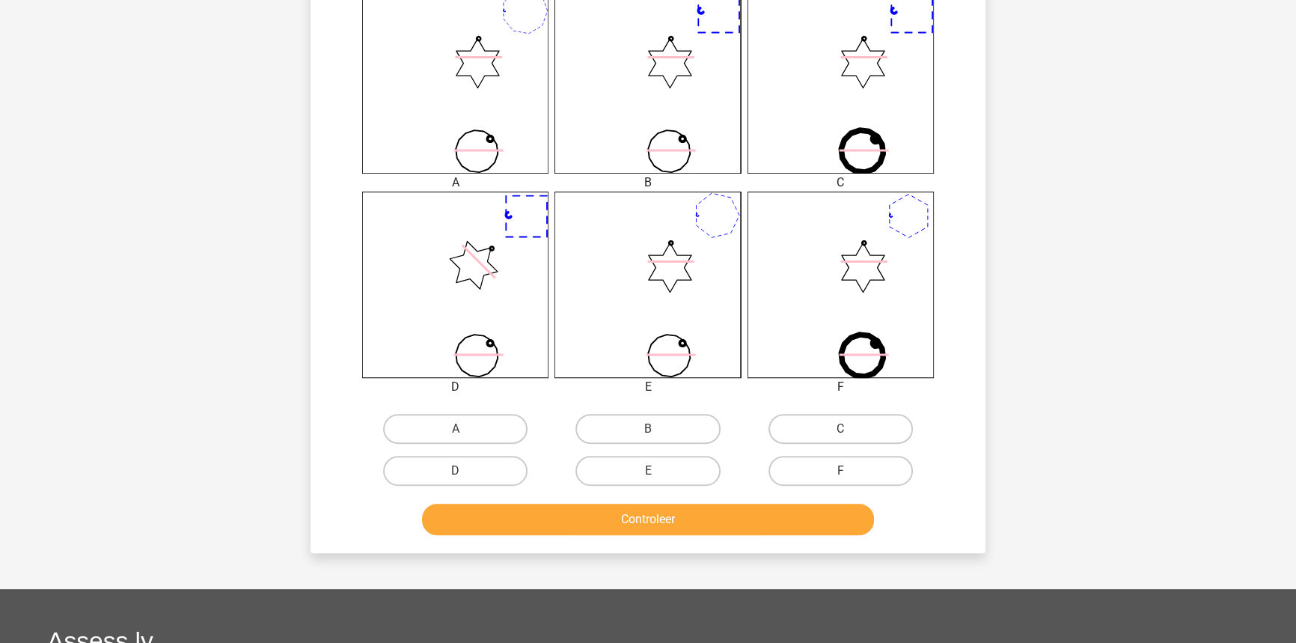
scroll to position [619, 0]
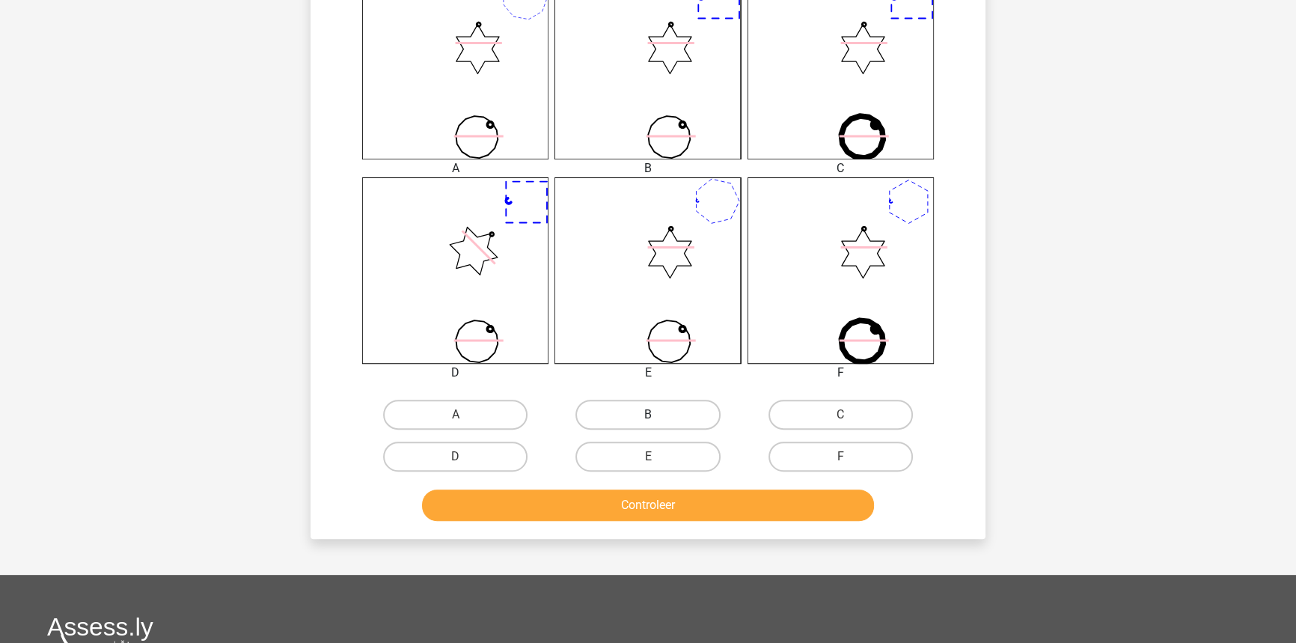
click at [640, 423] on label "B" at bounding box center [647, 414] width 144 height 30
click at [648, 423] on input "B" at bounding box center [653, 419] width 10 height 10
radio input "true"
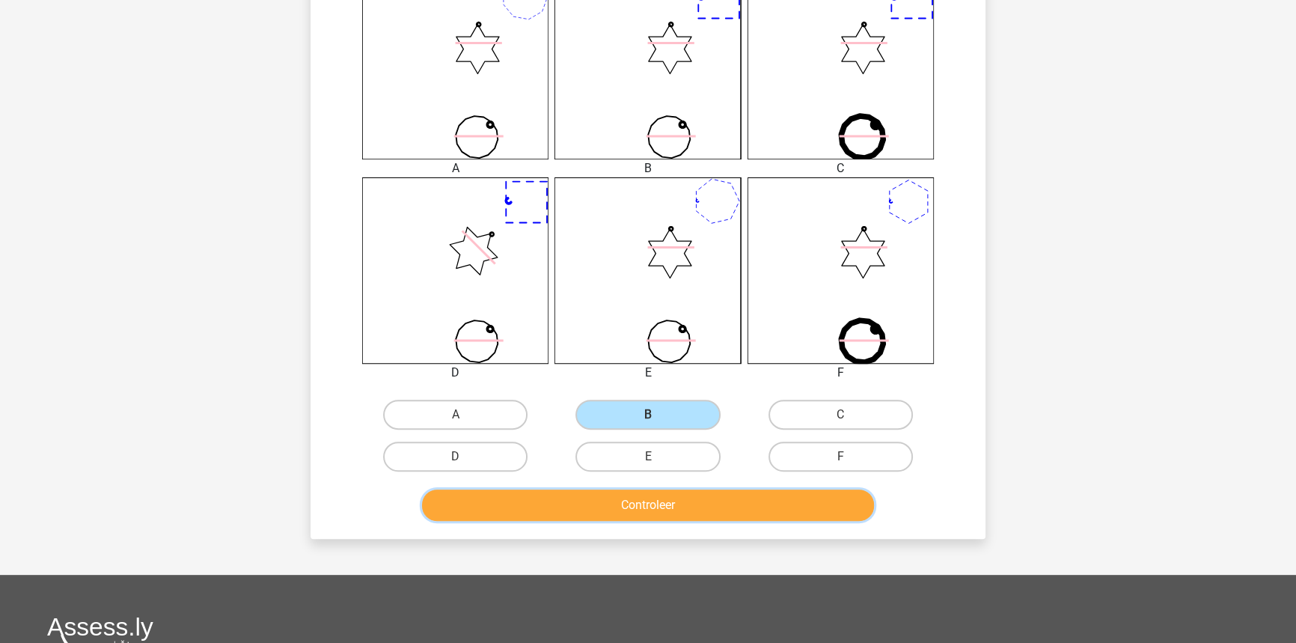
click at [683, 509] on button "Controleer" at bounding box center [648, 504] width 453 height 31
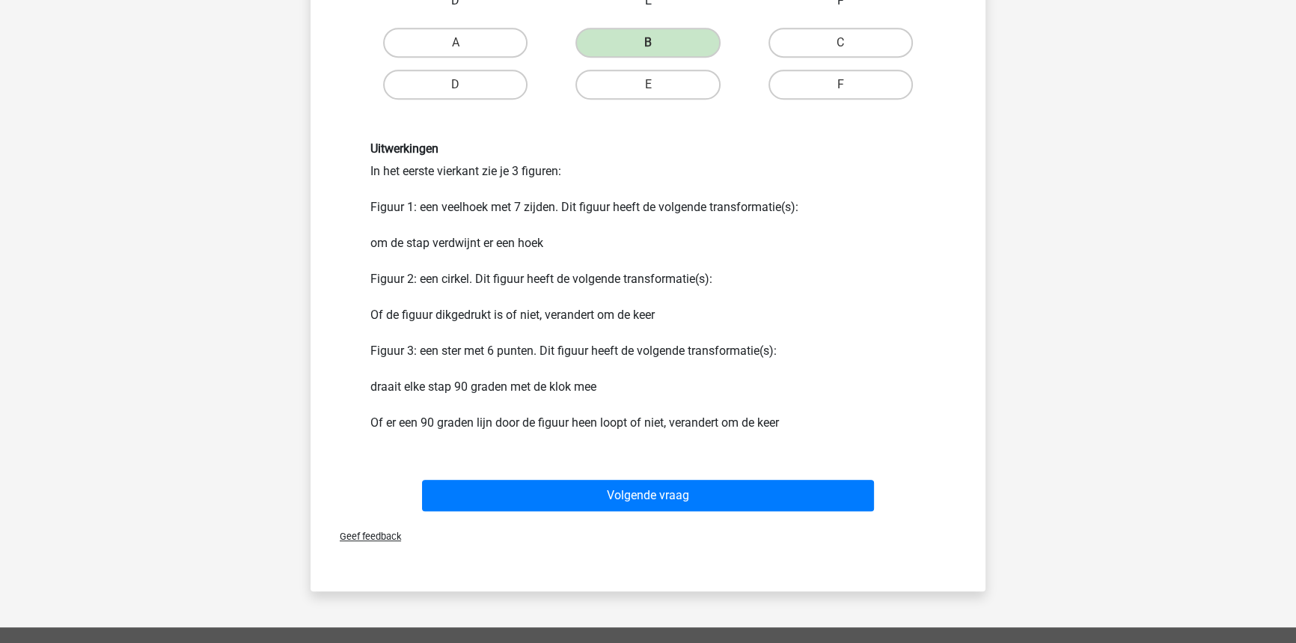
scroll to position [1026, 0]
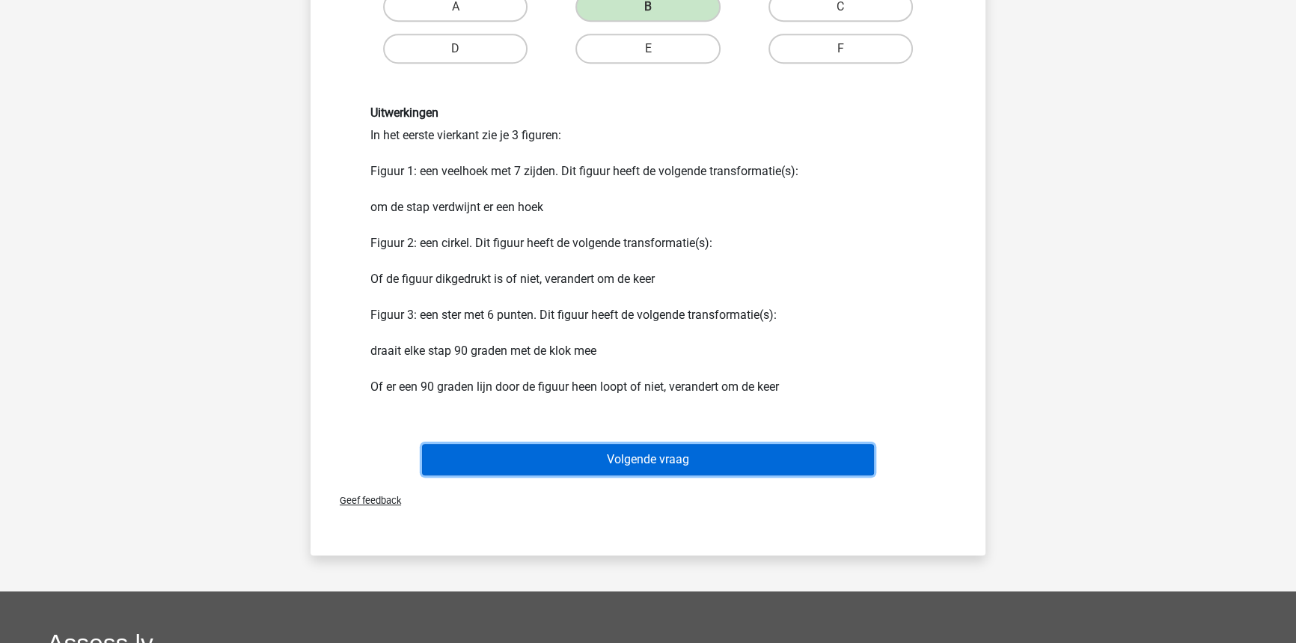
click at [689, 453] on button "Volgende vraag" at bounding box center [648, 459] width 453 height 31
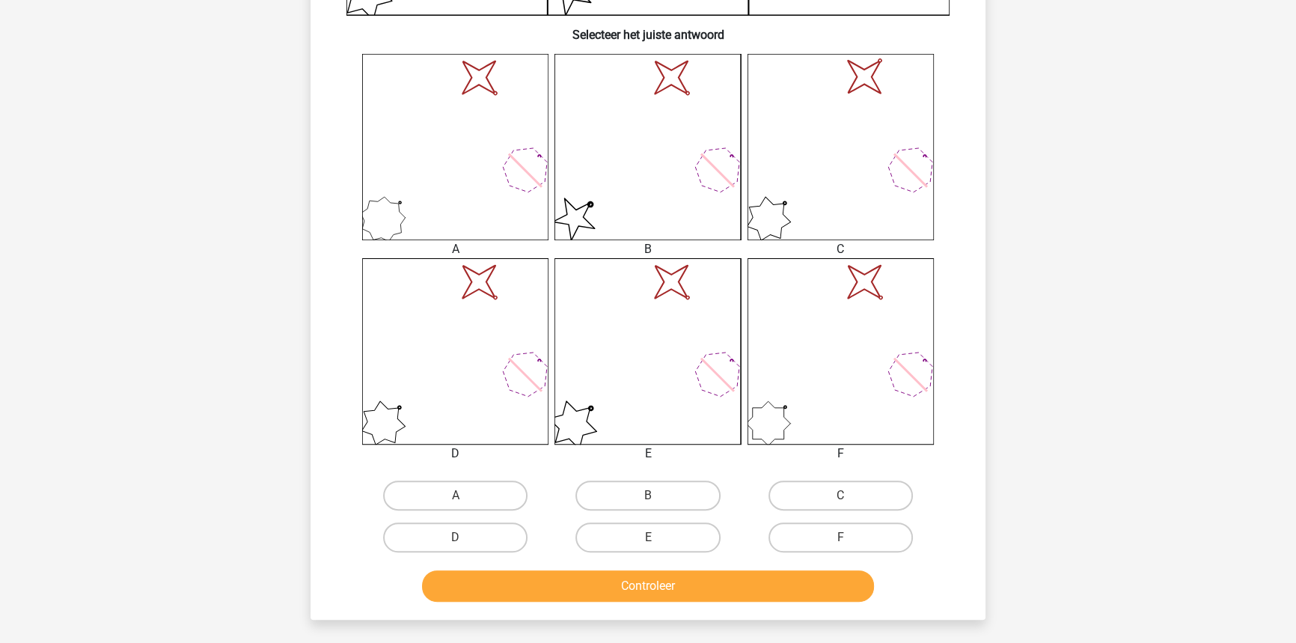
scroll to position [544, 0]
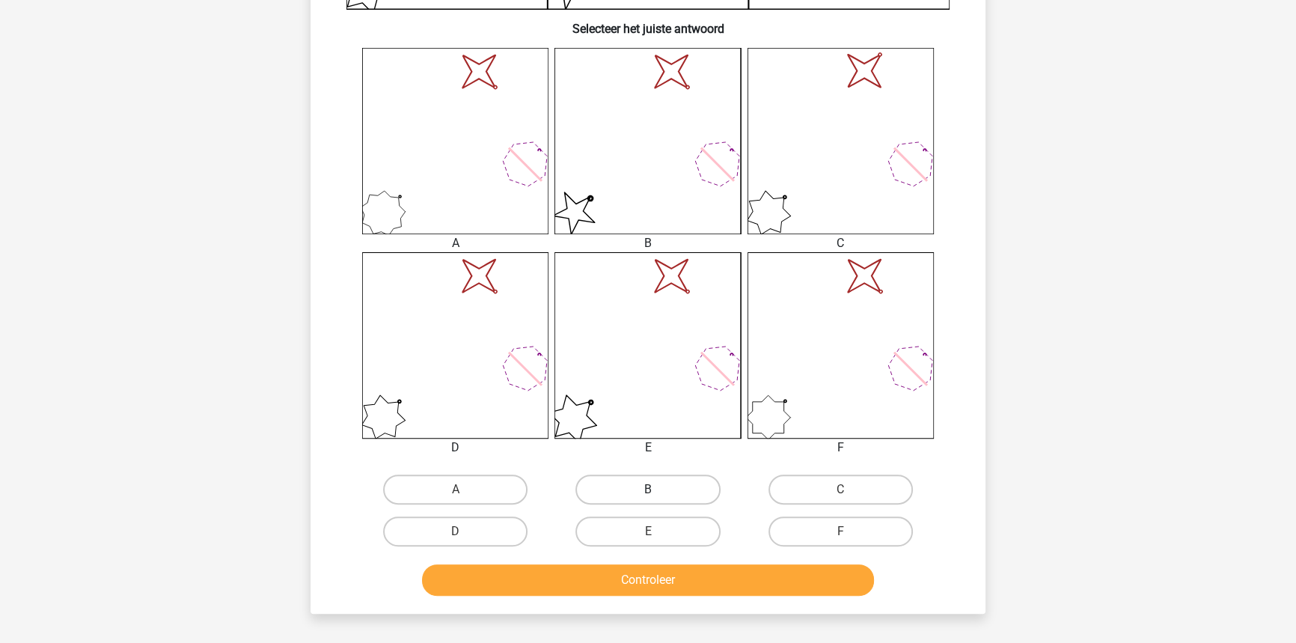
click at [691, 499] on label "B" at bounding box center [647, 489] width 144 height 30
click at [658, 499] on input "B" at bounding box center [653, 494] width 10 height 10
radio input "true"
click at [702, 586] on button "Controleer" at bounding box center [648, 579] width 453 height 31
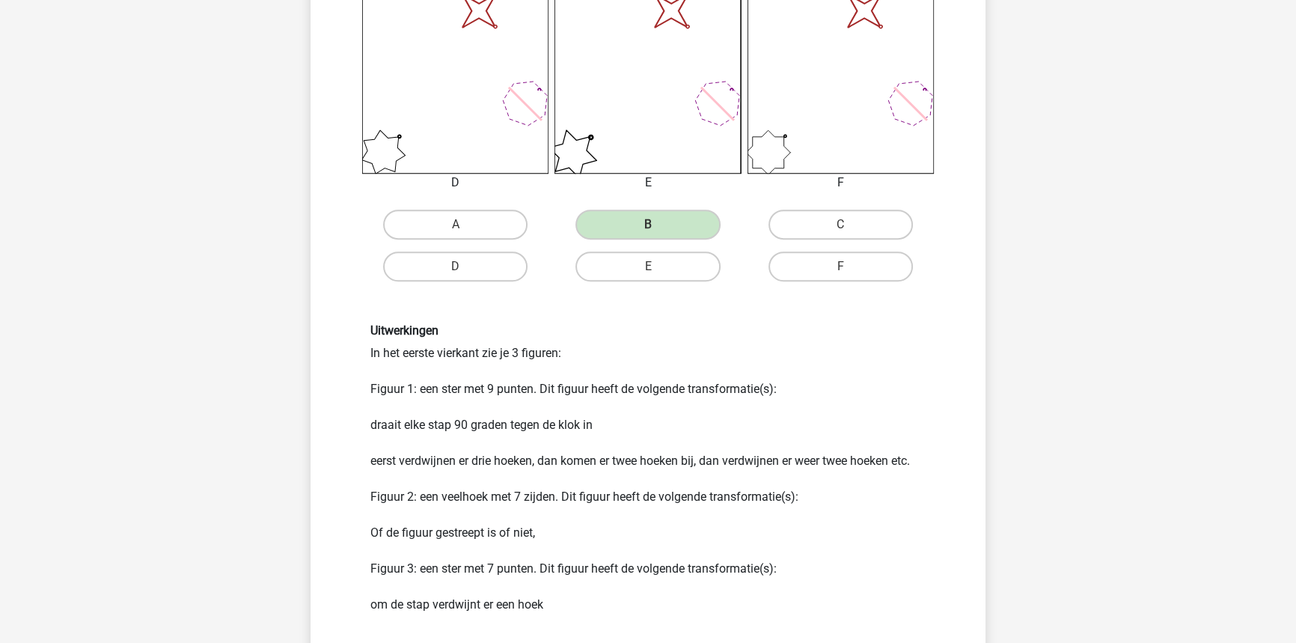
scroll to position [815, 0]
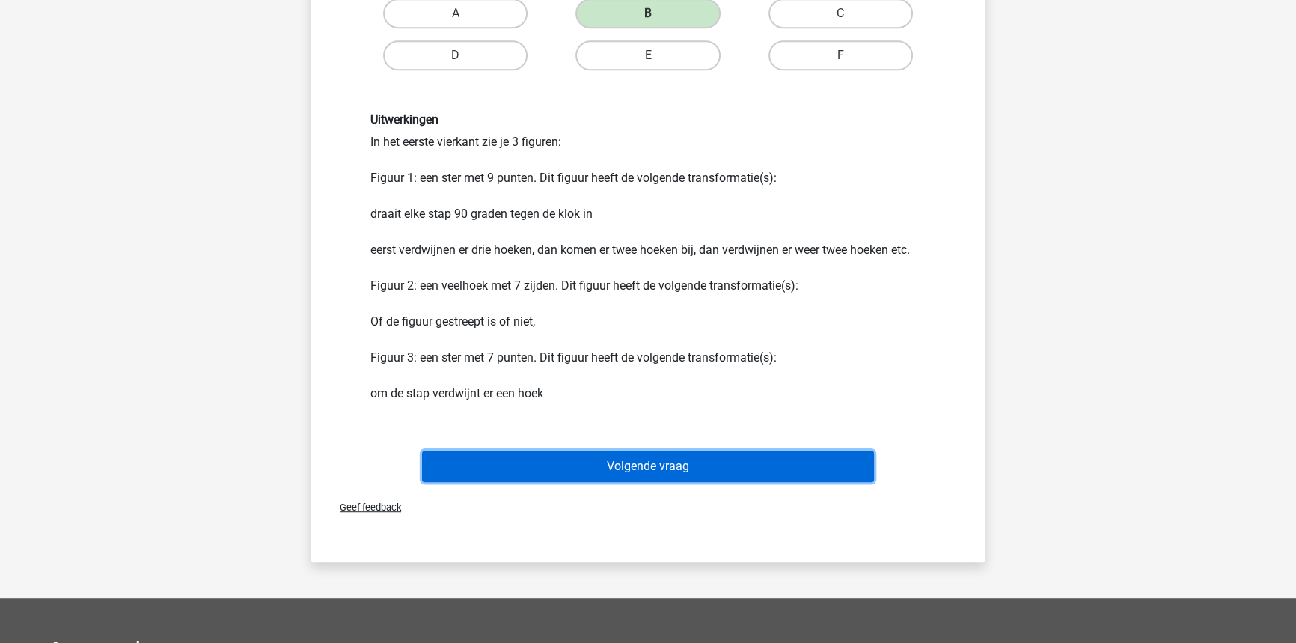
click at [635, 474] on button "Volgende vraag" at bounding box center [648, 465] width 453 height 31
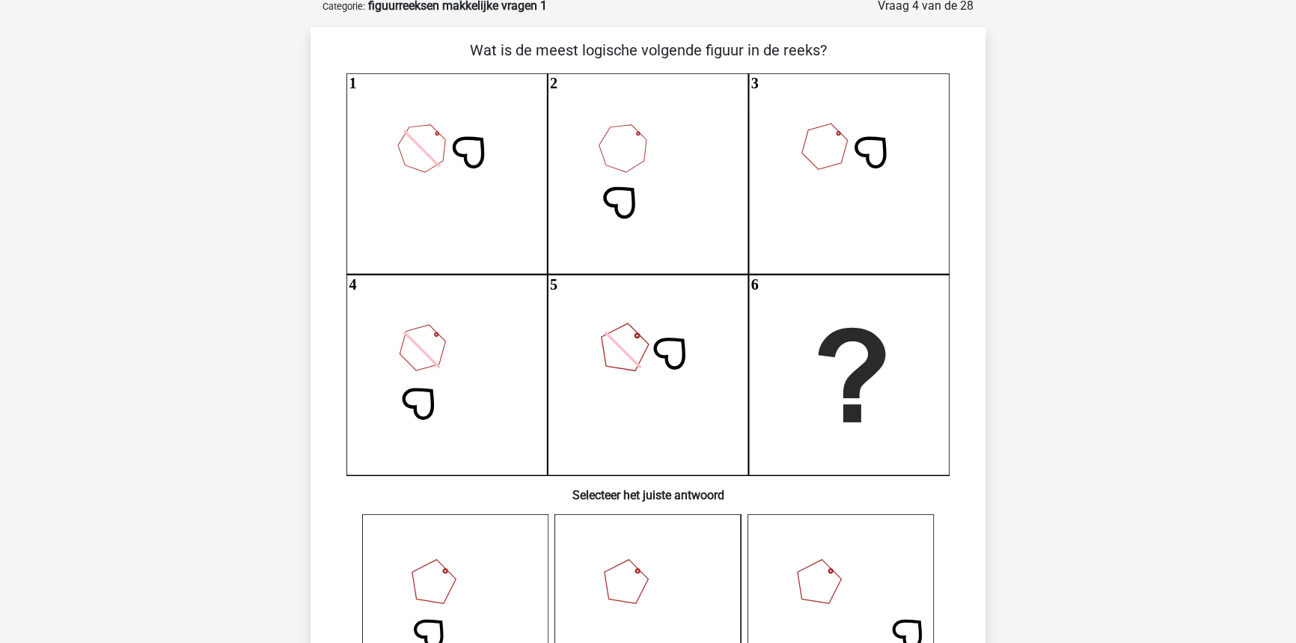
scroll to position [75, 0]
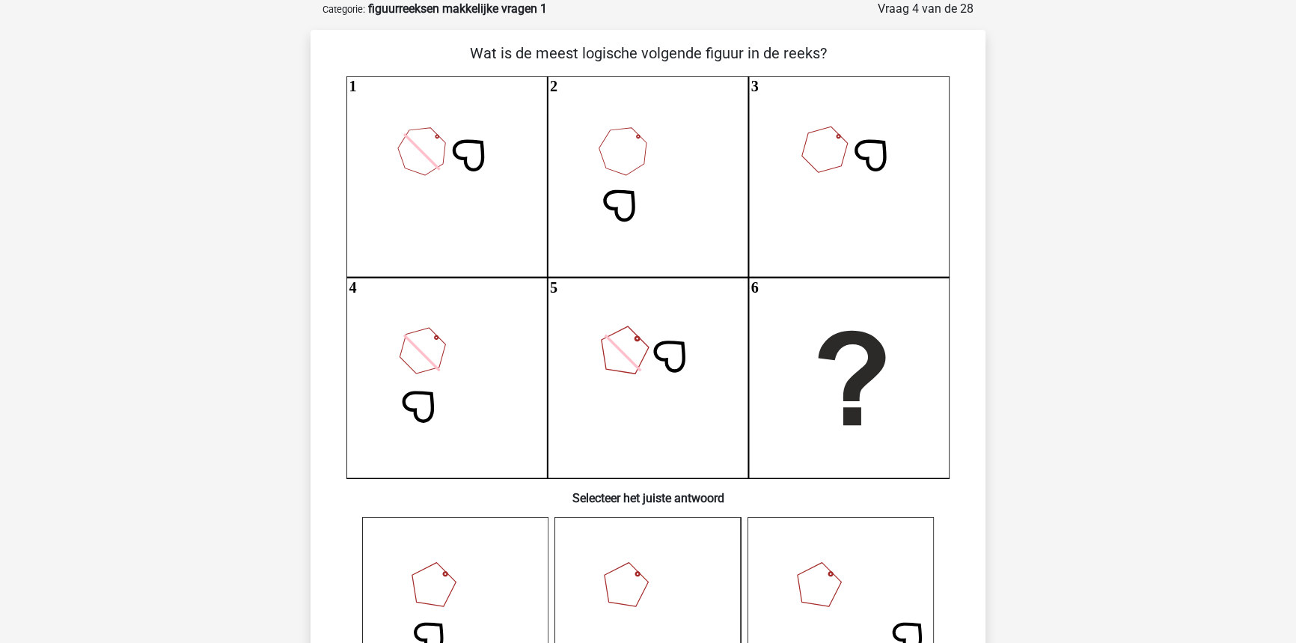
click at [613, 400] on icon "1 2 3 4 5 6" at bounding box center [647, 277] width 603 height 402
click at [611, 401] on icon "1 2 3 4 5 6" at bounding box center [647, 277] width 603 height 402
click at [621, 407] on icon "1 2 3 4 5 6" at bounding box center [647, 277] width 603 height 402
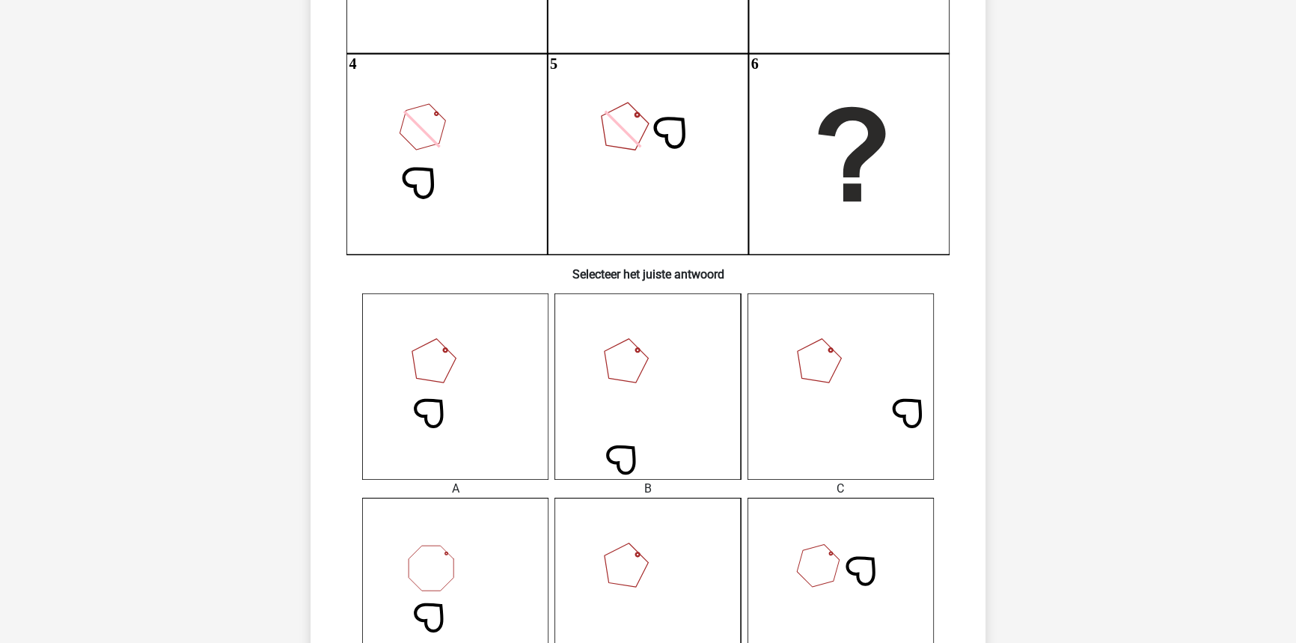
scroll to position [346, 0]
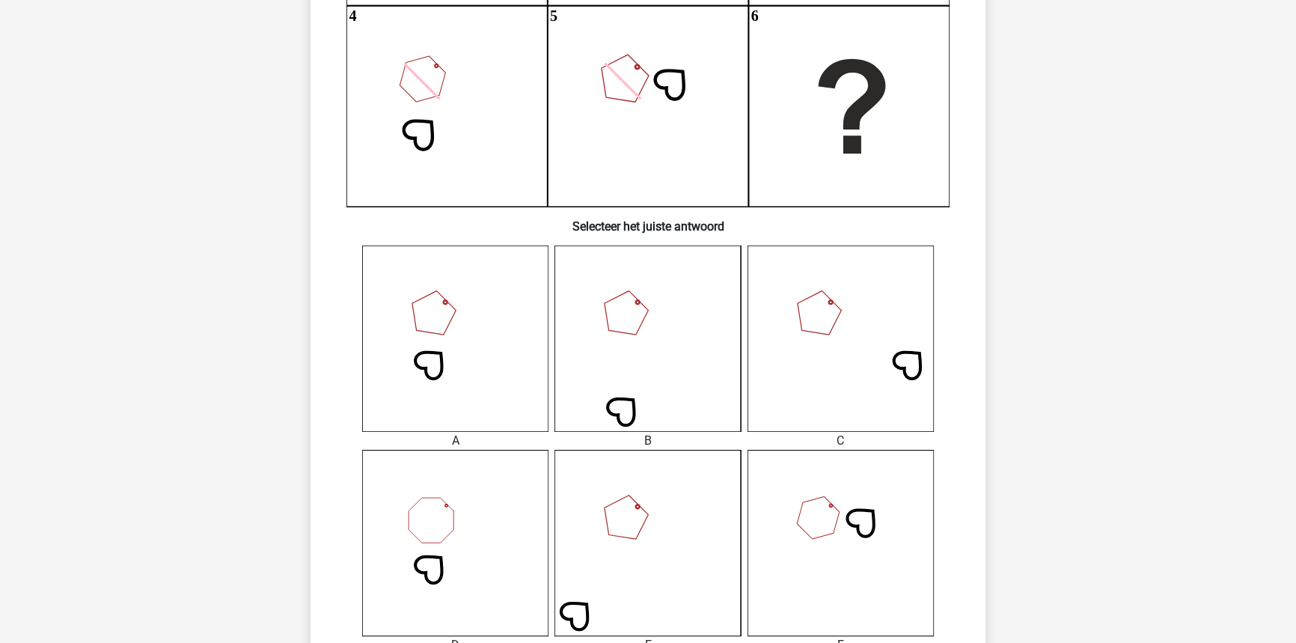
click at [453, 373] on icon at bounding box center [455, 338] width 186 height 186
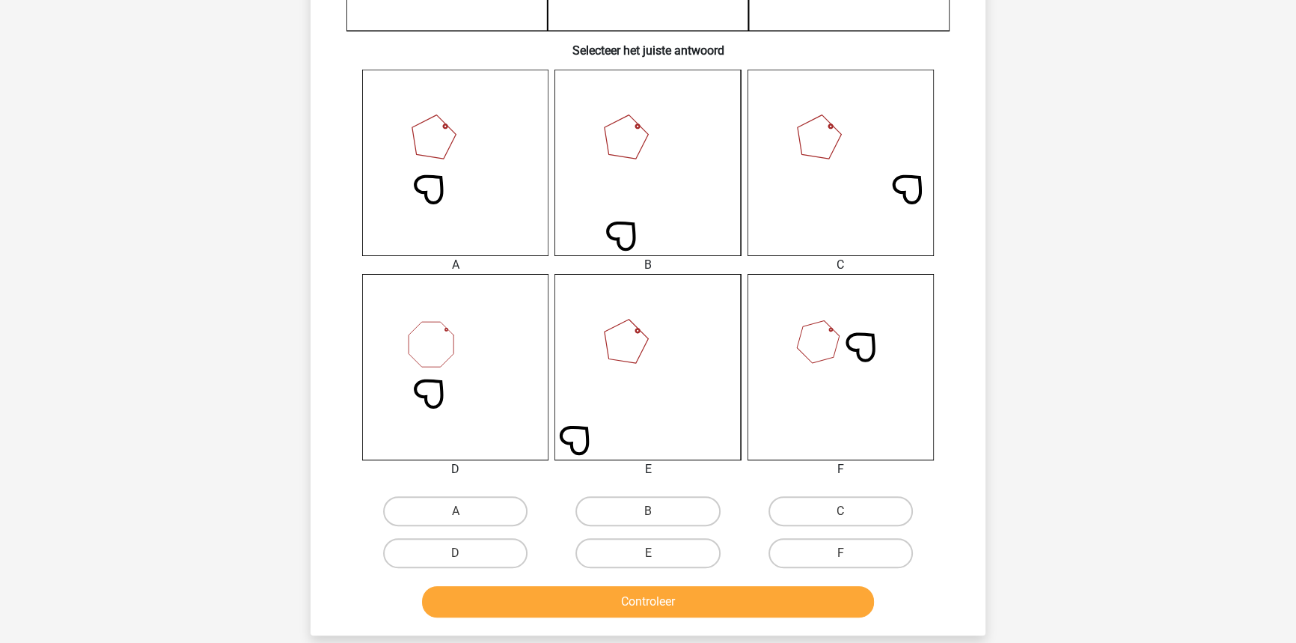
scroll to position [551, 0]
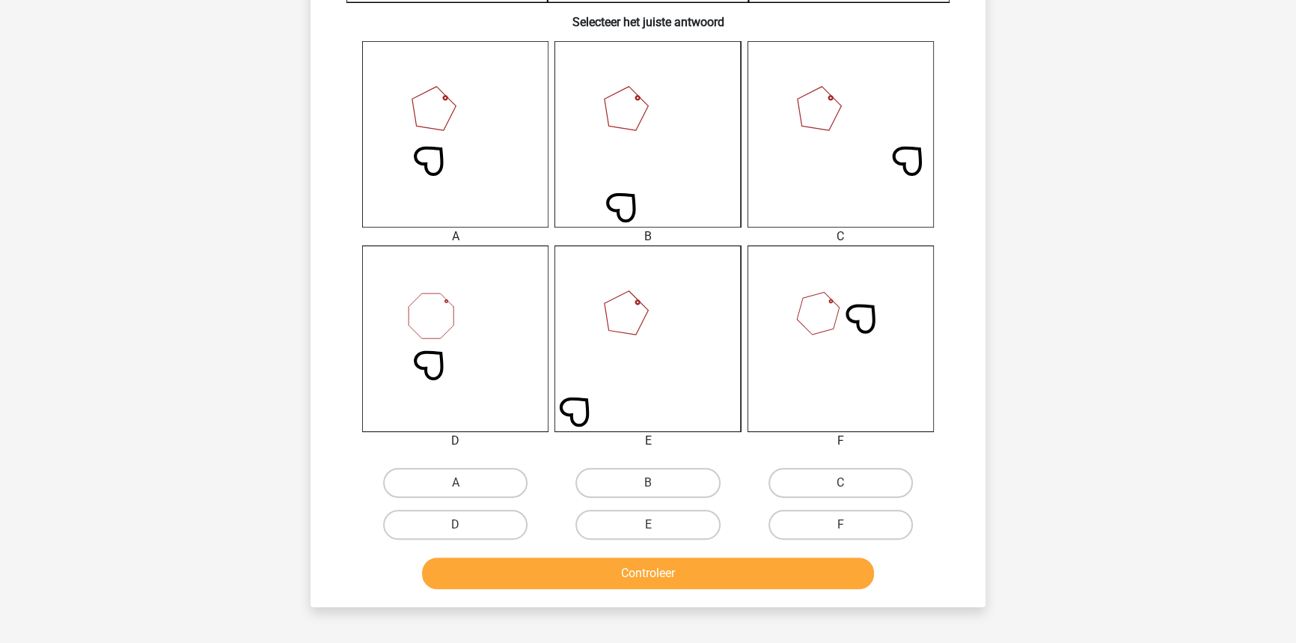
click at [459, 490] on input "A" at bounding box center [461, 488] width 10 height 10
radio input "true"
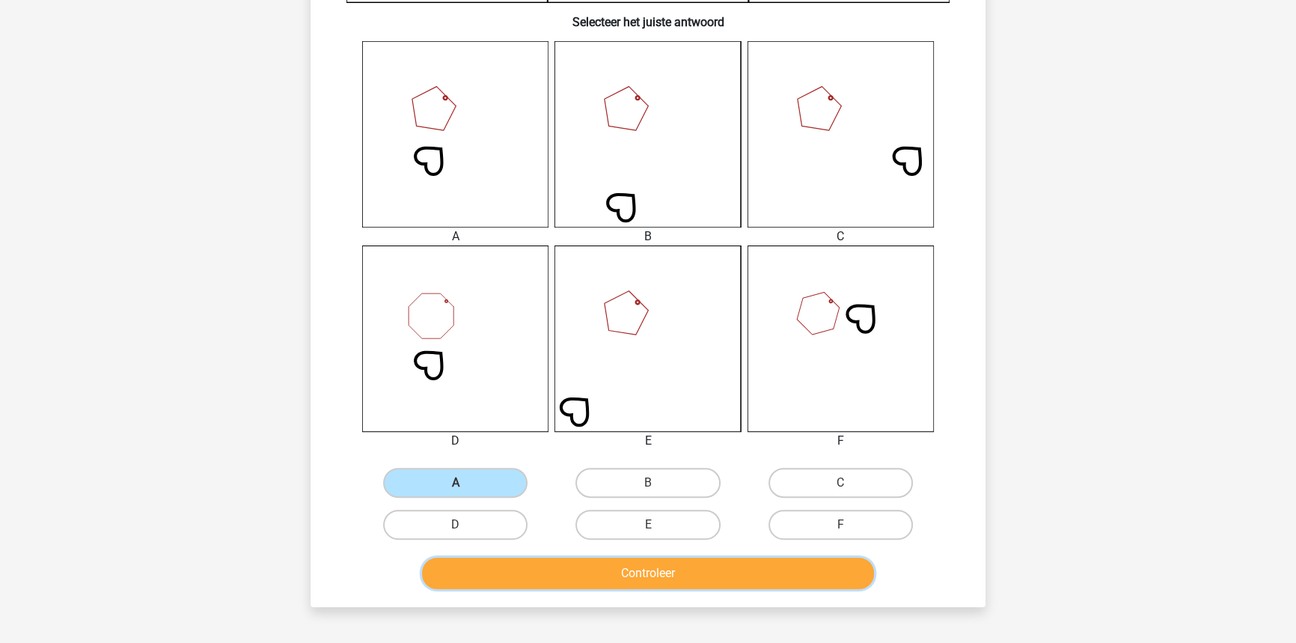
click at [551, 587] on button "Controleer" at bounding box center [648, 572] width 453 height 31
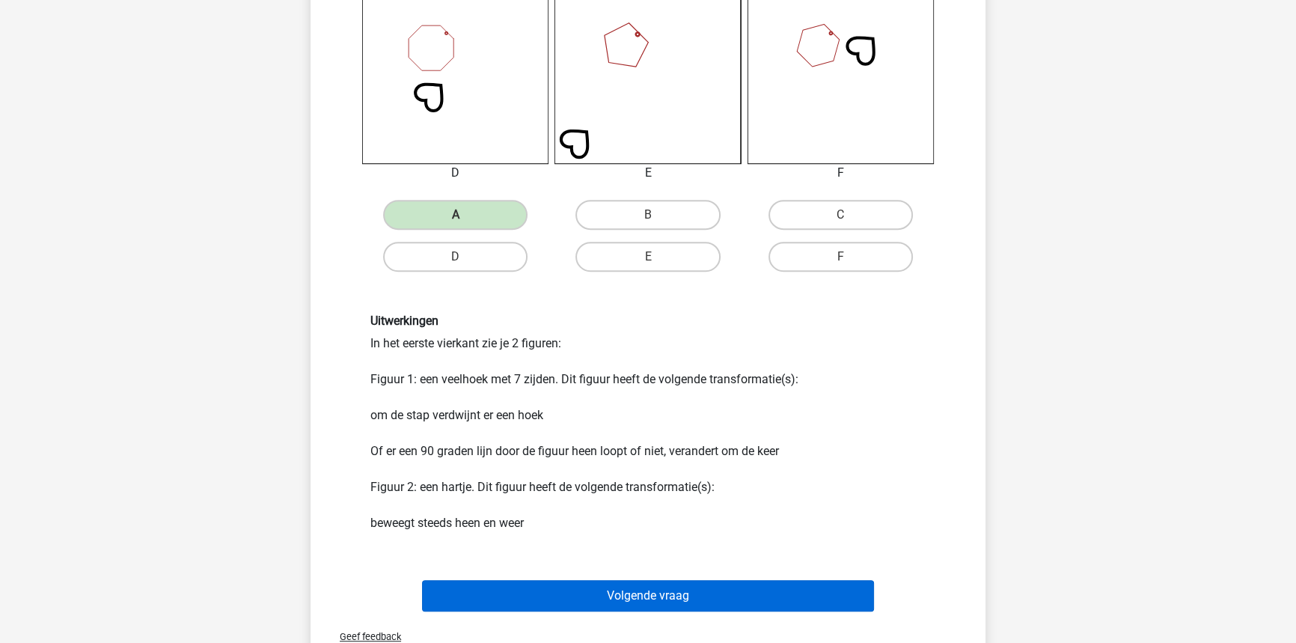
scroll to position [823, 0]
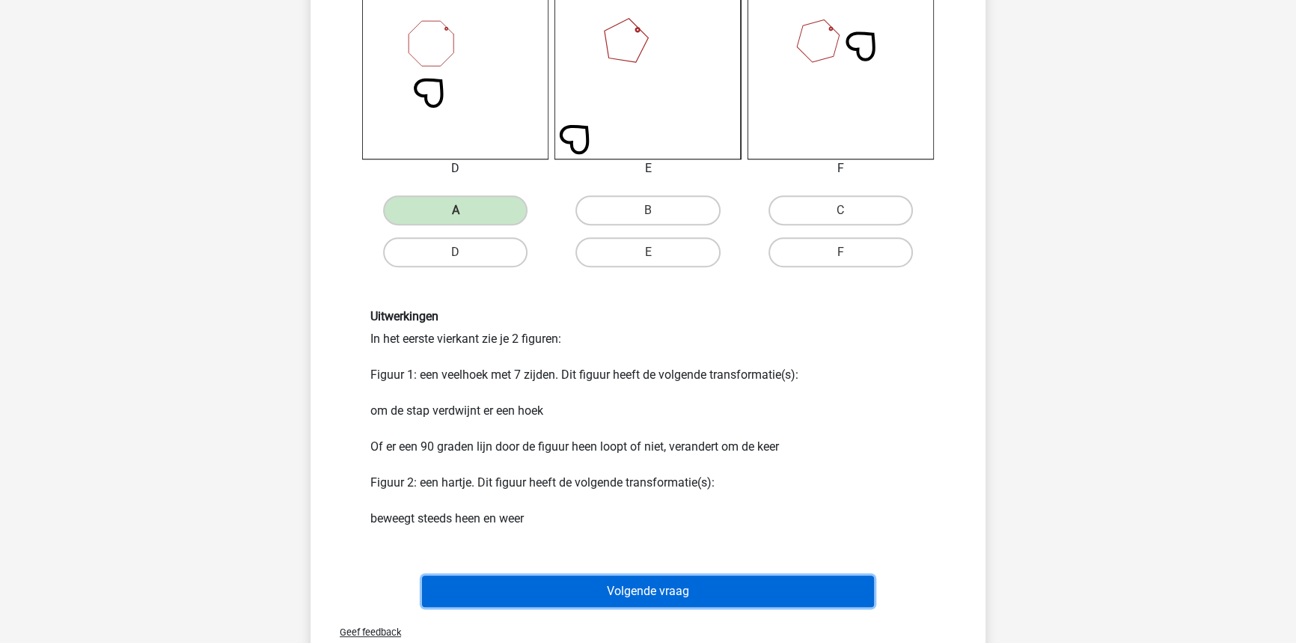
click at [570, 601] on button "Volgende vraag" at bounding box center [648, 590] width 453 height 31
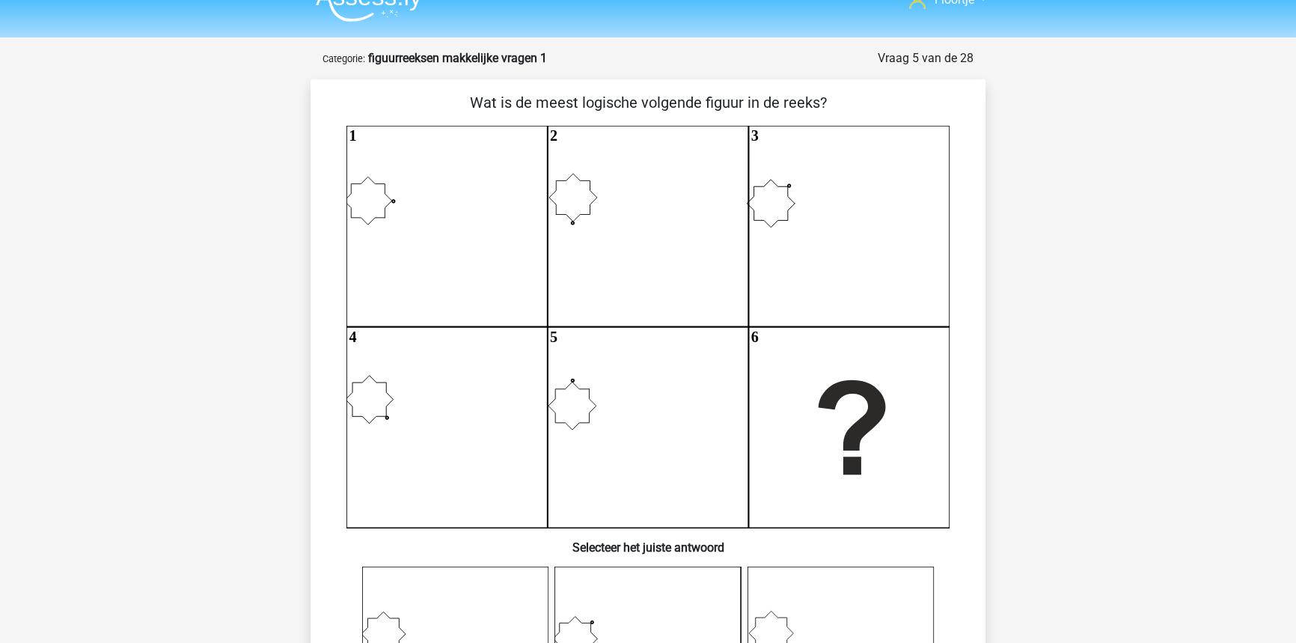
scroll to position [0, 0]
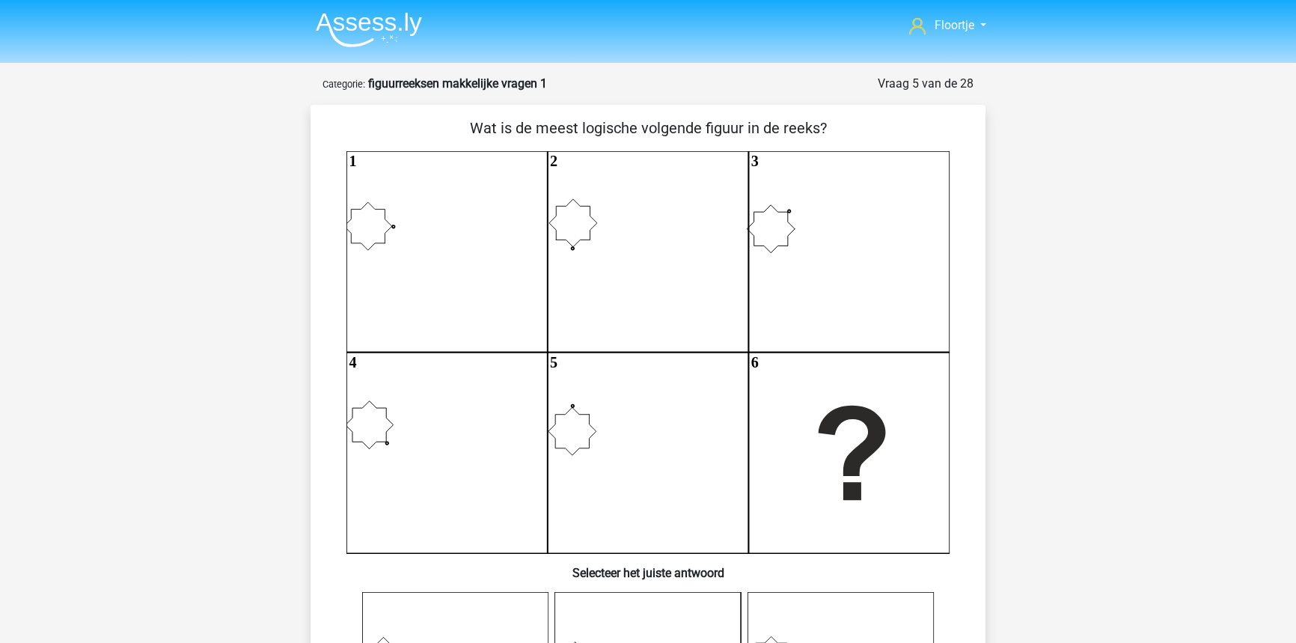
drag, startPoint x: 954, startPoint y: 613, endPoint x: 961, endPoint y: 622, distance: 10.6
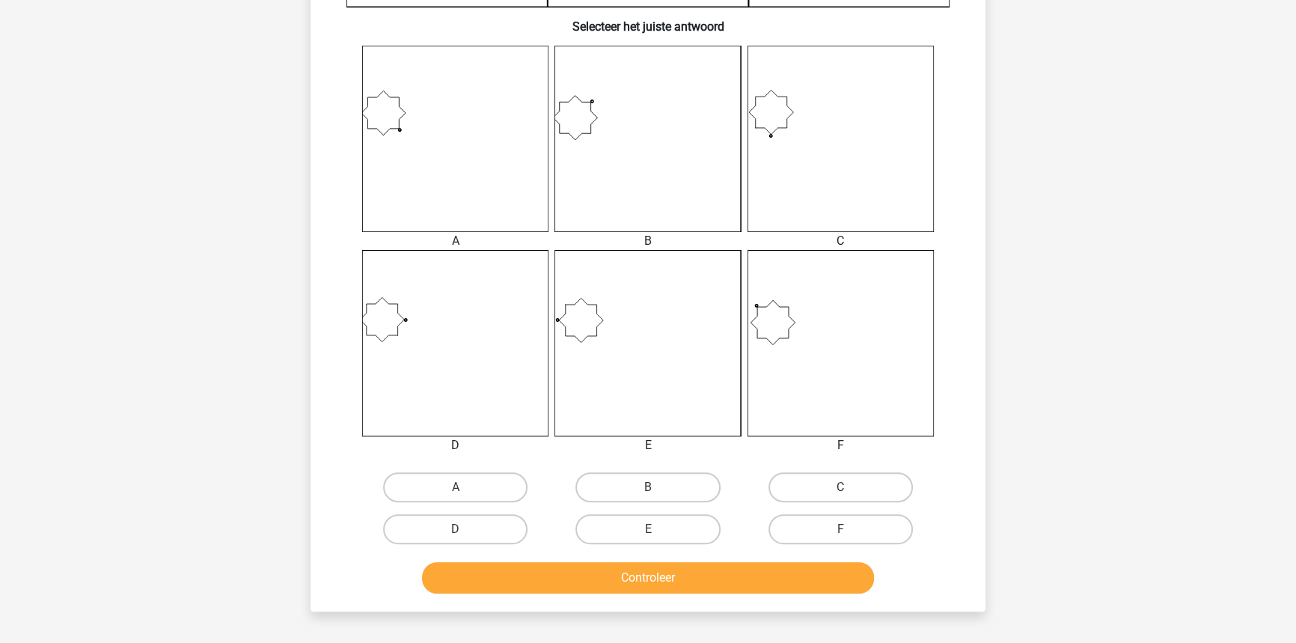
scroll to position [456, 0]
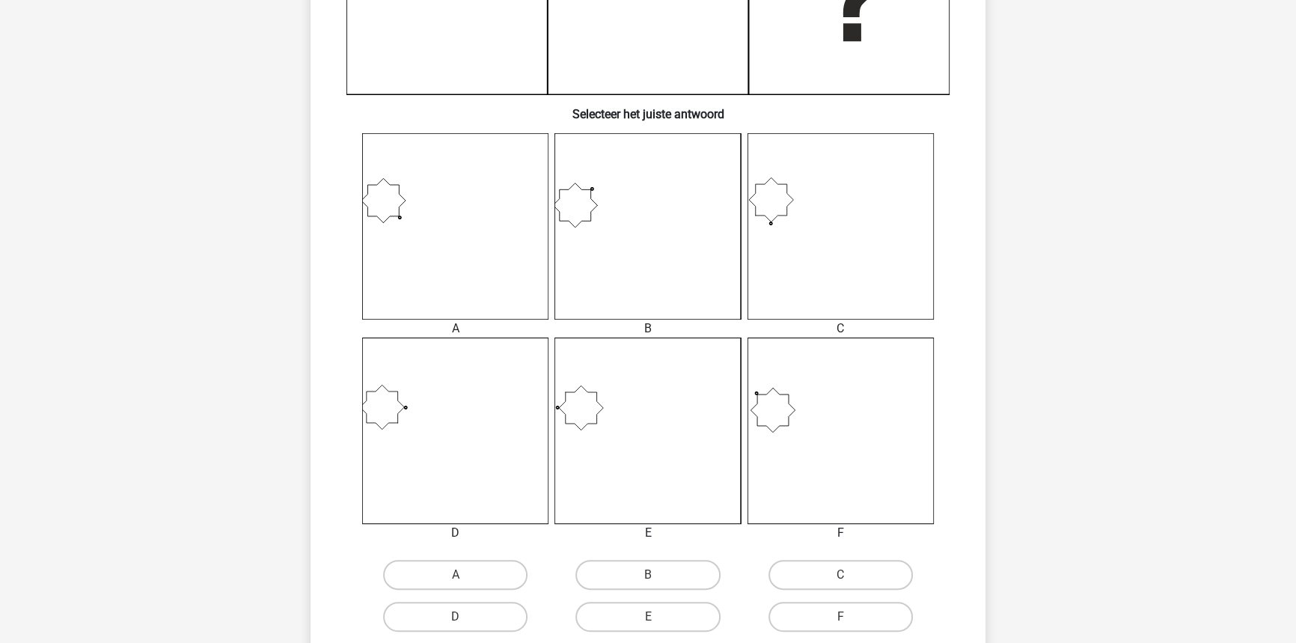
drag, startPoint x: 744, startPoint y: 190, endPoint x: 802, endPoint y: 126, distance: 86.3
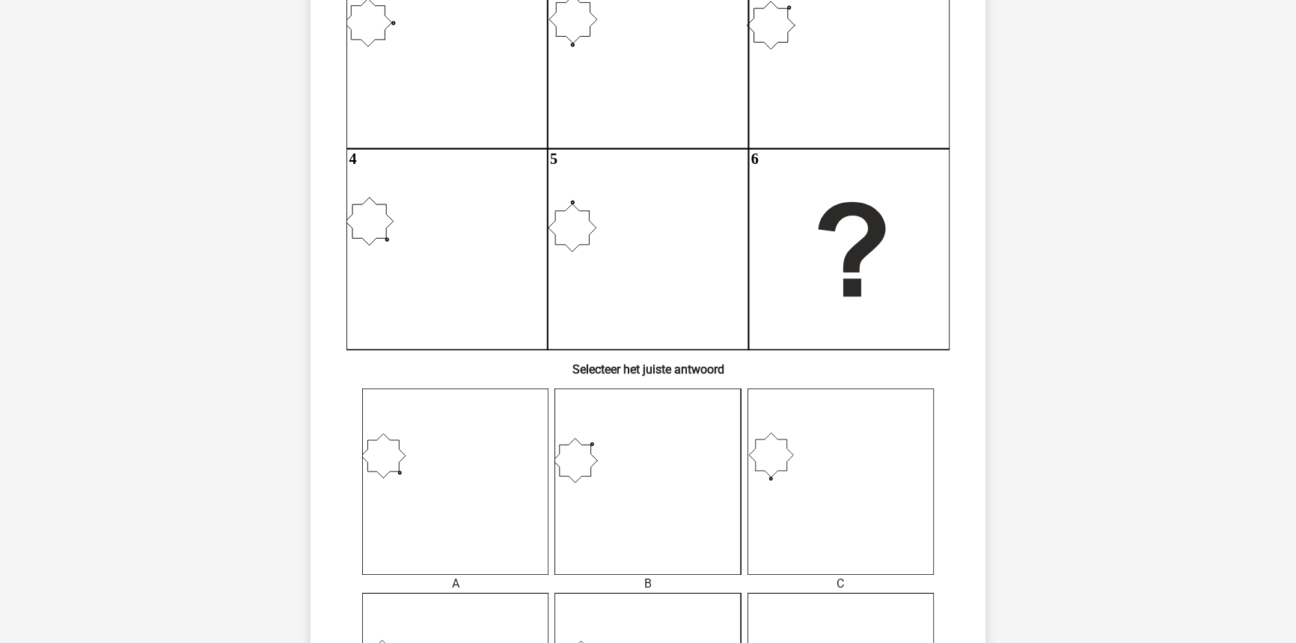
scroll to position [183, 0]
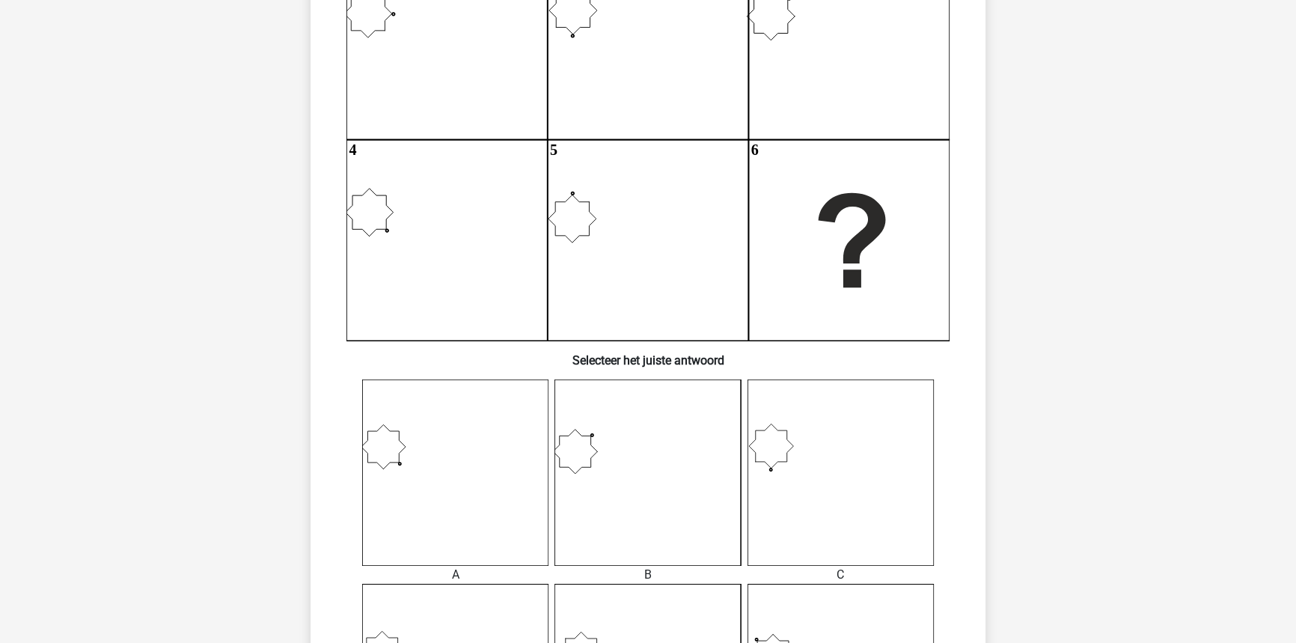
drag, startPoint x: 1074, startPoint y: 379, endPoint x: 1081, endPoint y: 407, distance: 29.2
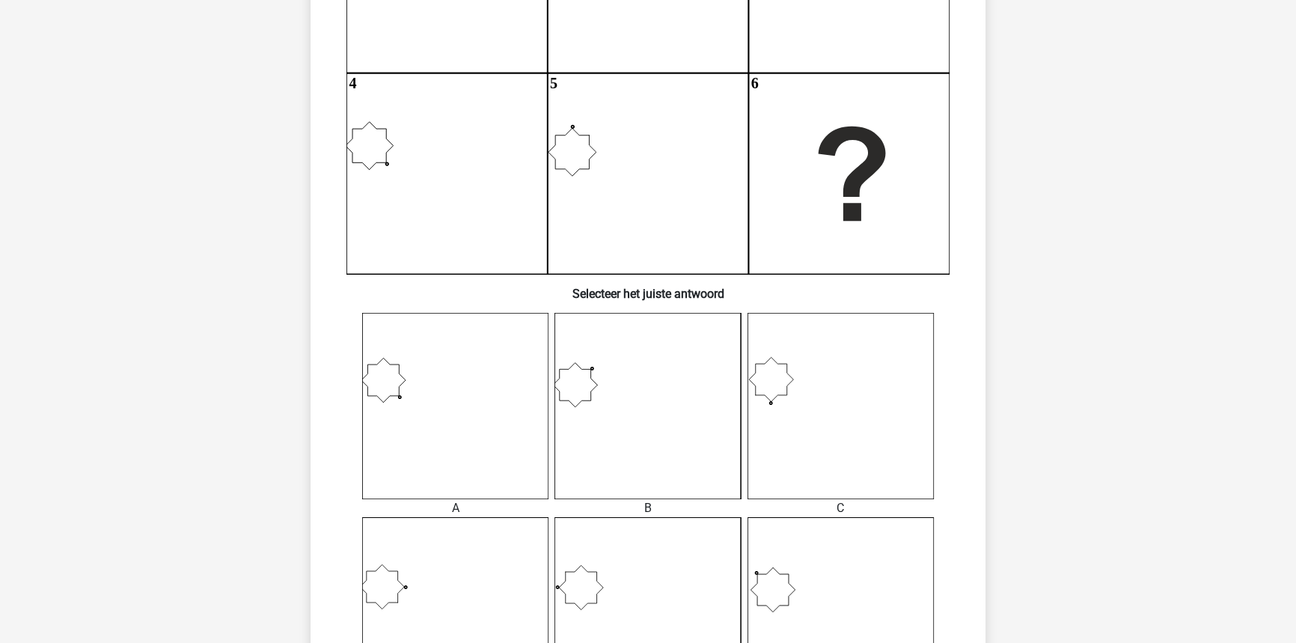
drag, startPoint x: 1084, startPoint y: 419, endPoint x: 1092, endPoint y: 447, distance: 28.7
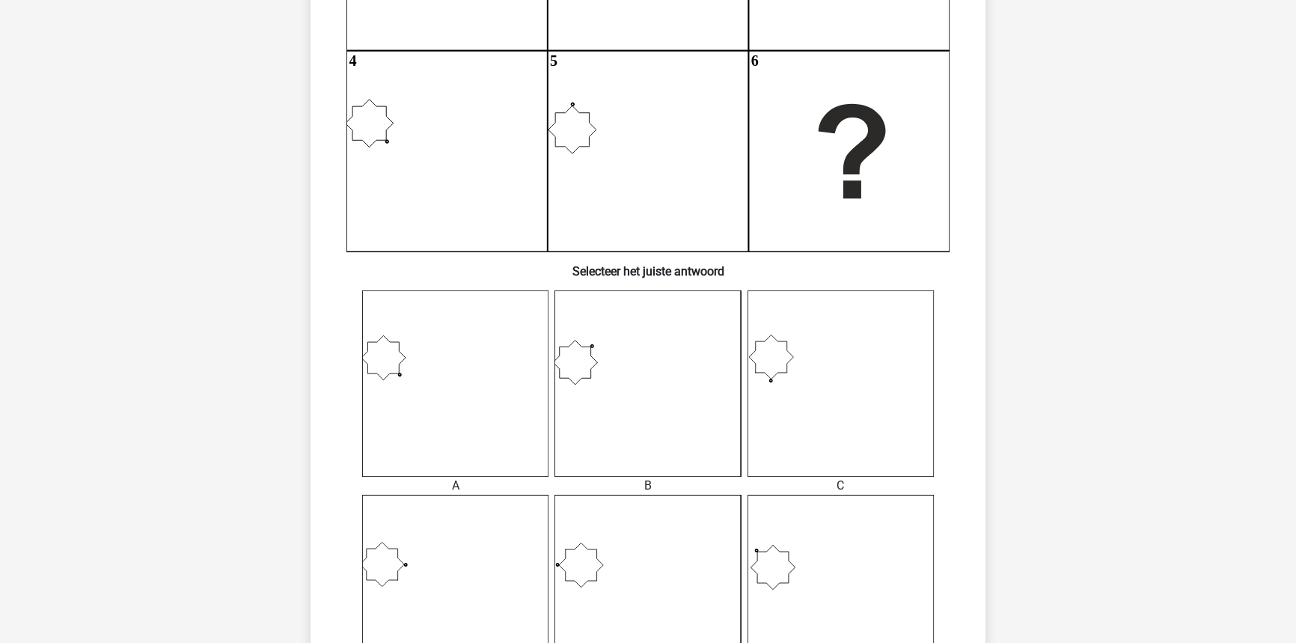
drag, startPoint x: 1096, startPoint y: 456, endPoint x: 1097, endPoint y: 471, distance: 15.0
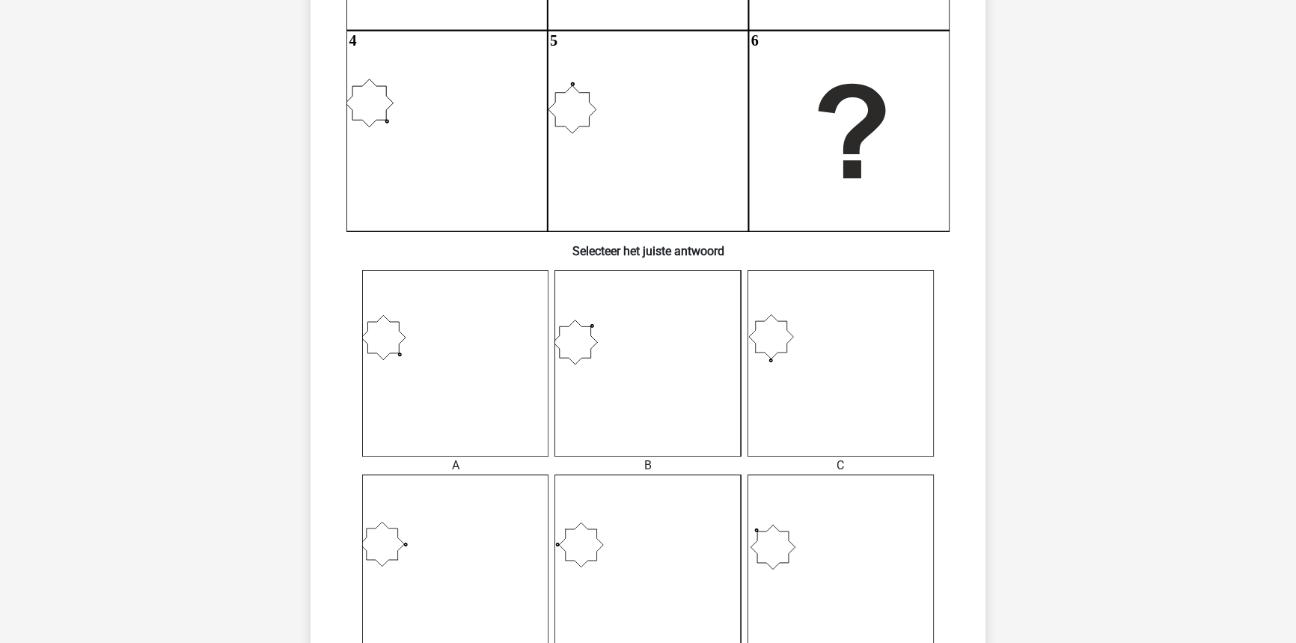
drag, startPoint x: 1097, startPoint y: 474, endPoint x: 1093, endPoint y: 494, distance: 20.5
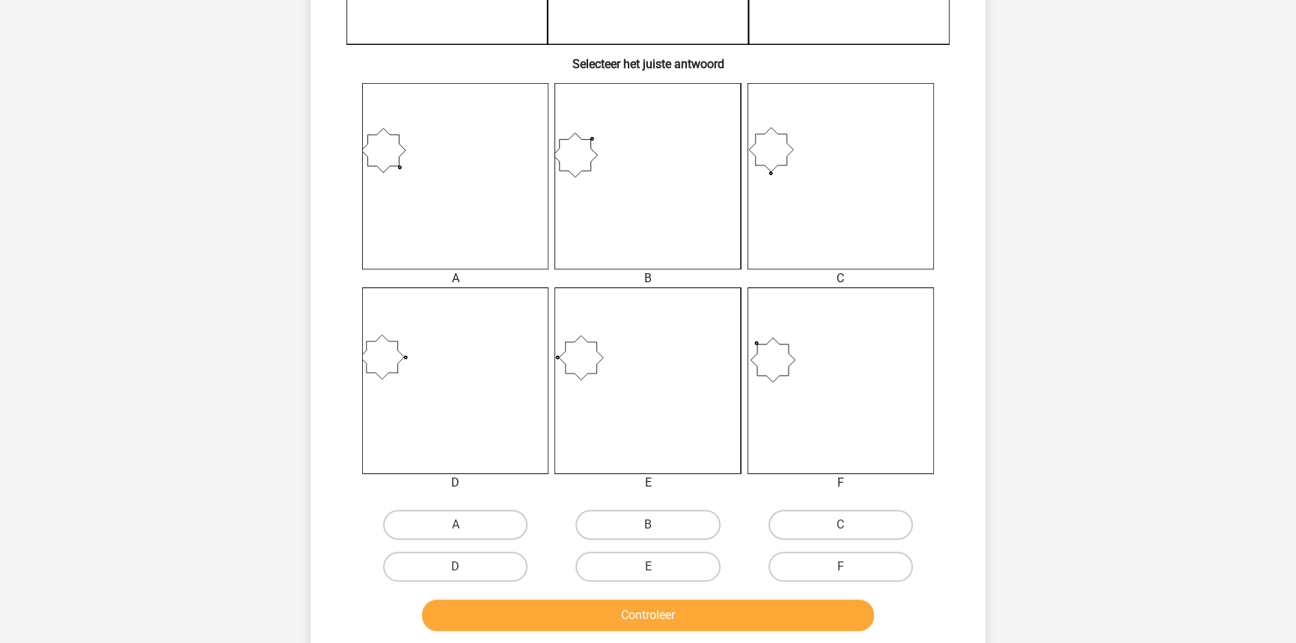
scroll to position [527, 0]
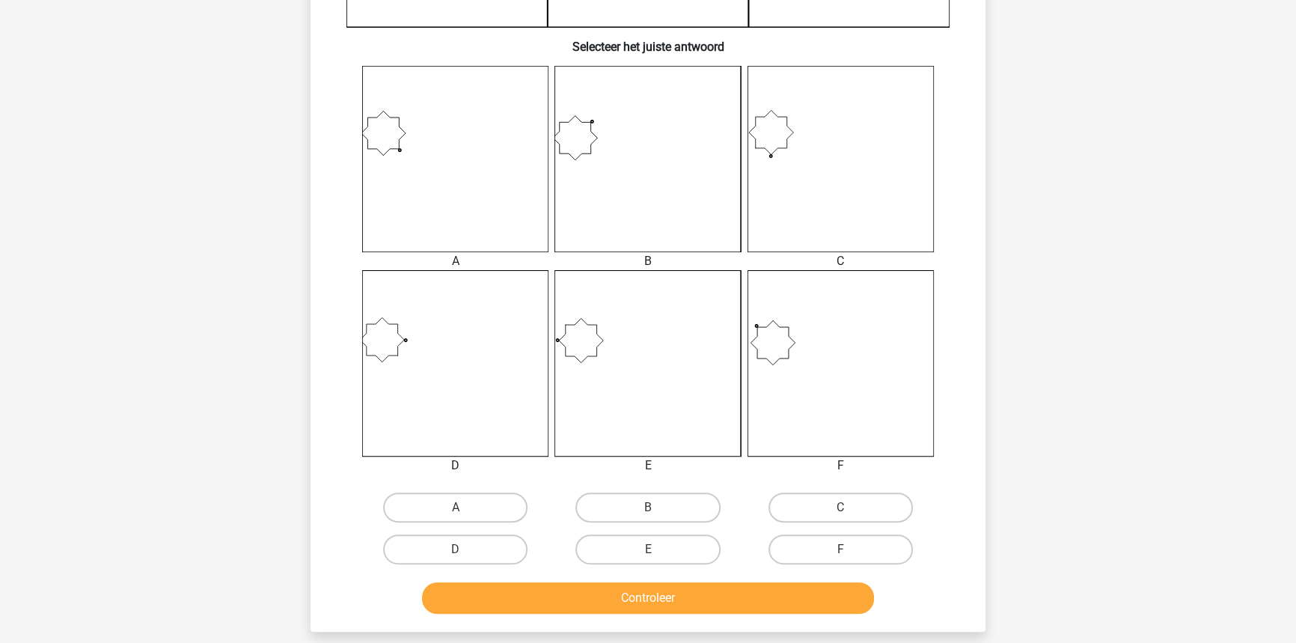
drag, startPoint x: 1093, startPoint y: 494, endPoint x: 1093, endPoint y: 531, distance: 37.4
click at [521, 553] on label "D" at bounding box center [455, 548] width 144 height 30
click at [465, 553] on input "D" at bounding box center [461, 553] width 10 height 10
radio input "true"
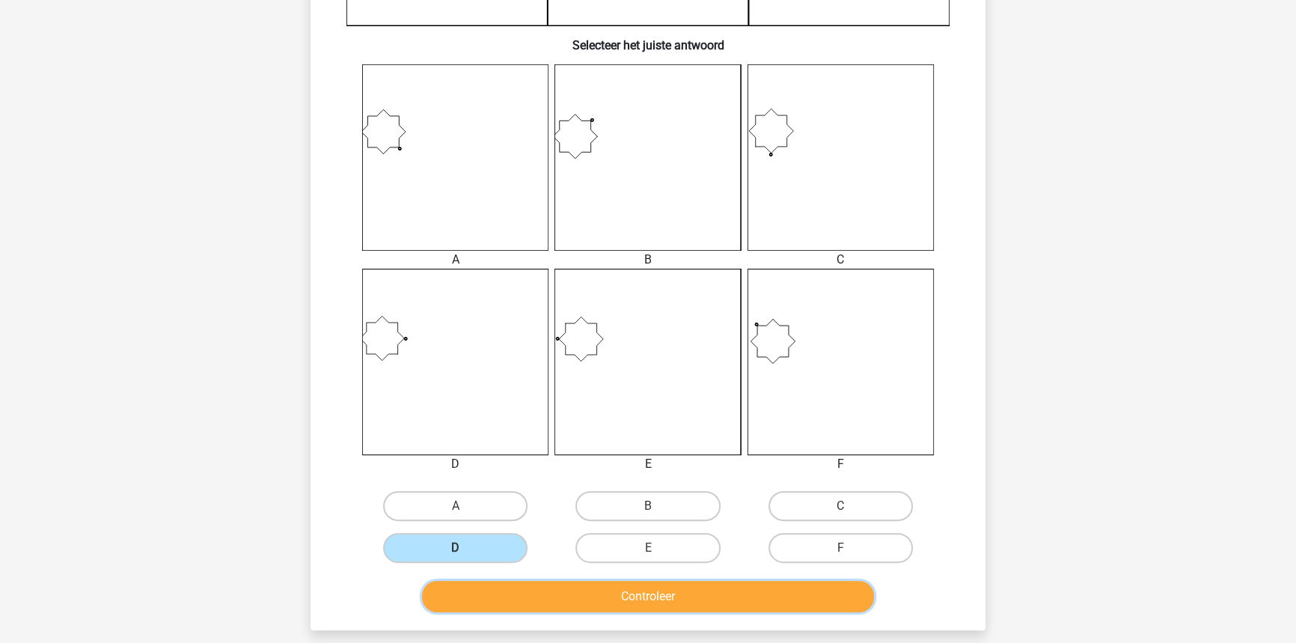
click at [542, 589] on button "Controleer" at bounding box center [648, 596] width 453 height 31
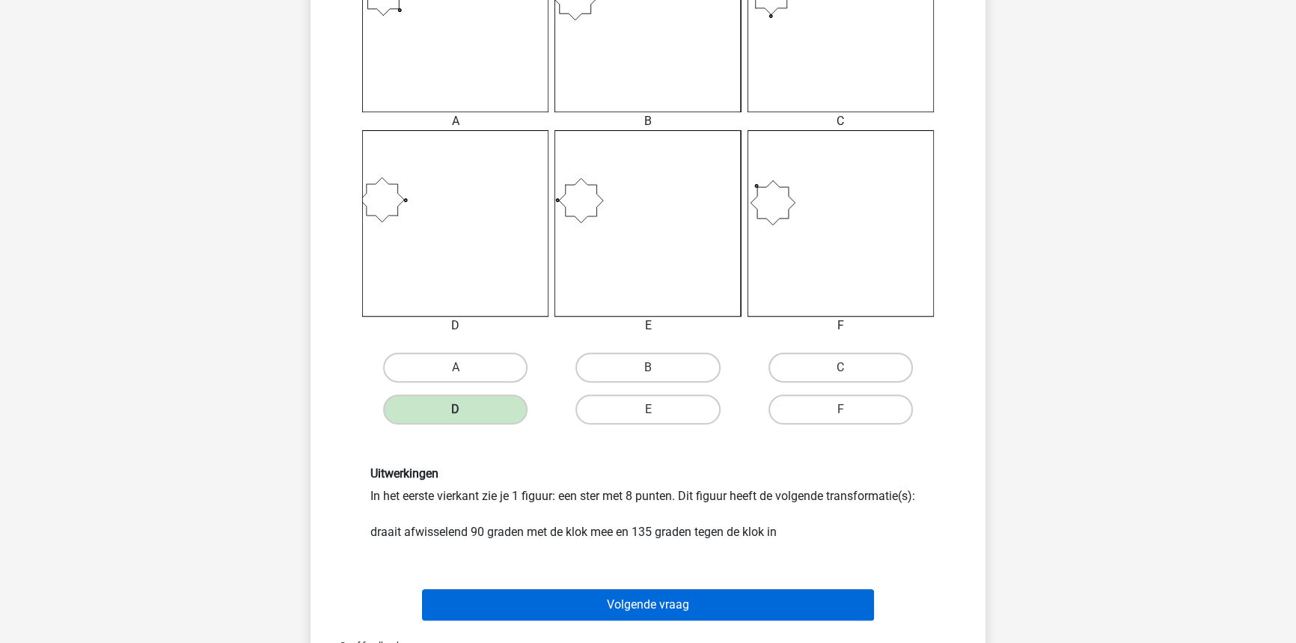
drag, startPoint x: 545, startPoint y: 578, endPoint x: 556, endPoint y: 596, distance: 20.8
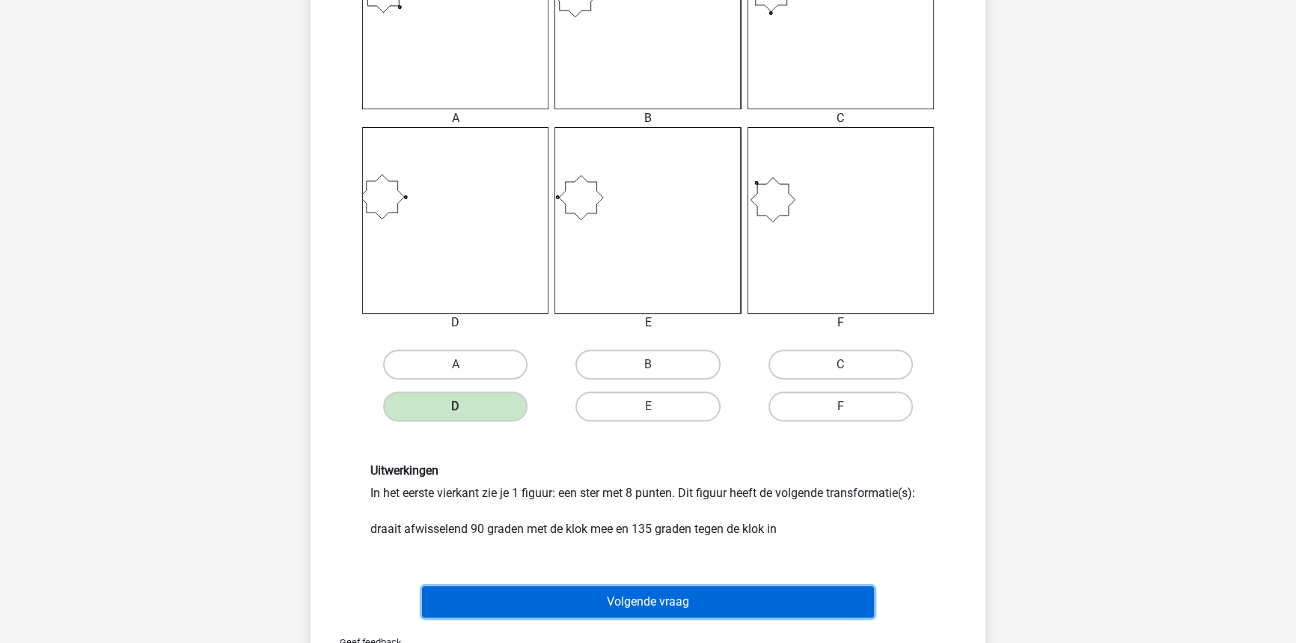
click at [508, 586] on button "Volgende vraag" at bounding box center [648, 601] width 453 height 31
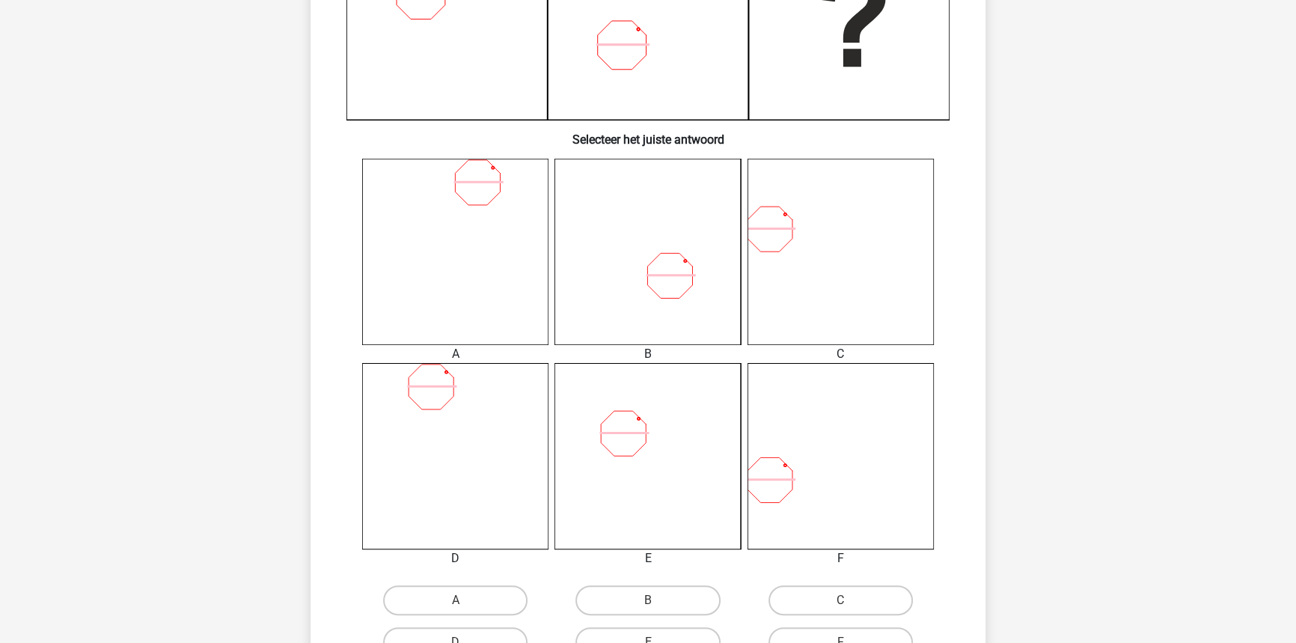
scroll to position [483, 0]
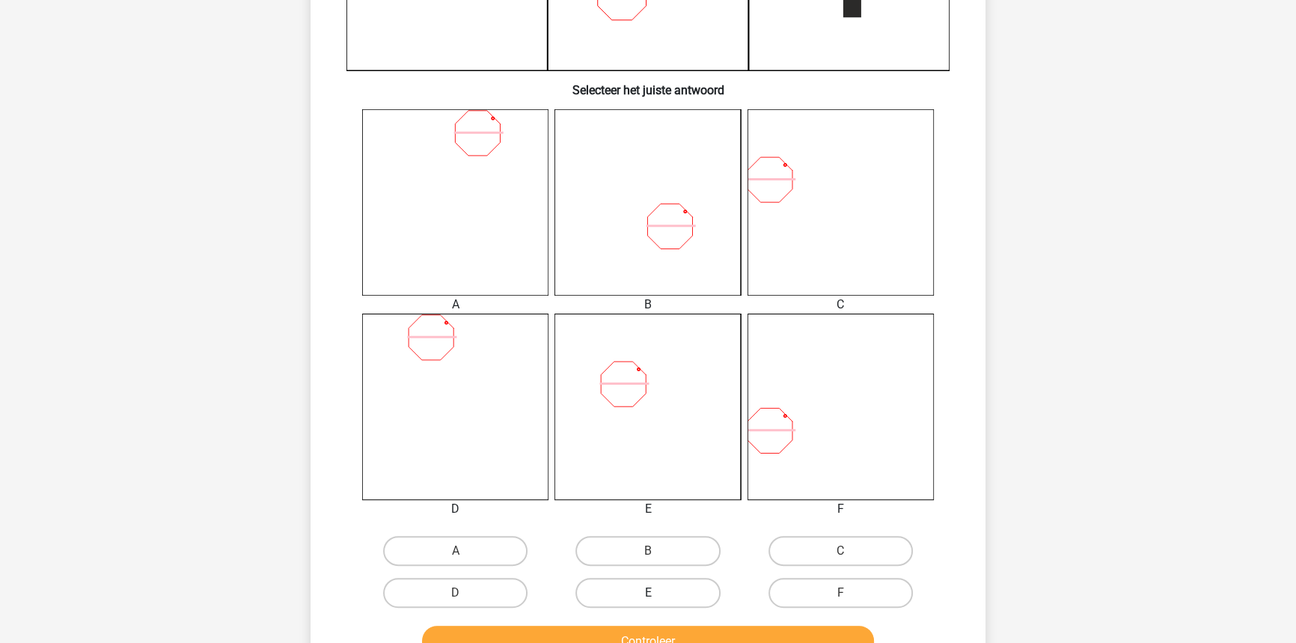
click at [710, 585] on label "E" at bounding box center [647, 593] width 144 height 30
click at [658, 593] on input "E" at bounding box center [653, 598] width 10 height 10
radio input "true"
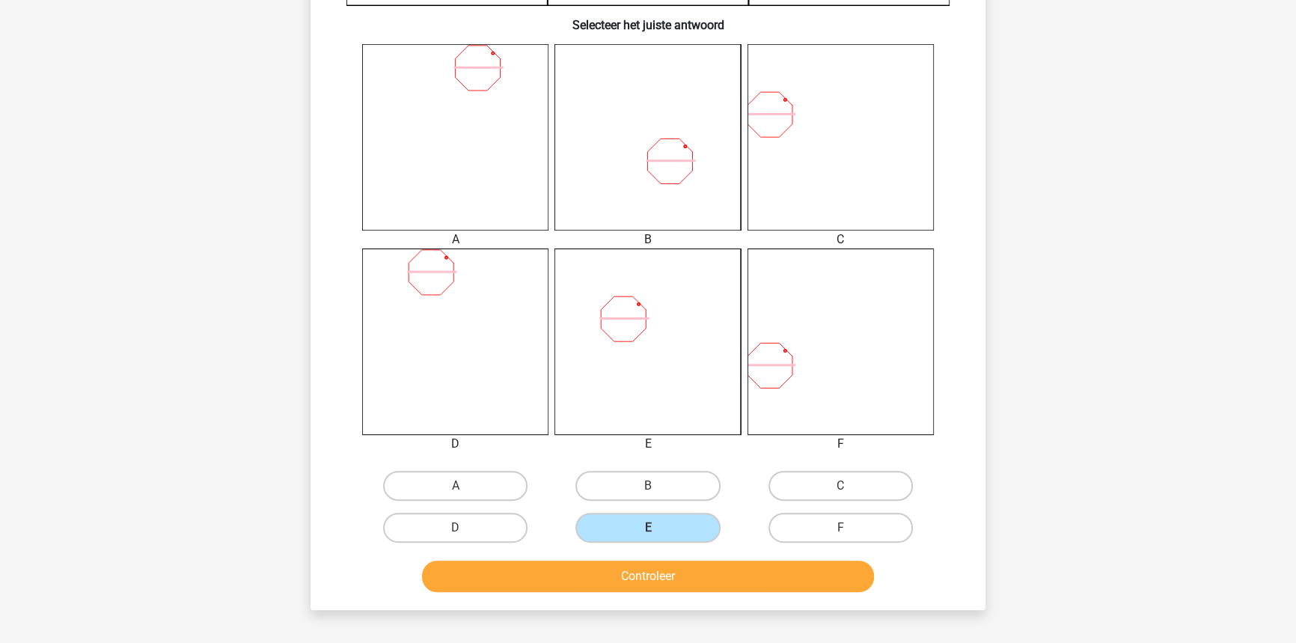
scroll to position [551, 0]
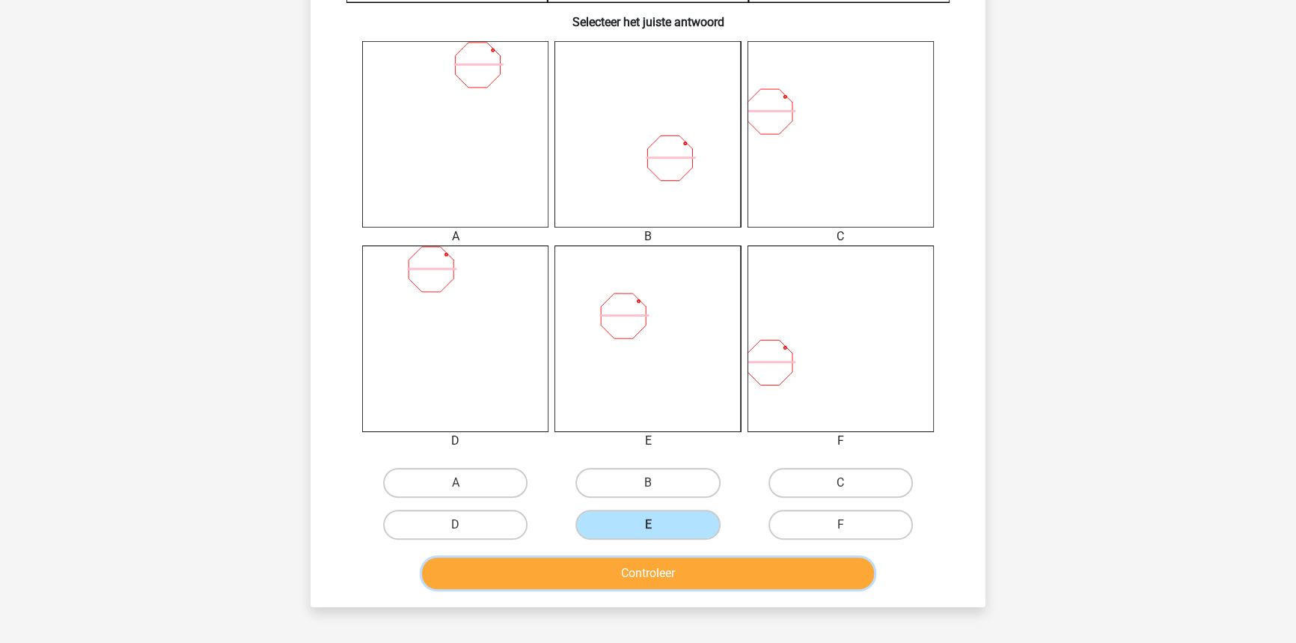
click at [695, 568] on button "Controleer" at bounding box center [648, 572] width 453 height 31
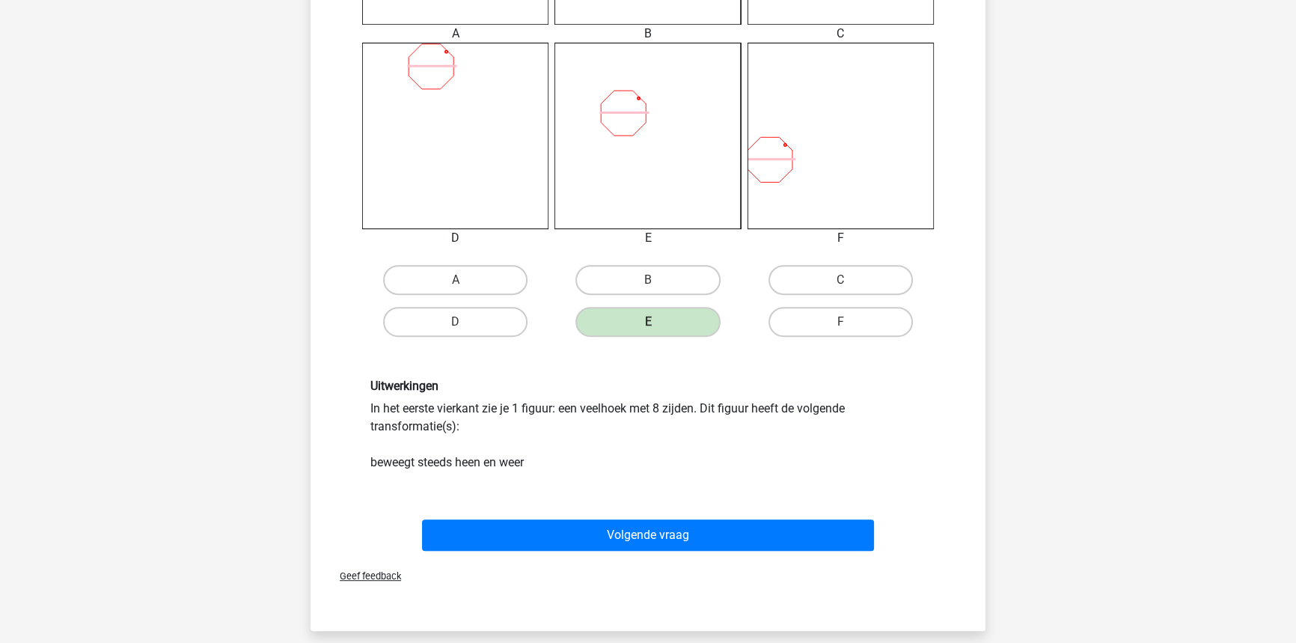
scroll to position [755, 0]
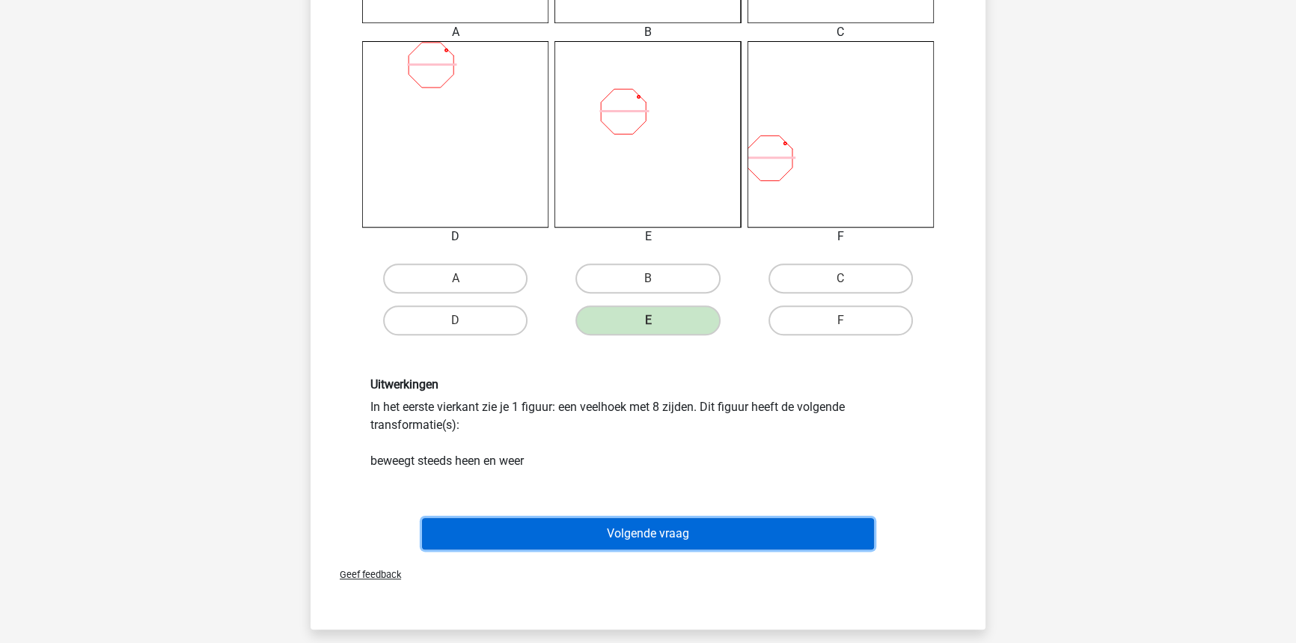
click at [682, 536] on button "Volgende vraag" at bounding box center [648, 533] width 453 height 31
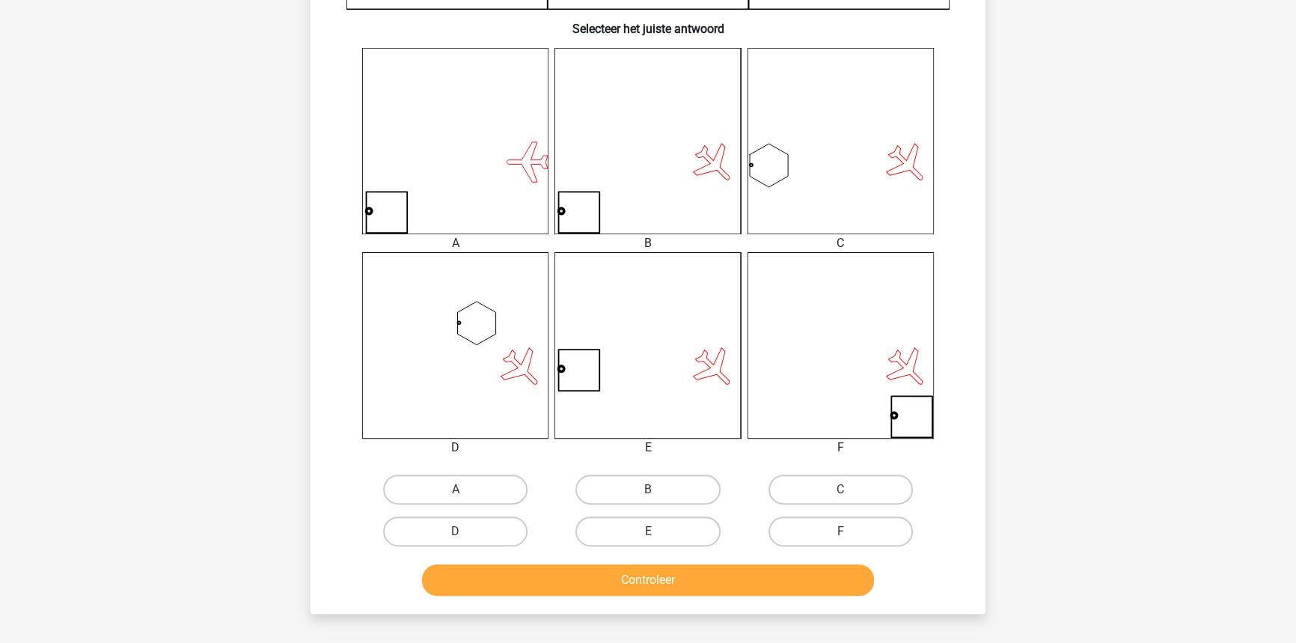
scroll to position [551, 0]
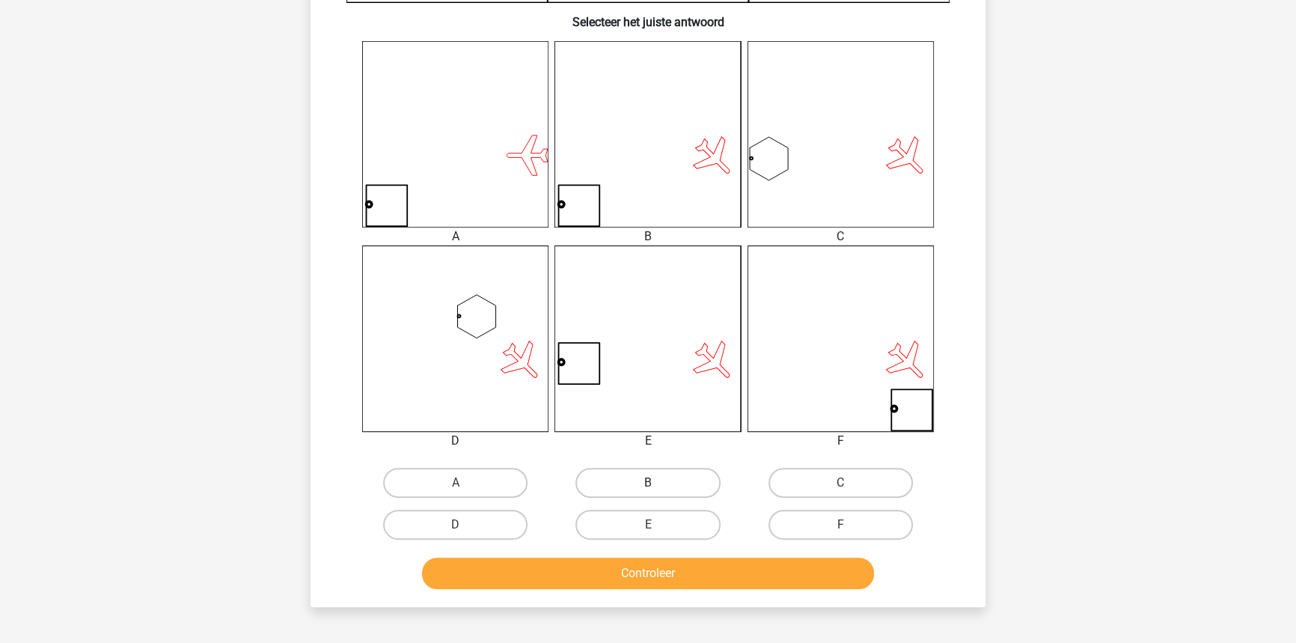
click at [642, 481] on label "B" at bounding box center [647, 483] width 144 height 30
click at [648, 483] on input "B" at bounding box center [653, 488] width 10 height 10
radio input "true"
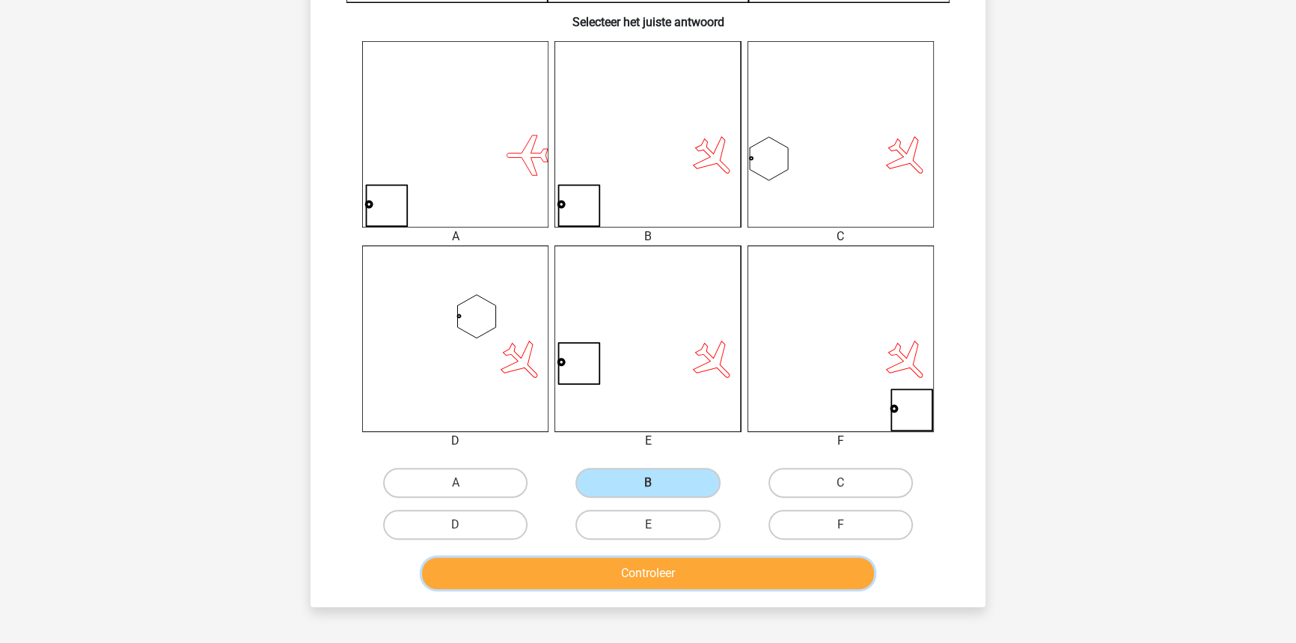
click at [647, 585] on button "Controleer" at bounding box center [648, 572] width 453 height 31
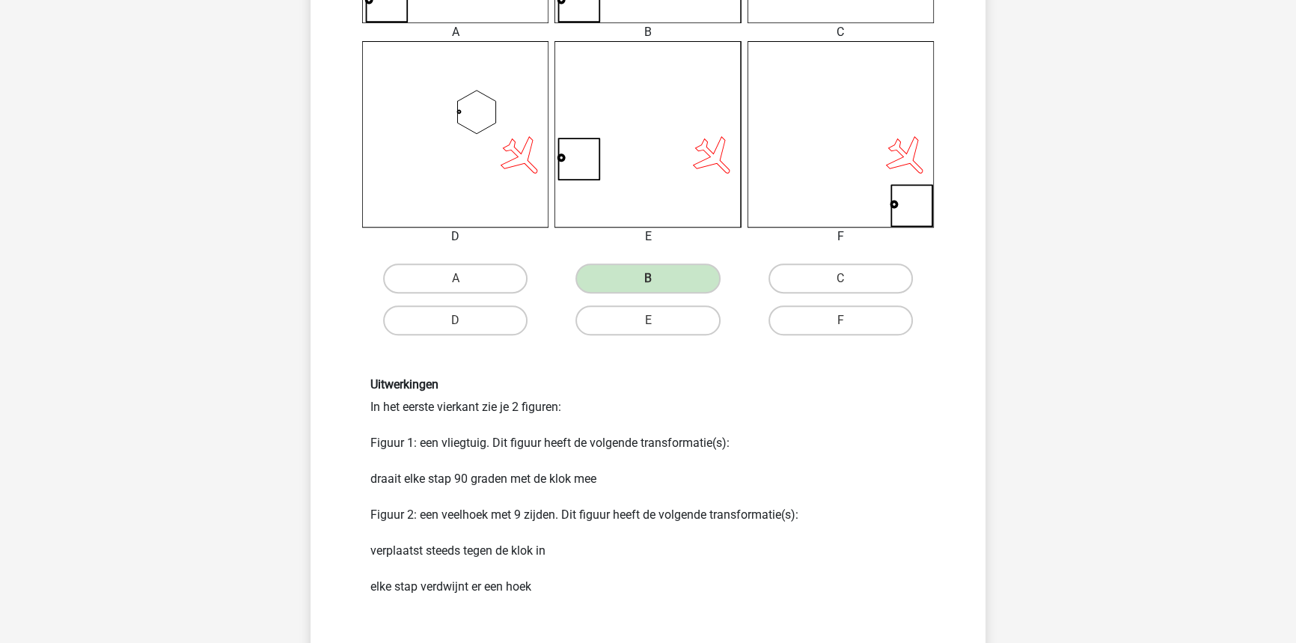
scroll to position [1094, 0]
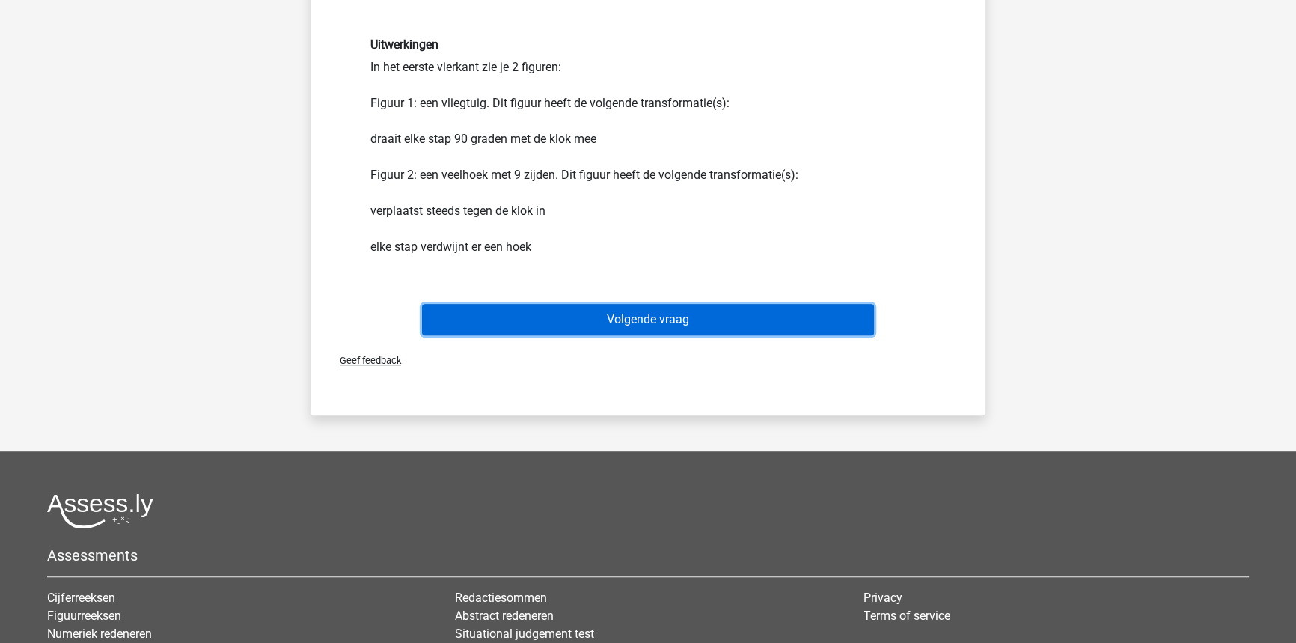
click at [673, 316] on button "Volgende vraag" at bounding box center [648, 319] width 453 height 31
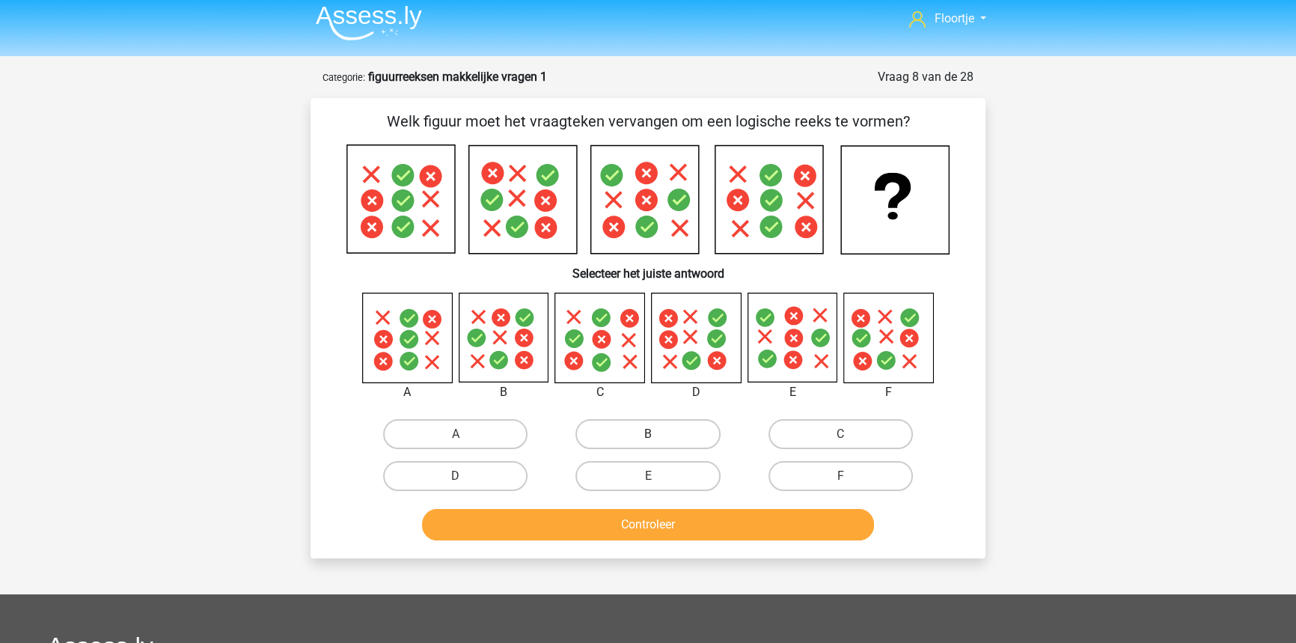
scroll to position [0, 0]
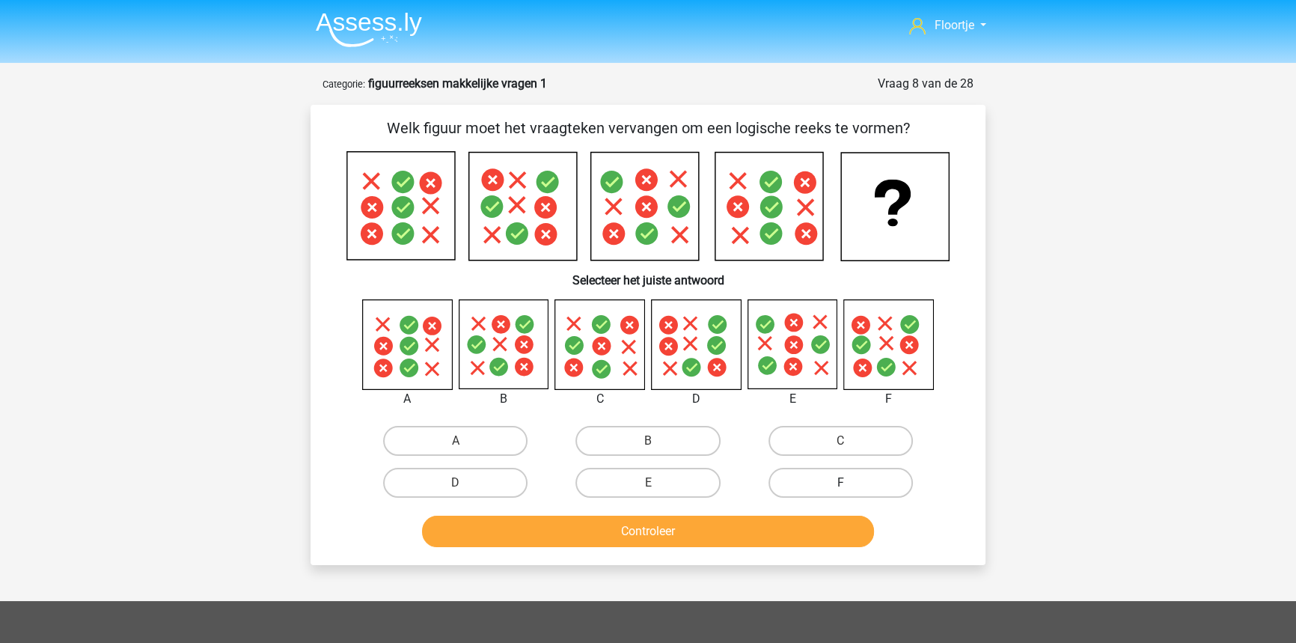
click at [795, 479] on label "F" at bounding box center [840, 483] width 144 height 30
click at [840, 483] on input "F" at bounding box center [845, 488] width 10 height 10
radio input "true"
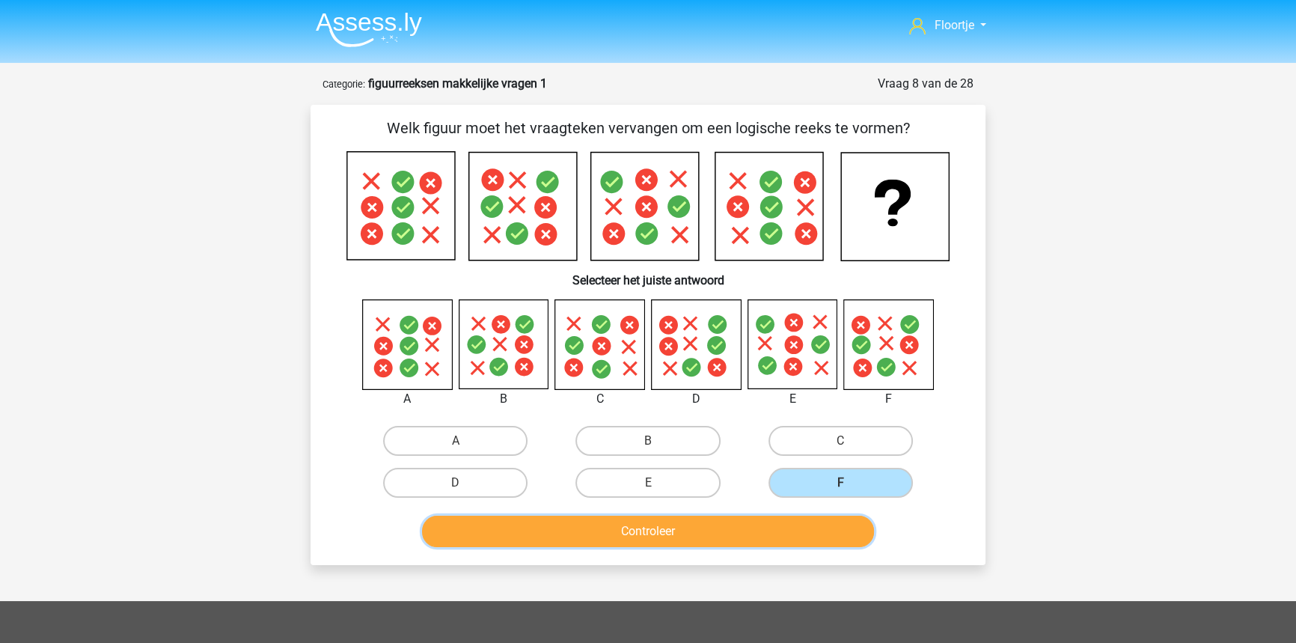
click at [778, 533] on button "Controleer" at bounding box center [648, 530] width 453 height 31
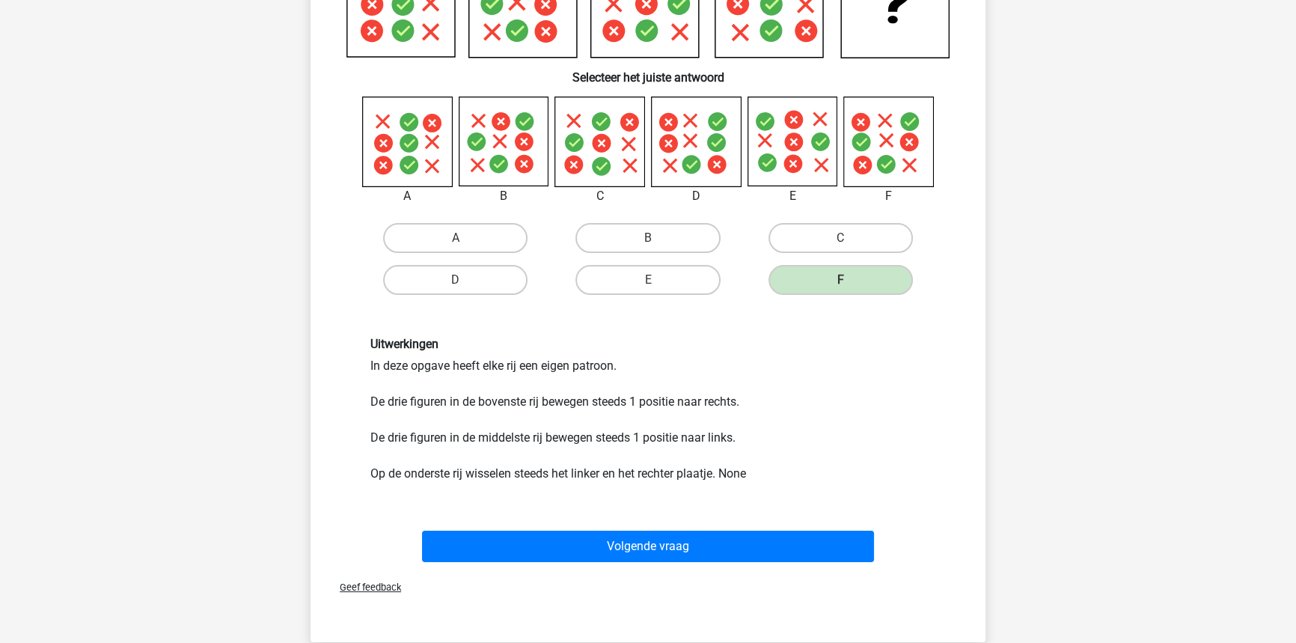
scroll to position [203, 0]
click at [761, 608] on div "Verstuur" at bounding box center [647, 617] width 663 height 24
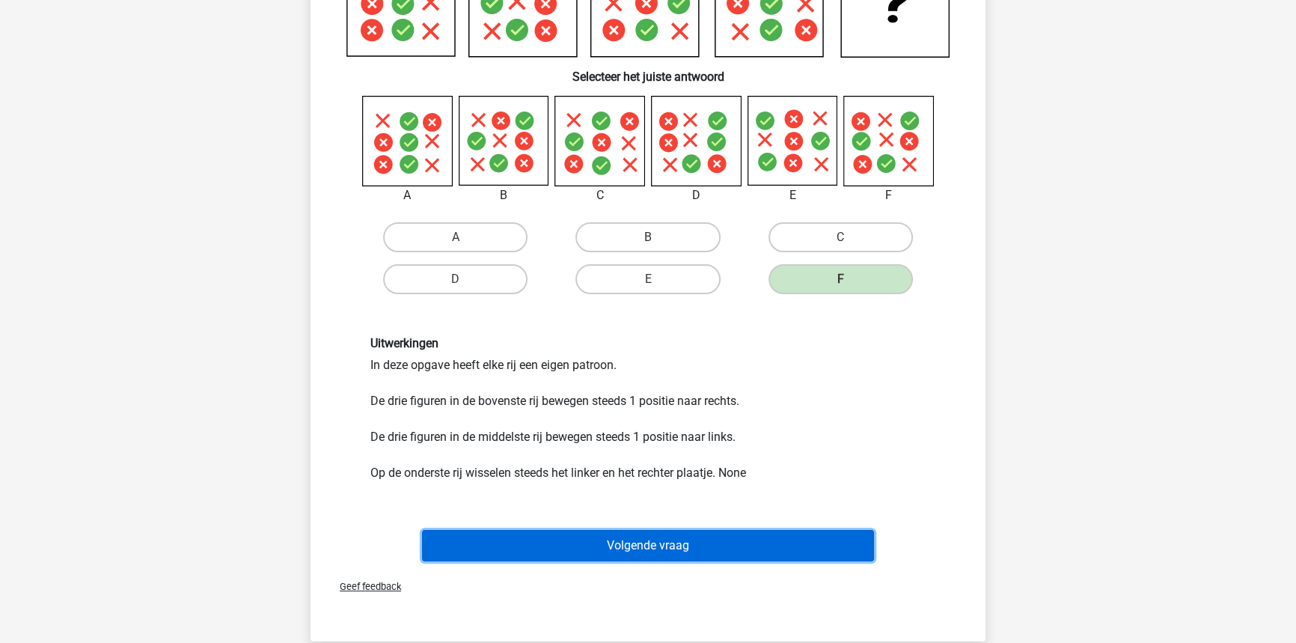
click at [778, 530] on button "Volgende vraag" at bounding box center [648, 545] width 453 height 31
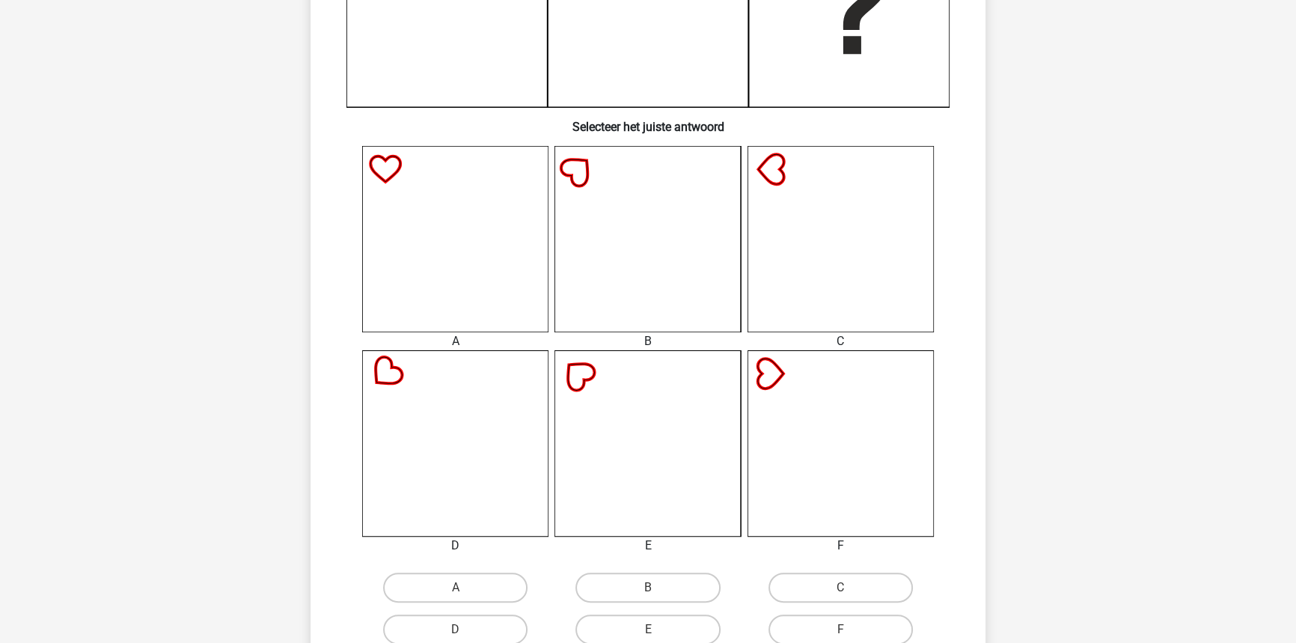
scroll to position [476, 0]
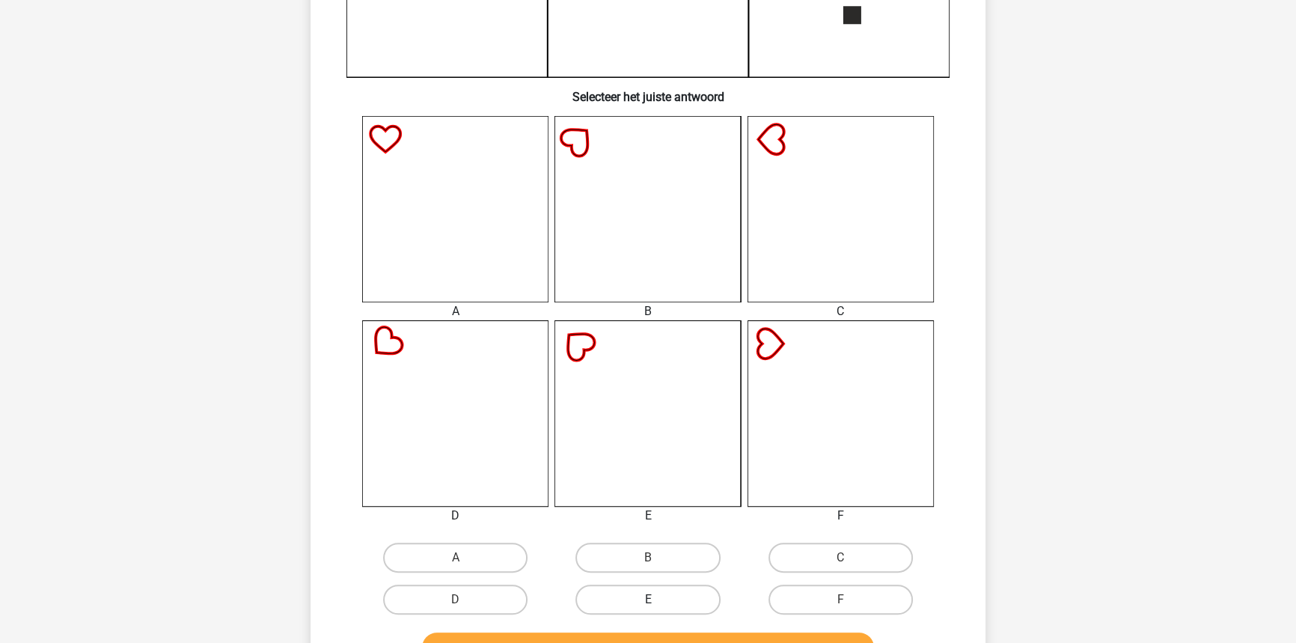
click at [660, 597] on label "E" at bounding box center [647, 599] width 144 height 30
click at [658, 599] on input "E" at bounding box center [653, 604] width 10 height 10
radio input "true"
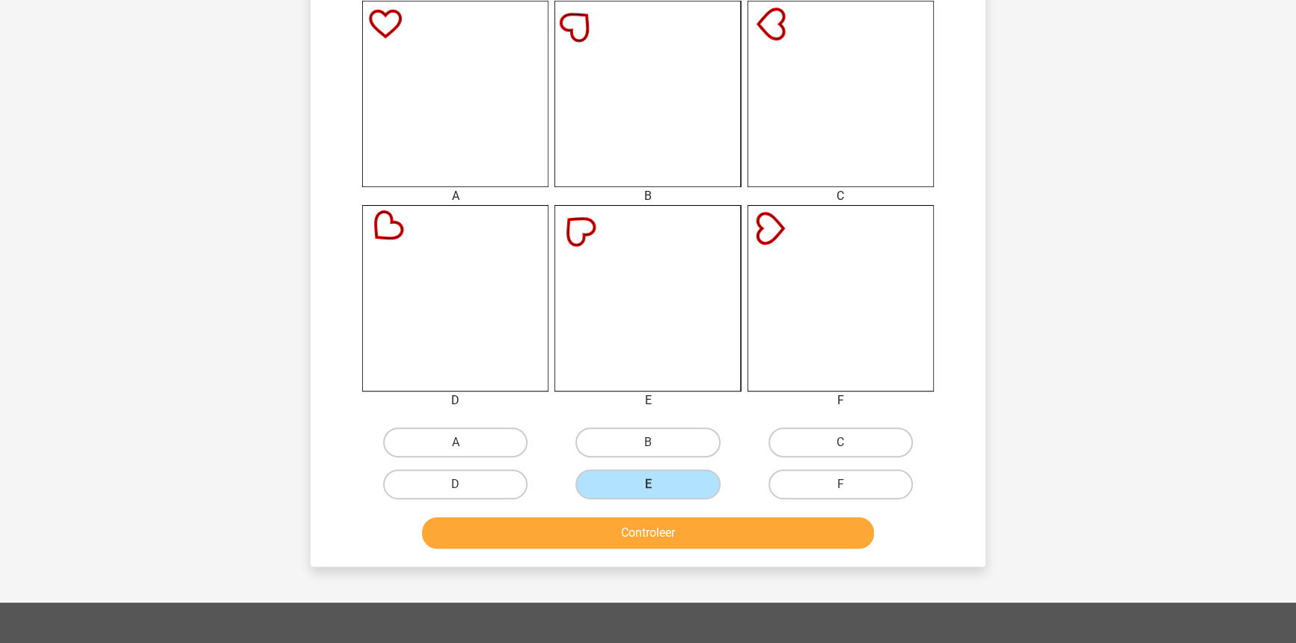
scroll to position [612, 0]
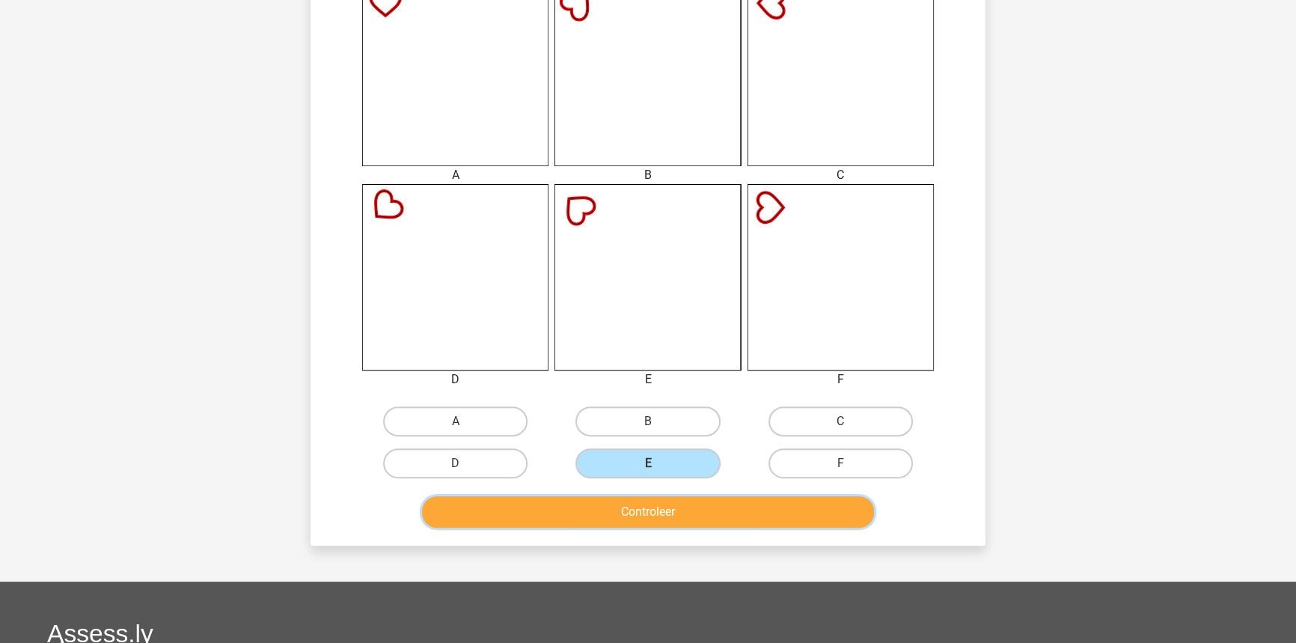
click at [661, 505] on button "Controleer" at bounding box center [648, 511] width 453 height 31
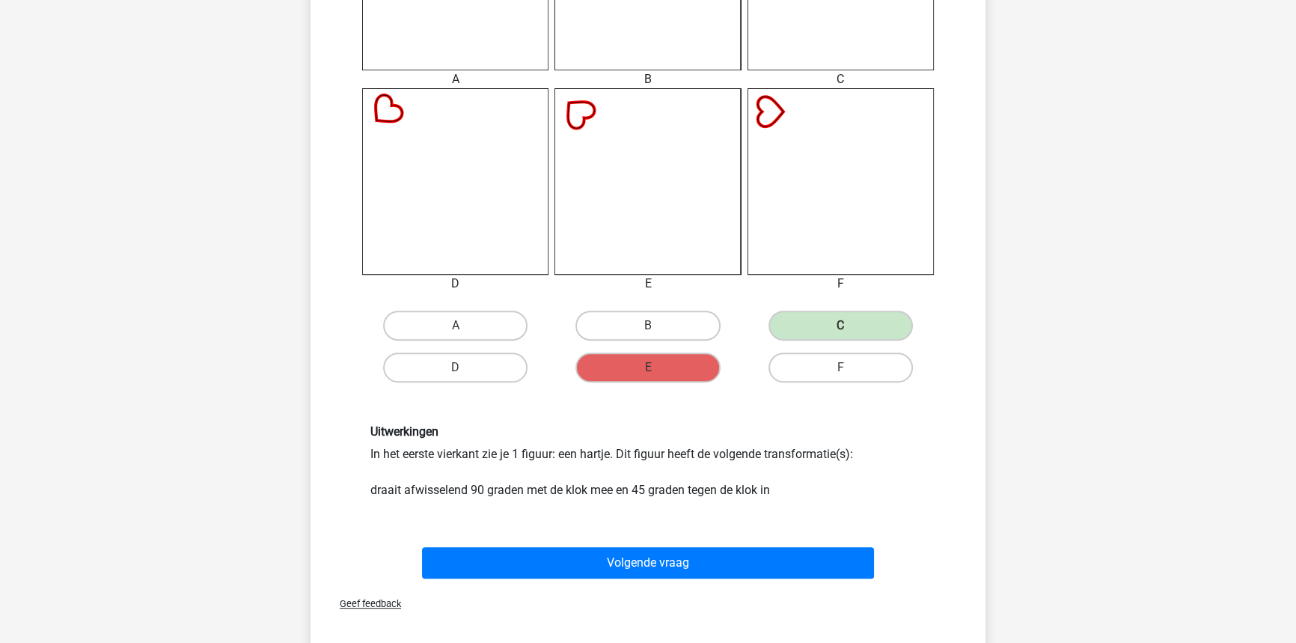
scroll to position [748, 0]
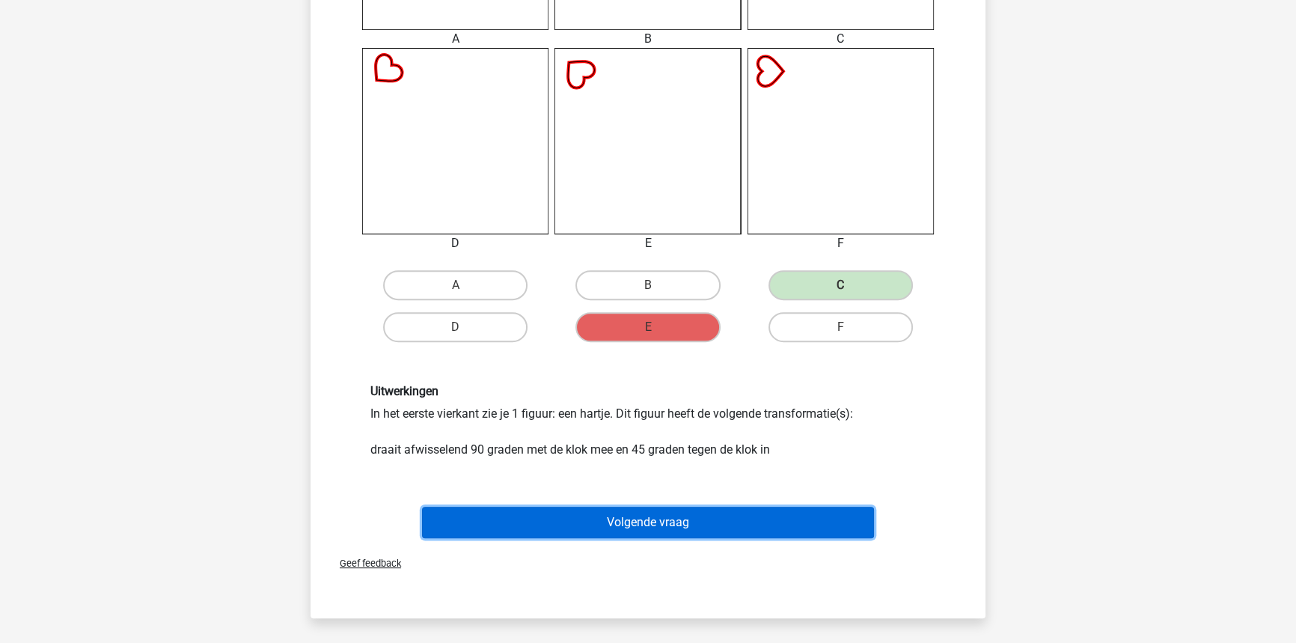
click at [661, 506] on button "Volgende vraag" at bounding box center [648, 521] width 453 height 31
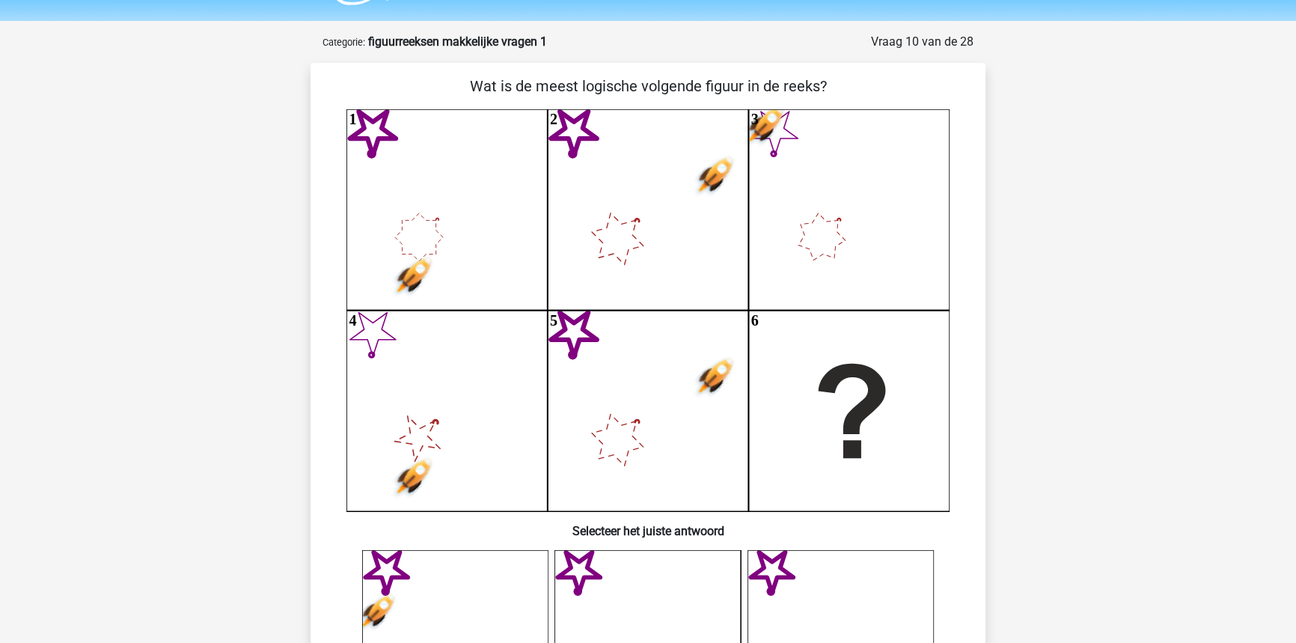
scroll to position [0, 0]
